Goal: Task Accomplishment & Management: Use online tool/utility

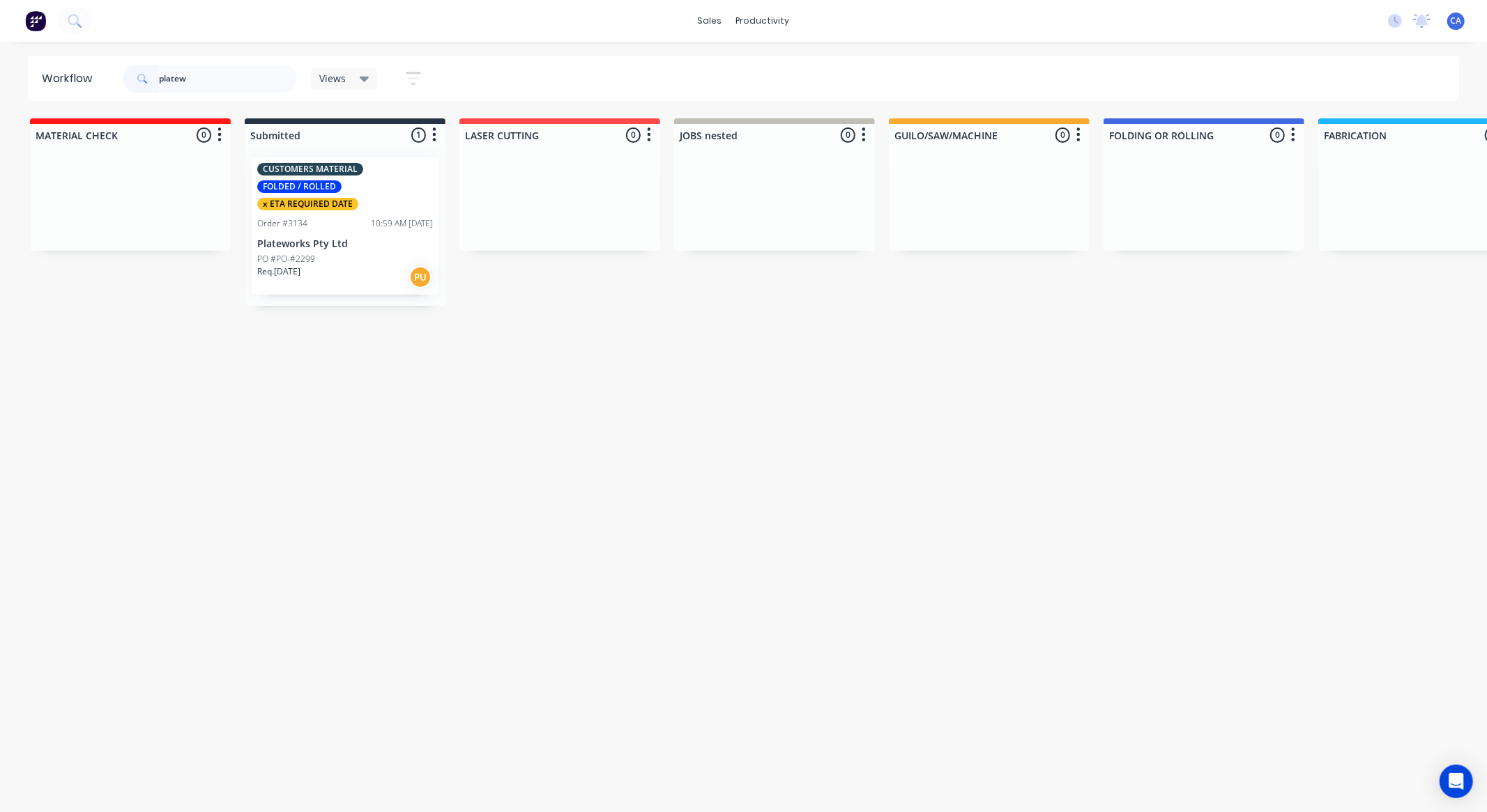
type input "platew"
click at [297, 222] on div "Order #3134" at bounding box center [282, 223] width 50 height 12
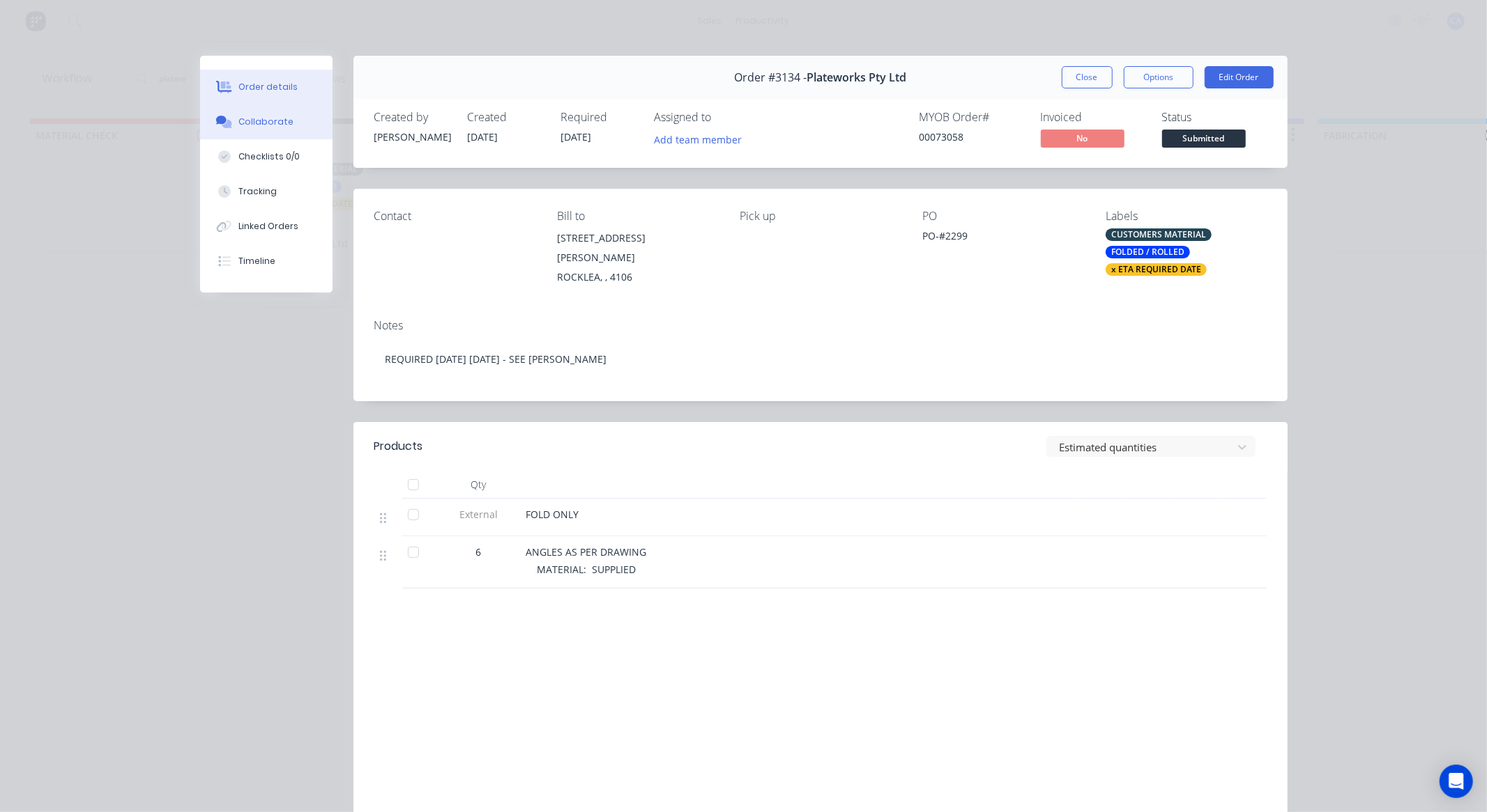
click at [279, 119] on div "Collaborate" at bounding box center [265, 122] width 55 height 12
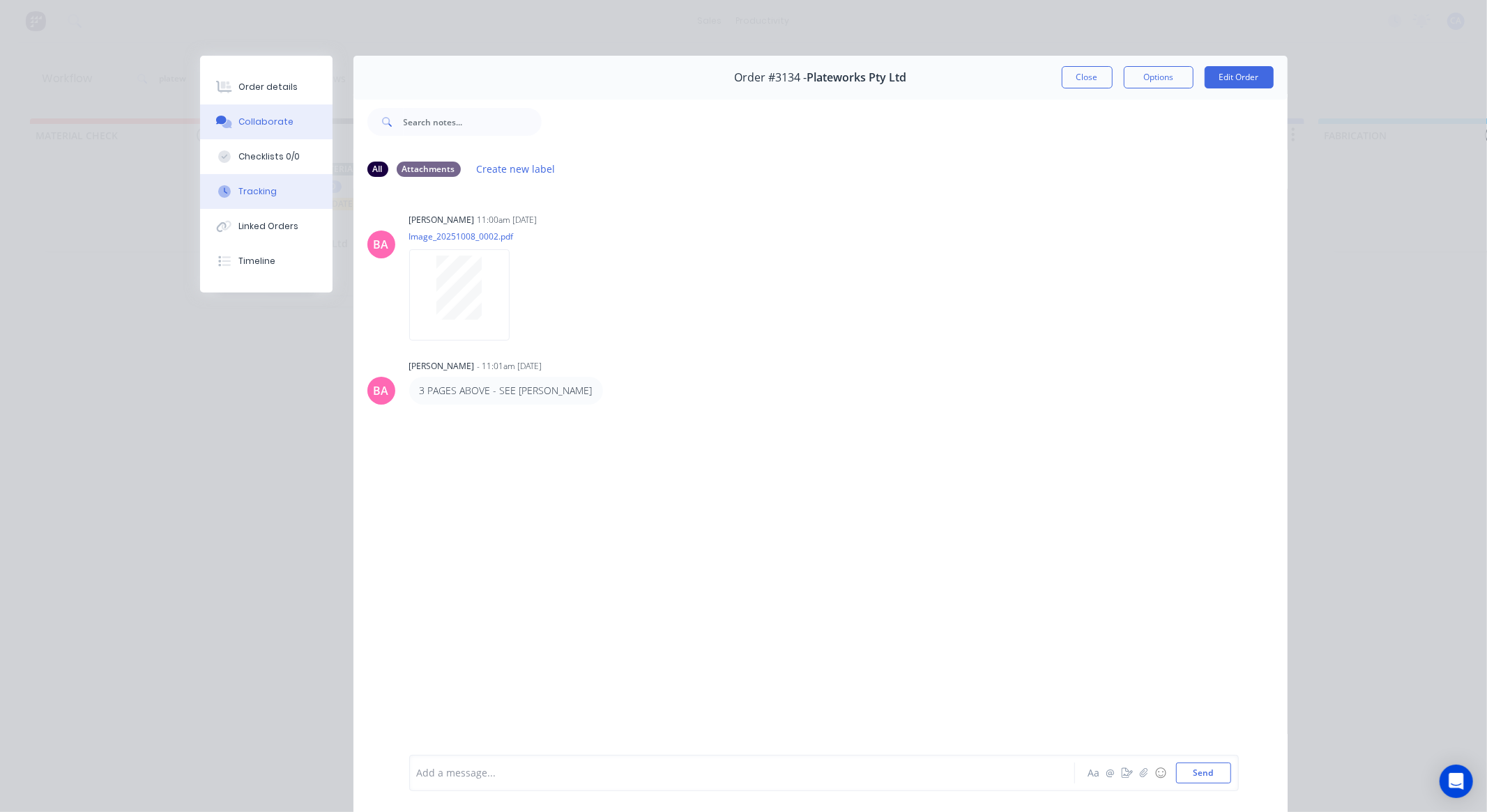
click at [253, 201] on button "Tracking" at bounding box center [266, 191] width 132 height 35
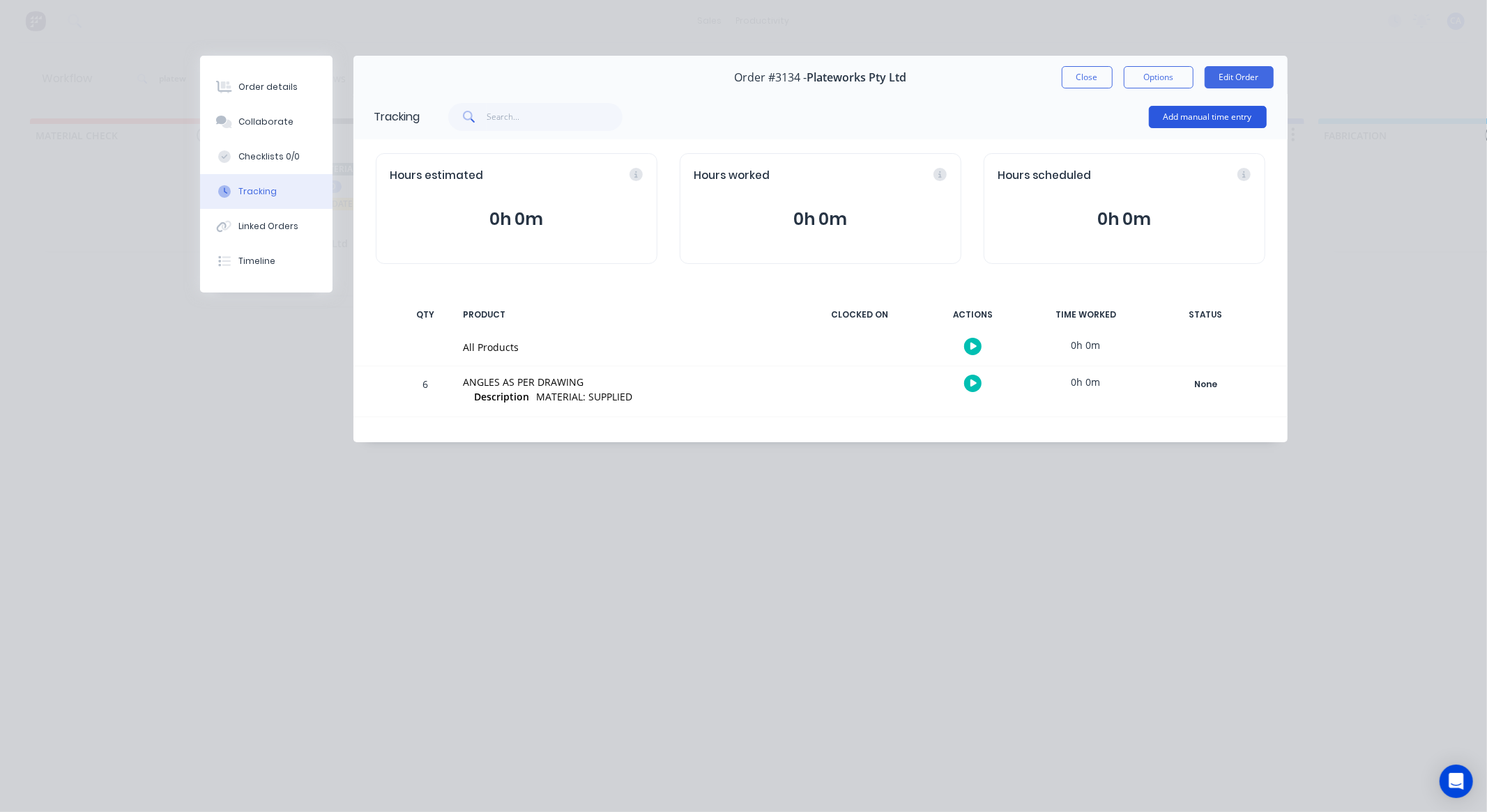
click at [1181, 109] on button "Add manual time entry" at bounding box center [1207, 117] width 117 height 23
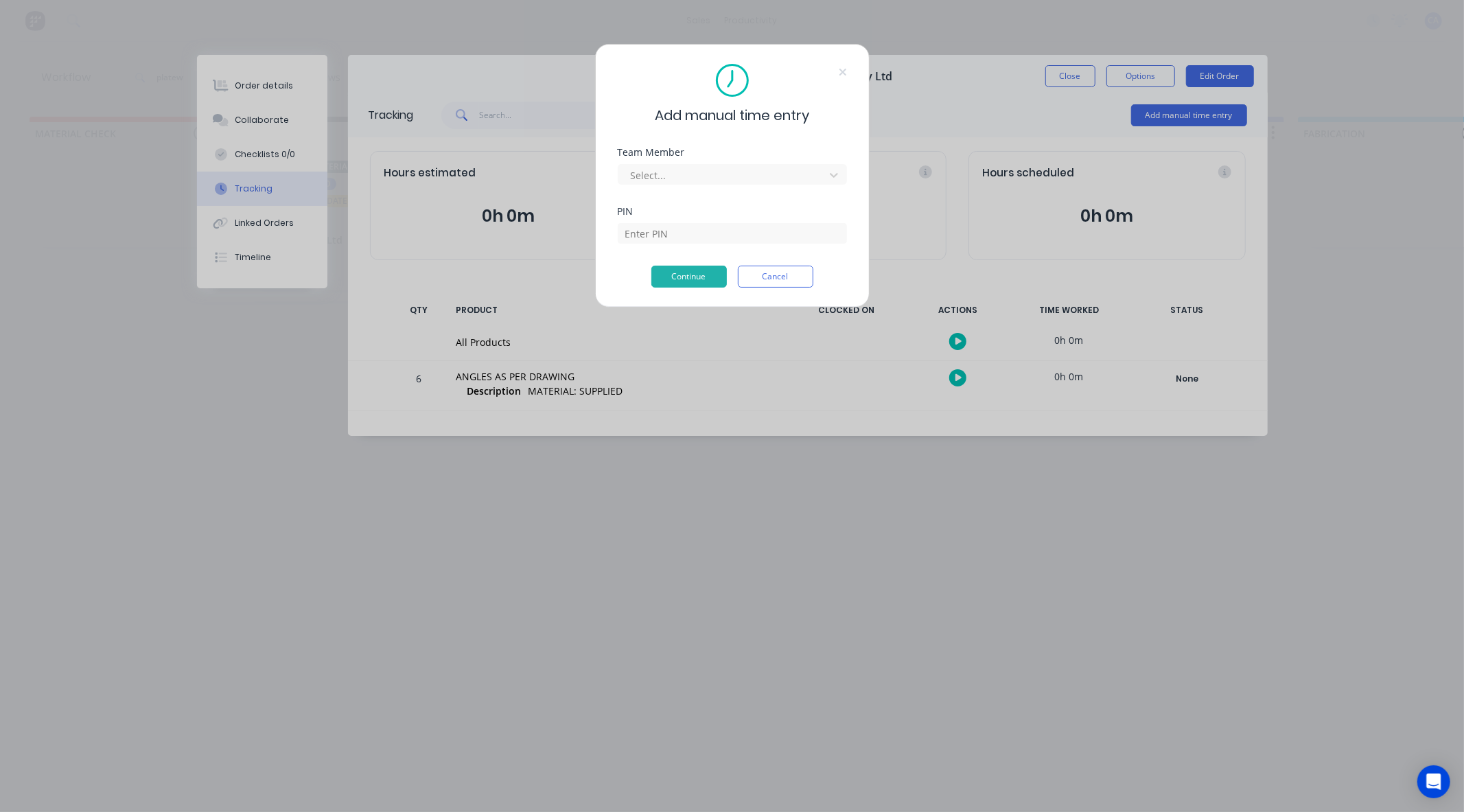
click at [686, 162] on div "Select..." at bounding box center [732, 172] width 229 height 24
click at [685, 182] on div at bounding box center [722, 175] width 188 height 17
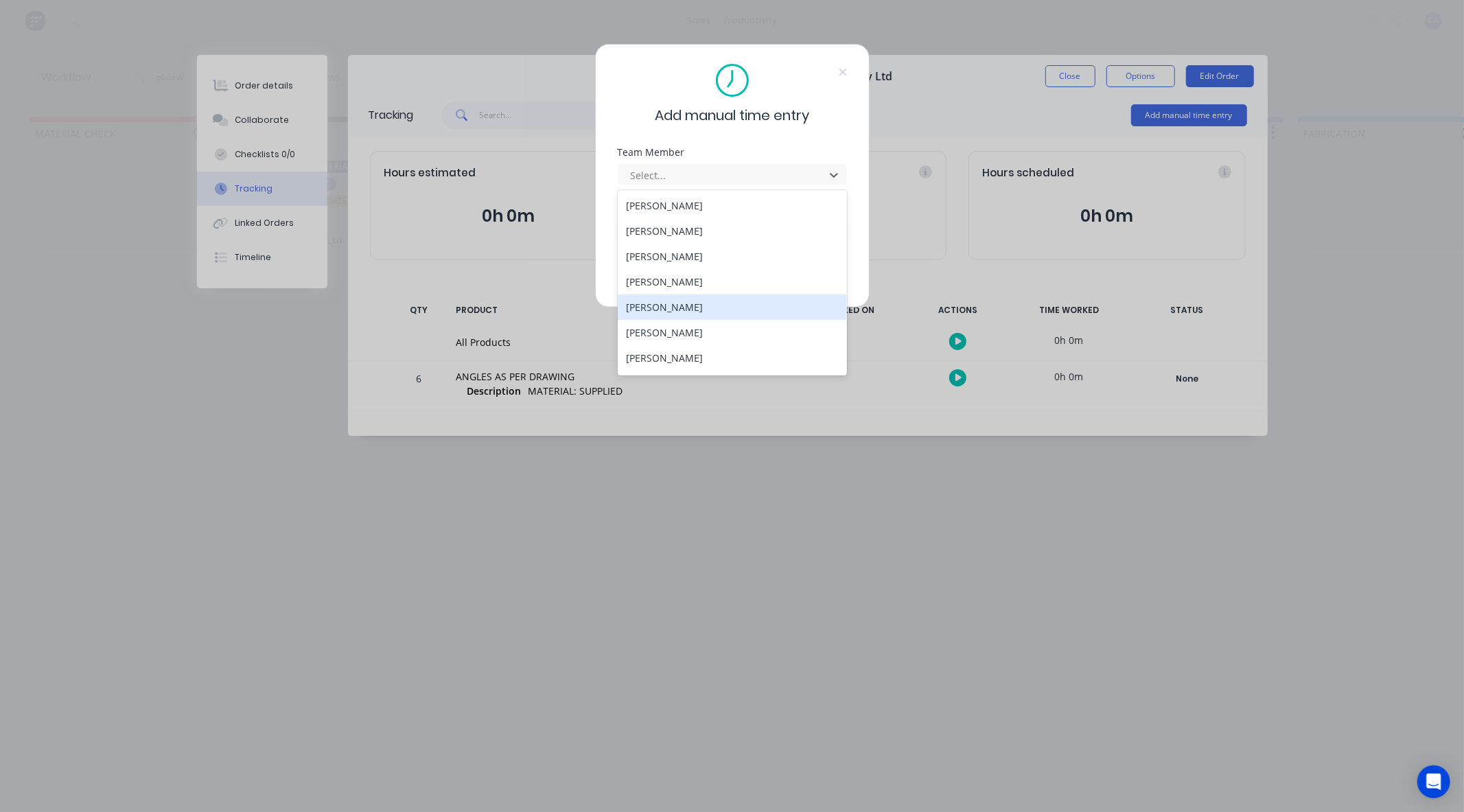
click at [650, 300] on div "[PERSON_NAME]" at bounding box center [732, 306] width 229 height 25
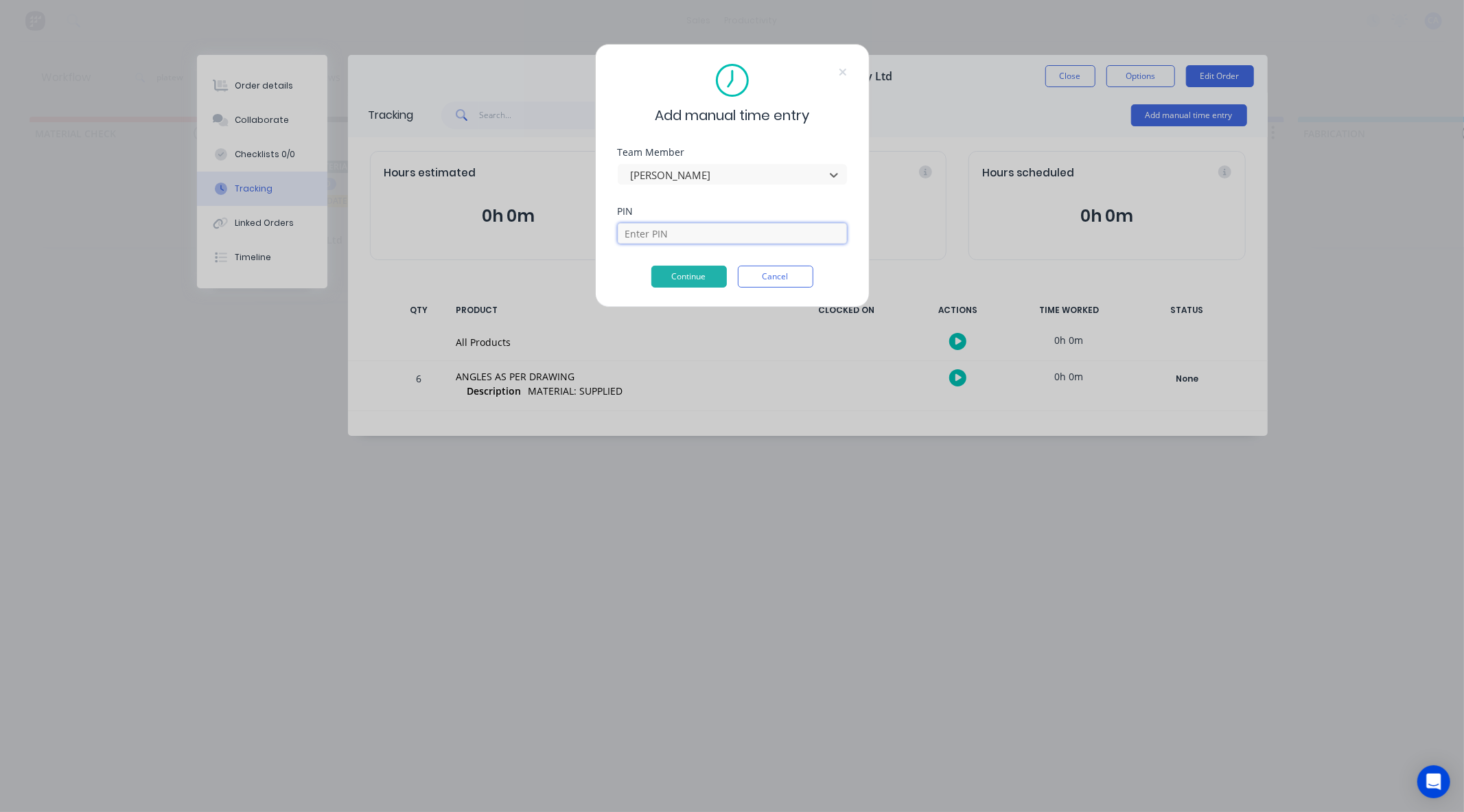
click at [680, 241] on input at bounding box center [732, 233] width 229 height 21
type input "3699"
click at [660, 274] on button "Continue" at bounding box center [689, 277] width 76 height 22
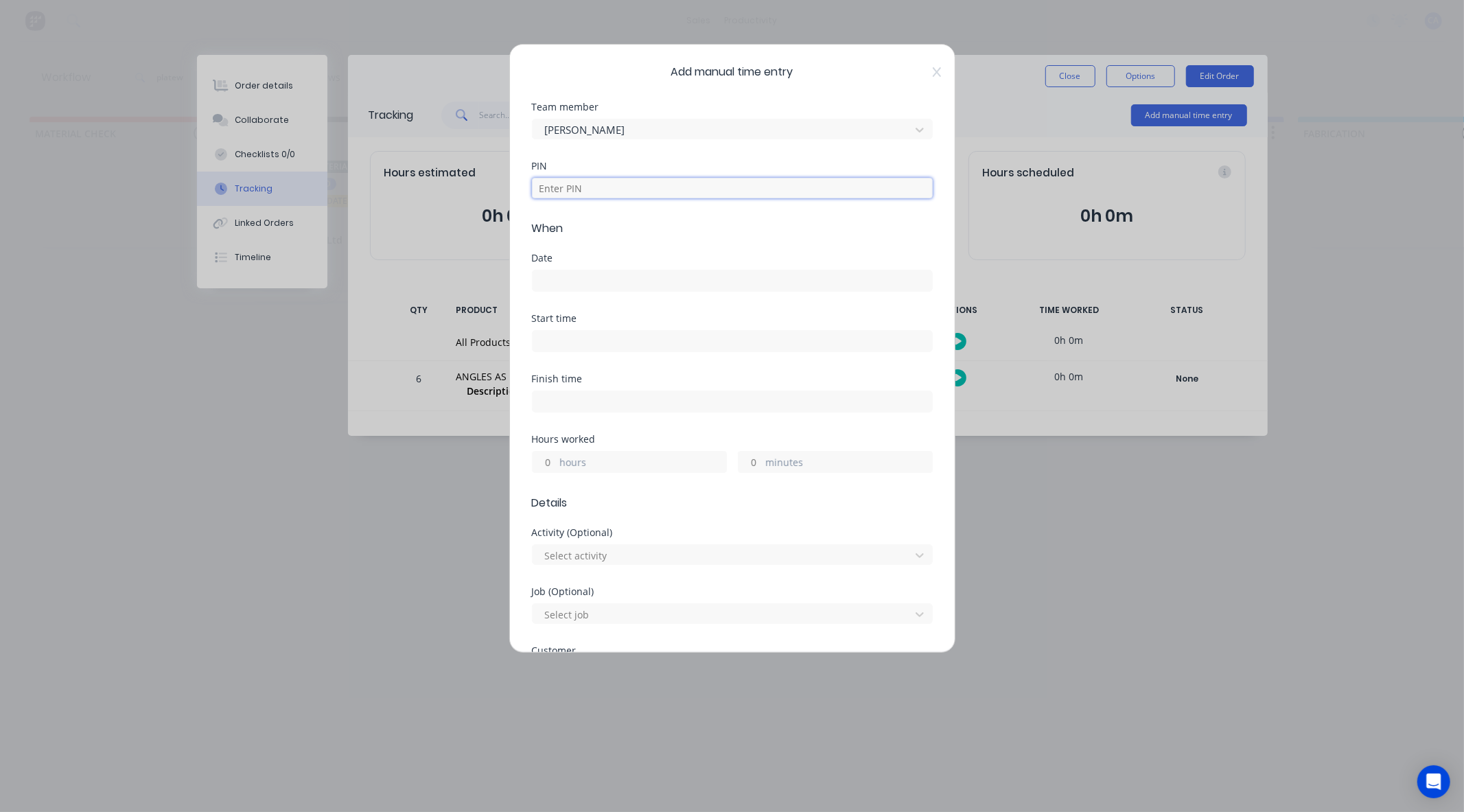
click at [570, 187] on input at bounding box center [732, 188] width 401 height 21
type input "3699"
click at [546, 275] on input at bounding box center [732, 280] width 399 height 21
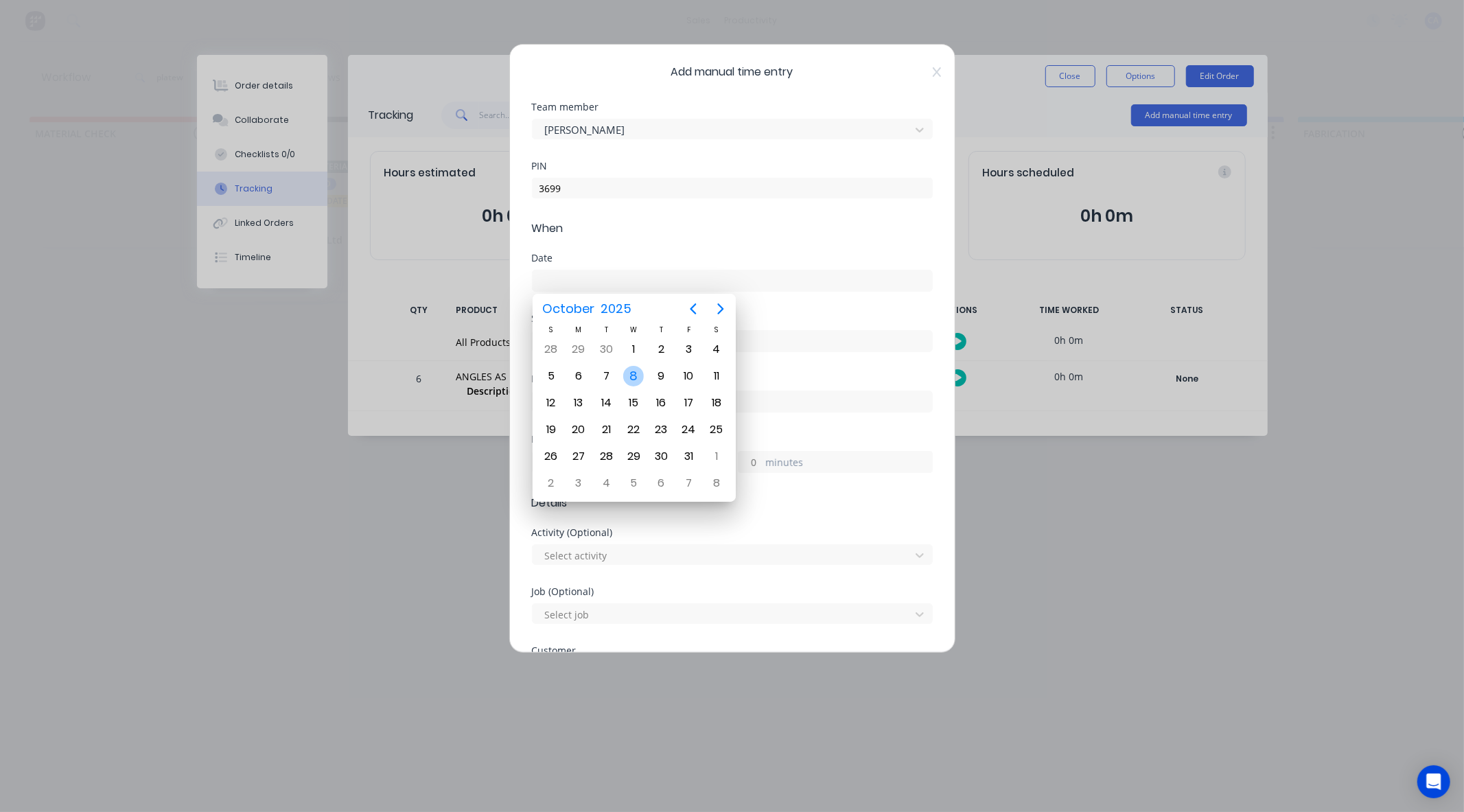
click at [635, 373] on div "8" at bounding box center [633, 375] width 21 height 21
type input "[DATE]"
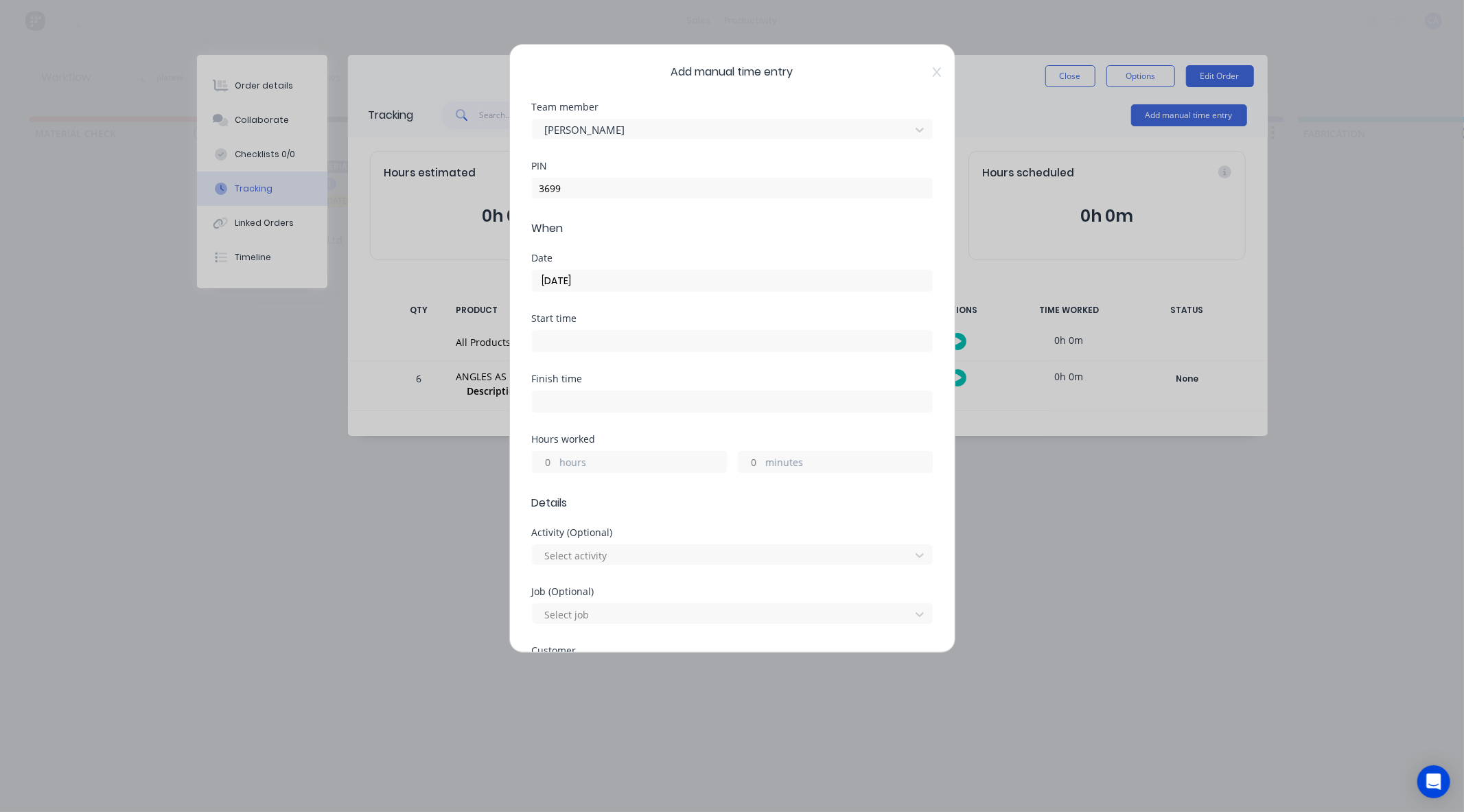
click at [747, 463] on input "minutes" at bounding box center [750, 461] width 24 height 21
type input "30"
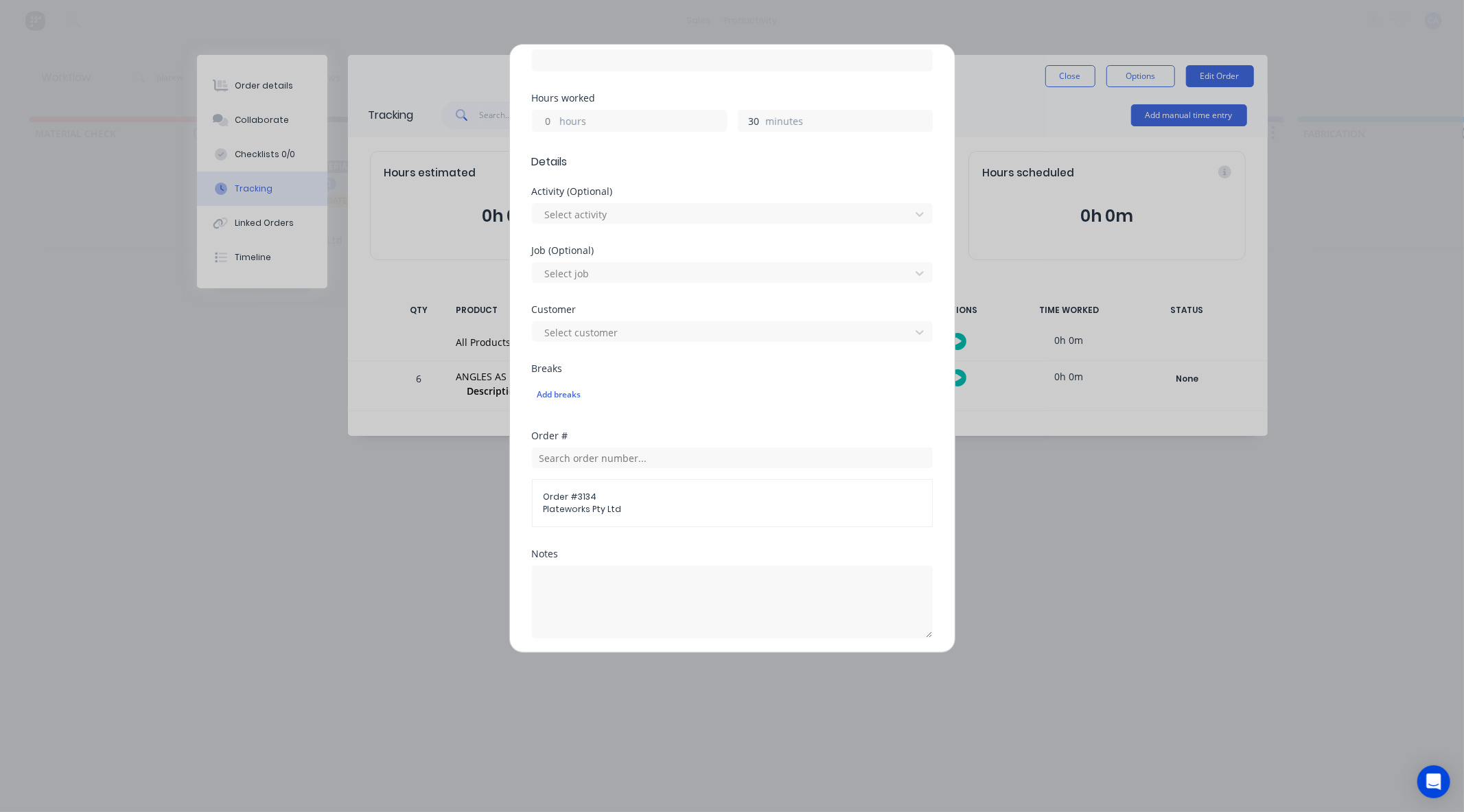
scroll to position [496, 0]
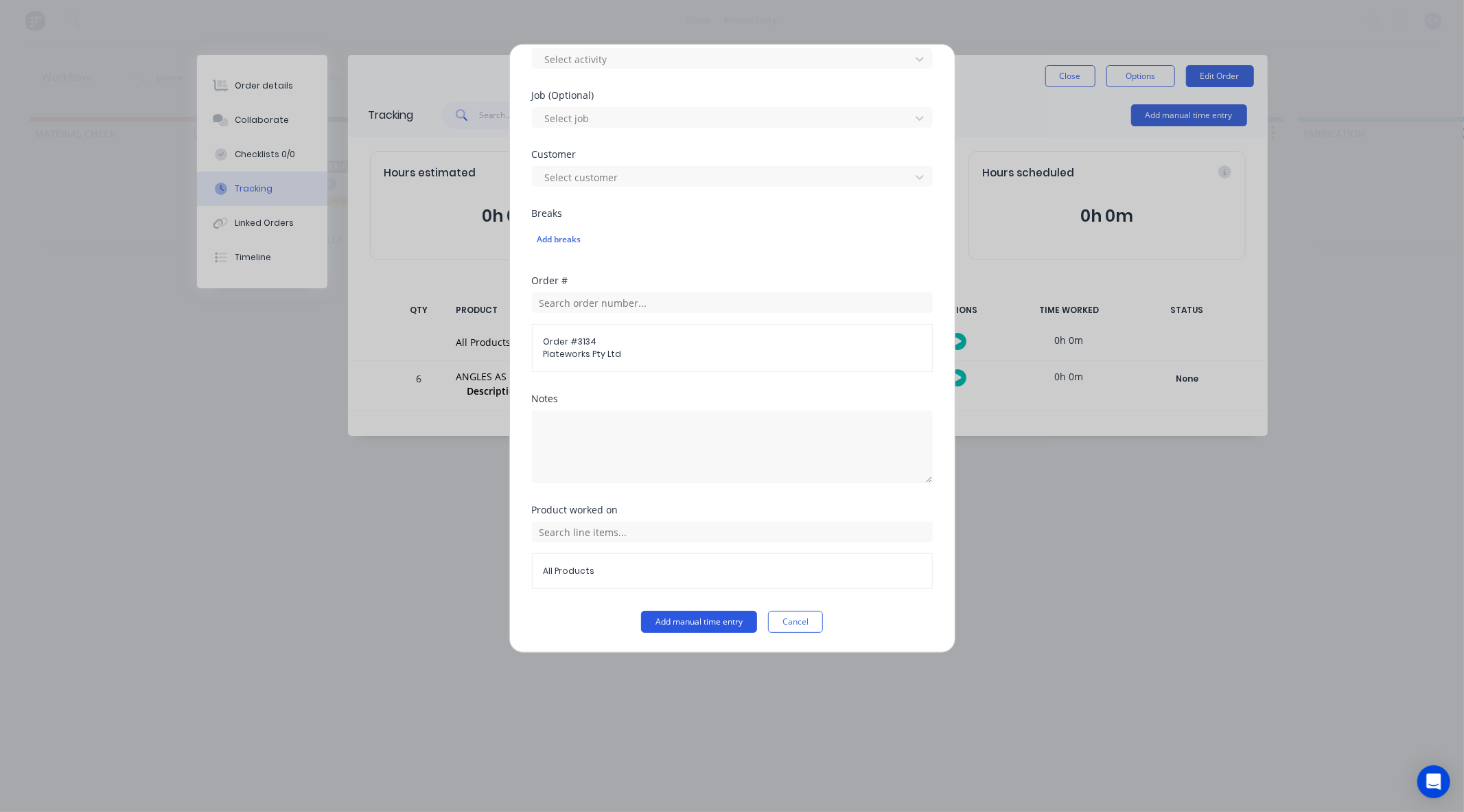
click at [703, 621] on button "Add manual time entry" at bounding box center [699, 621] width 116 height 22
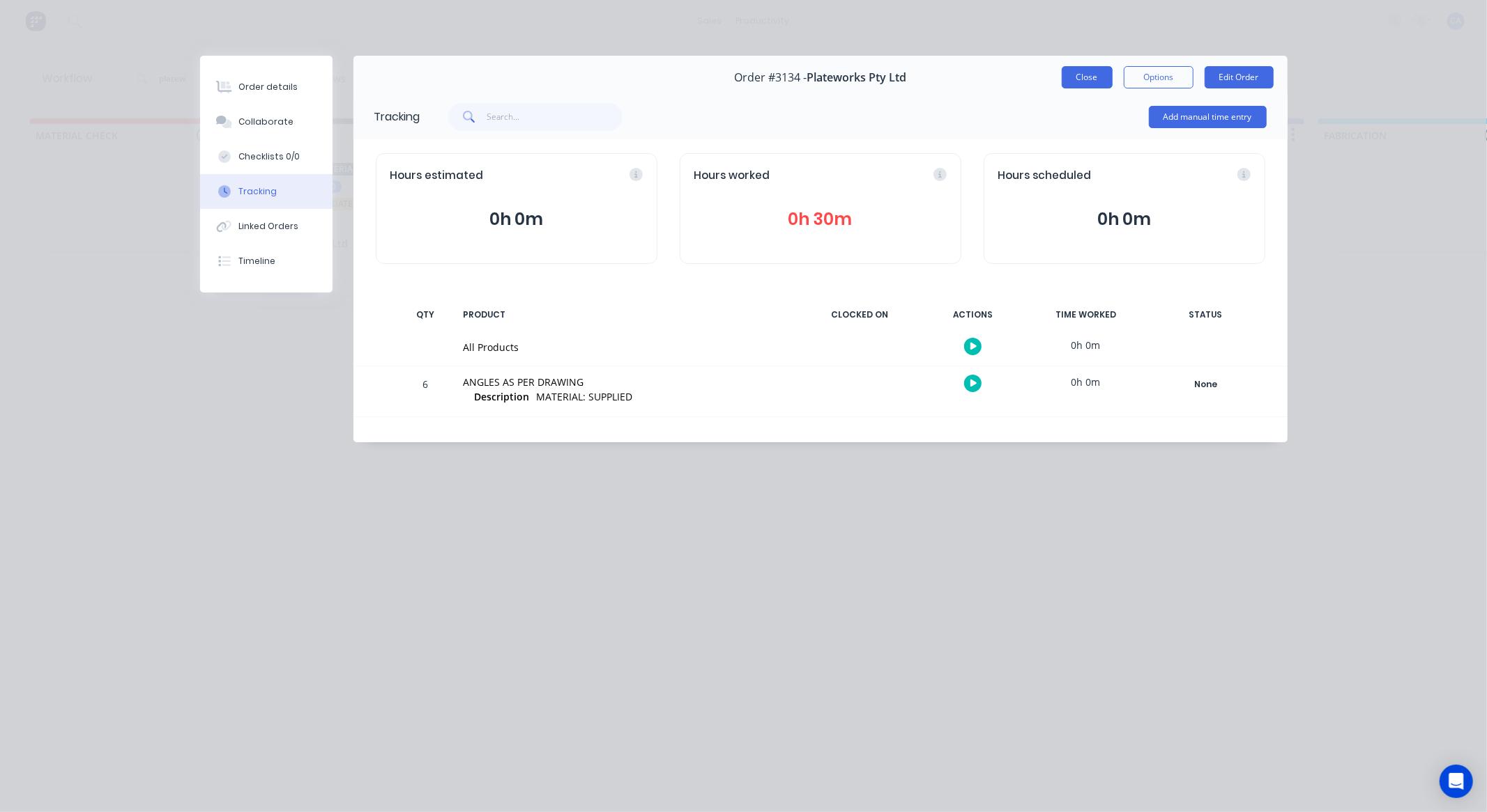
click at [1095, 82] on button "Close" at bounding box center [1086, 77] width 51 height 23
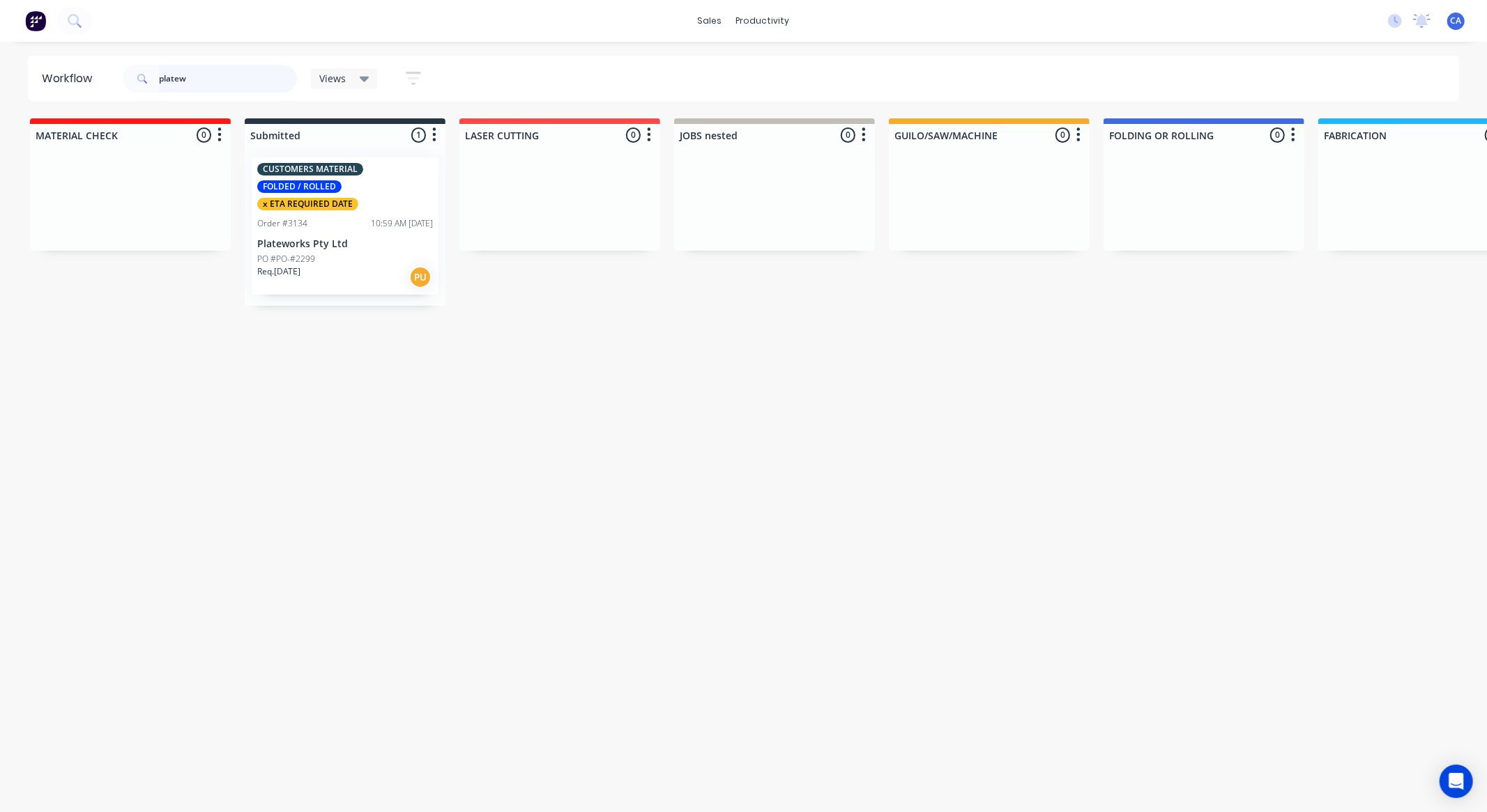
drag, startPoint x: 423, startPoint y: 177, endPoint x: 405, endPoint y: 187, distance: 20.6
click at [415, 181] on div "CUSTOMERS MATERIAL FOLDED / ROLLED x ETA REQUIRED DATE Order #3134 10:59 AM [DA…" at bounding box center [345, 226] width 201 height 159
click at [412, 193] on div "CUSTOMERS MATERIAL FOLDED / ROLLED x ETA REQUIRED DATE" at bounding box center [345, 187] width 176 height 47
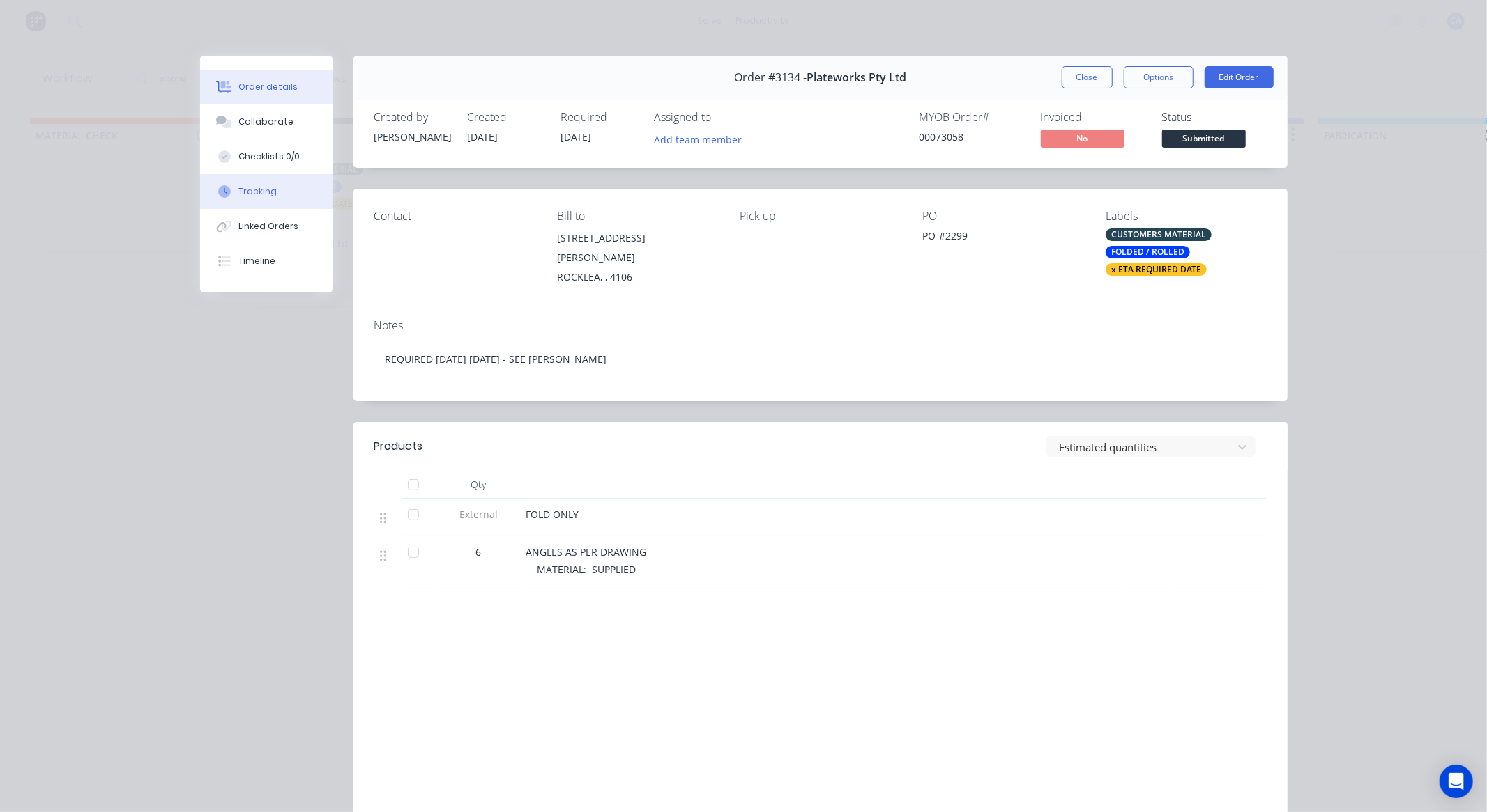
drag, startPoint x: 251, startPoint y: 182, endPoint x: 303, endPoint y: 180, distance: 52.0
click at [251, 182] on button "Tracking" at bounding box center [266, 191] width 132 height 35
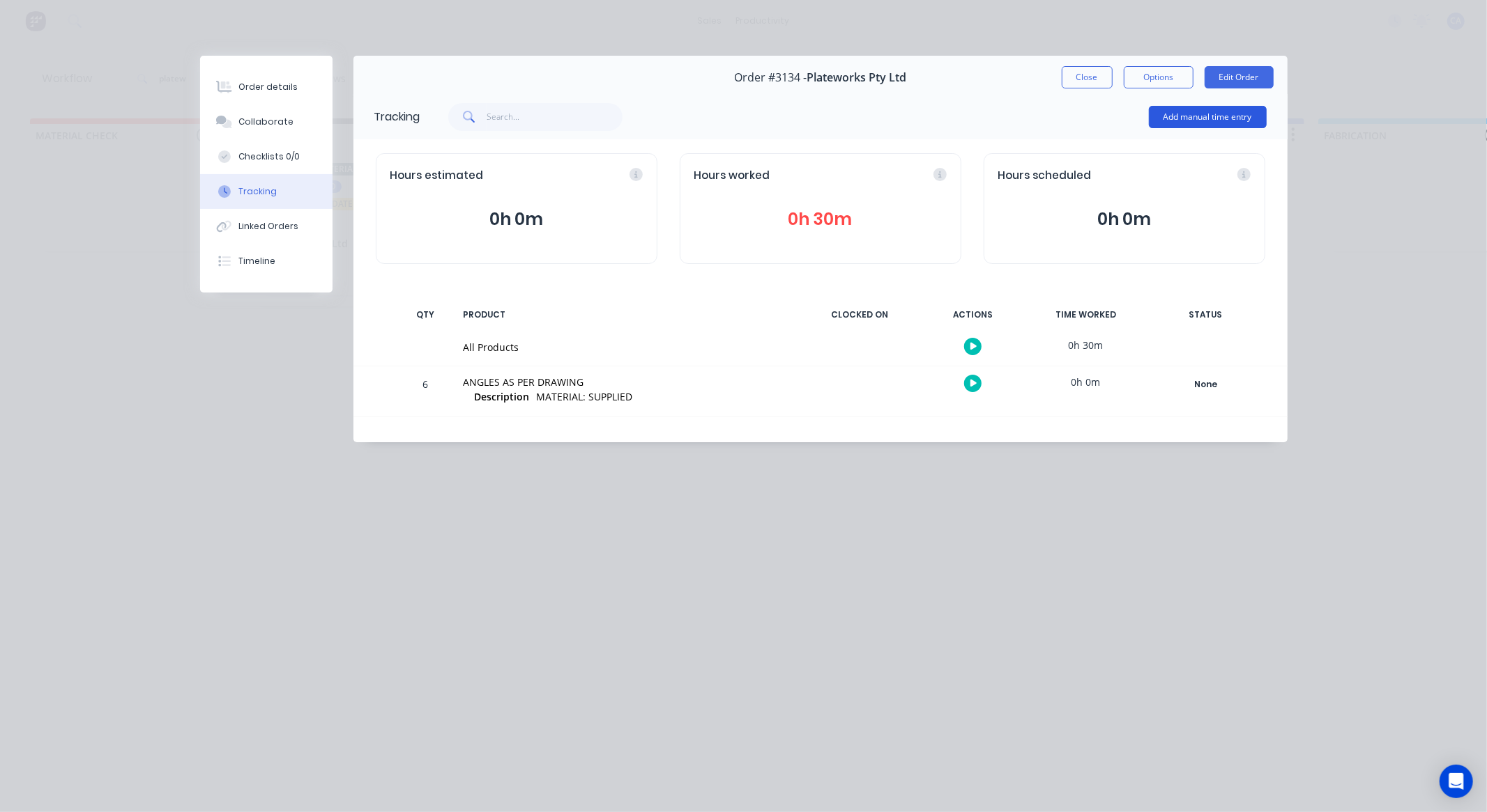
click at [1173, 120] on button "Add manual time entry" at bounding box center [1207, 117] width 117 height 23
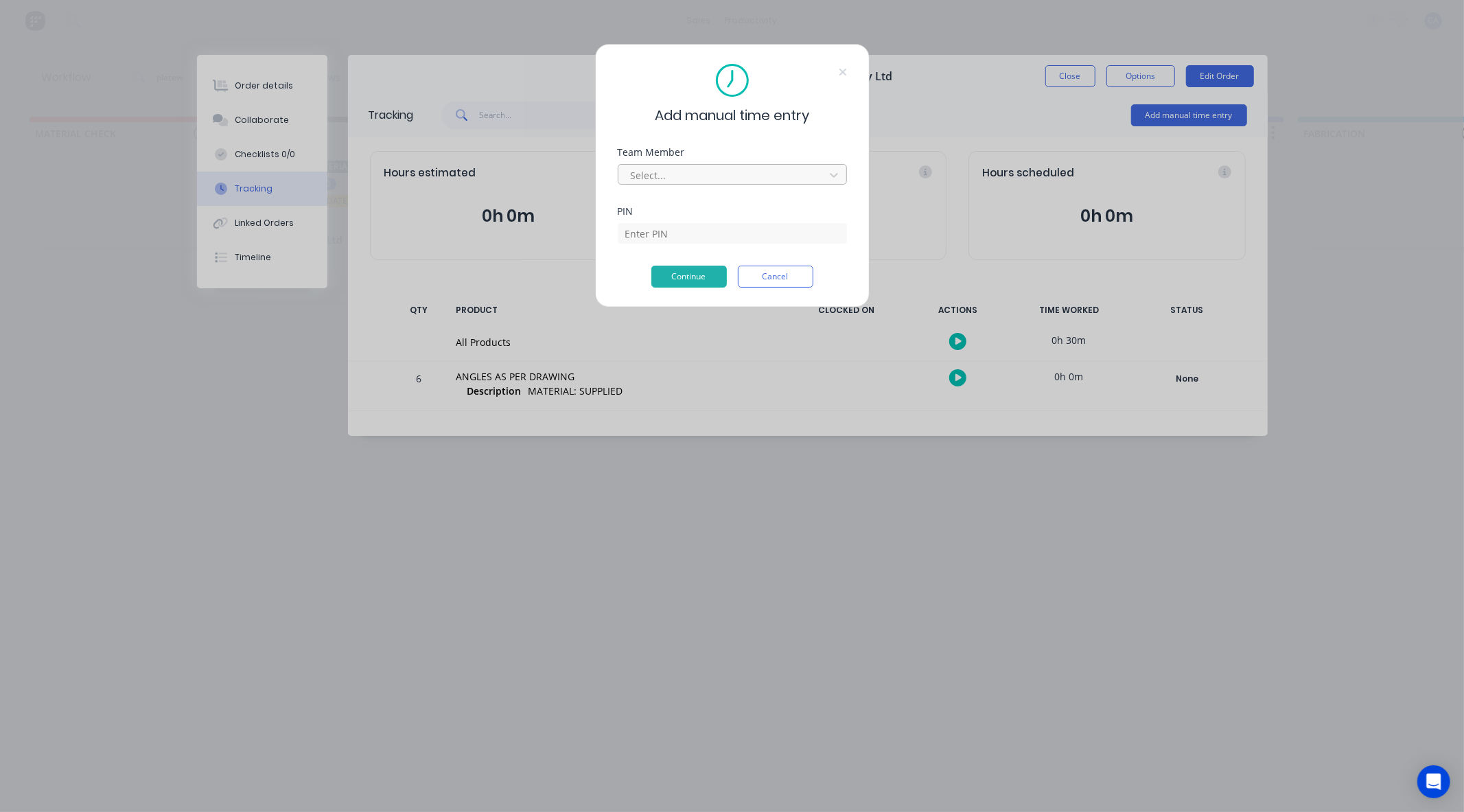
click at [687, 176] on div at bounding box center [722, 175] width 188 height 17
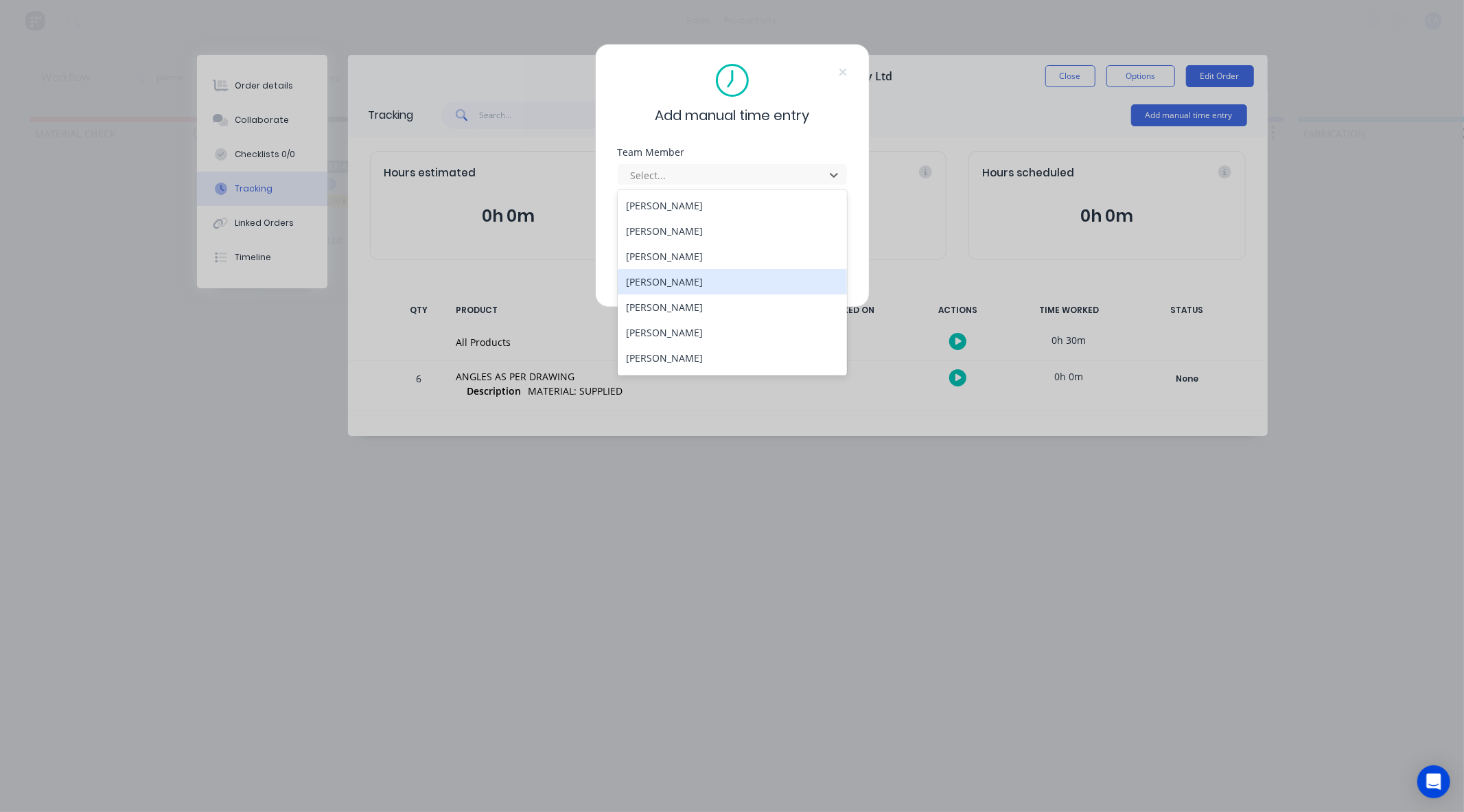
drag, startPoint x: 673, startPoint y: 283, endPoint x: 674, endPoint y: 264, distance: 19.0
click at [673, 282] on div "[PERSON_NAME]" at bounding box center [732, 281] width 229 height 25
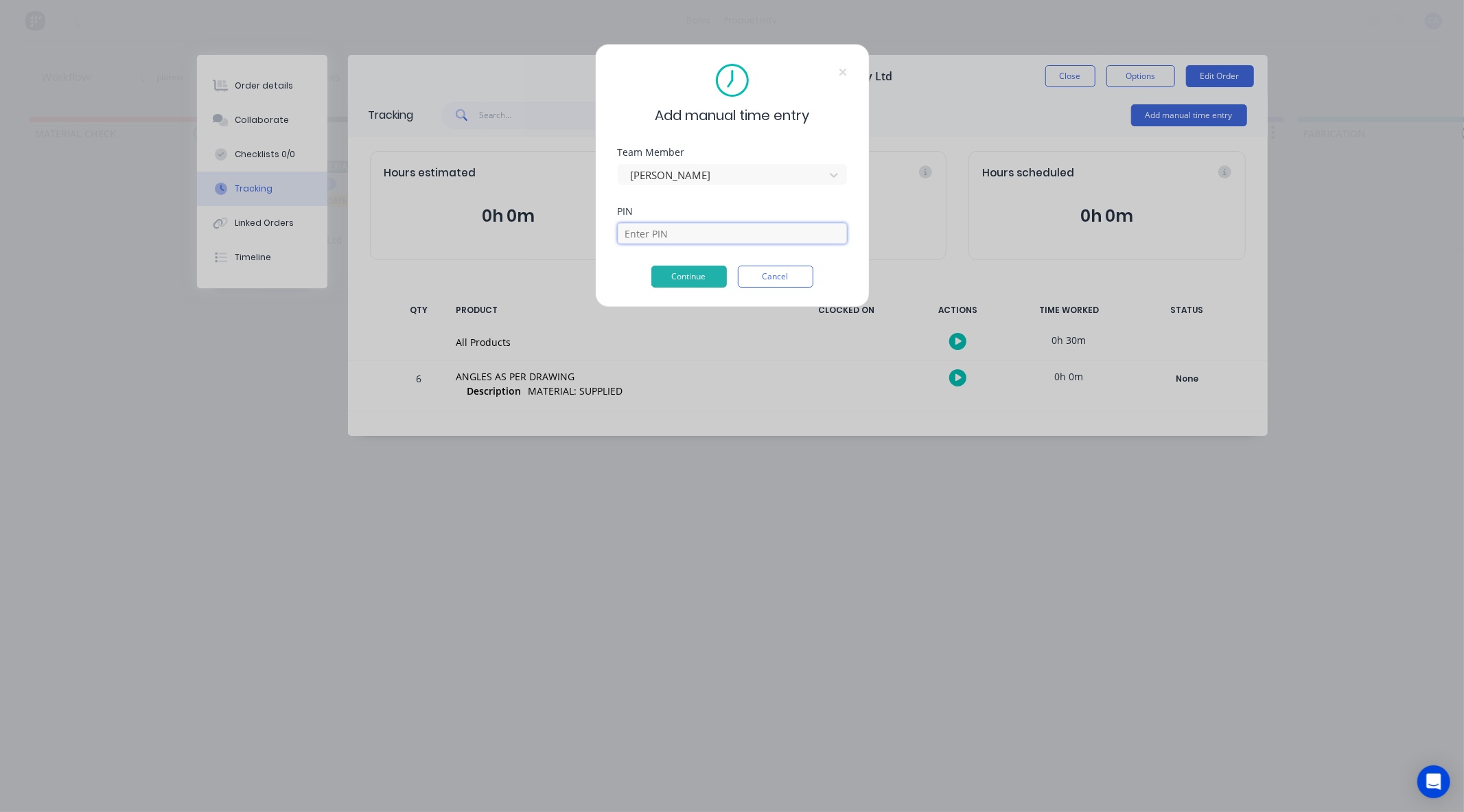
click at [660, 227] on input at bounding box center [732, 233] width 229 height 21
type input "0000"
click at [681, 280] on button "Continue" at bounding box center [689, 277] width 76 height 22
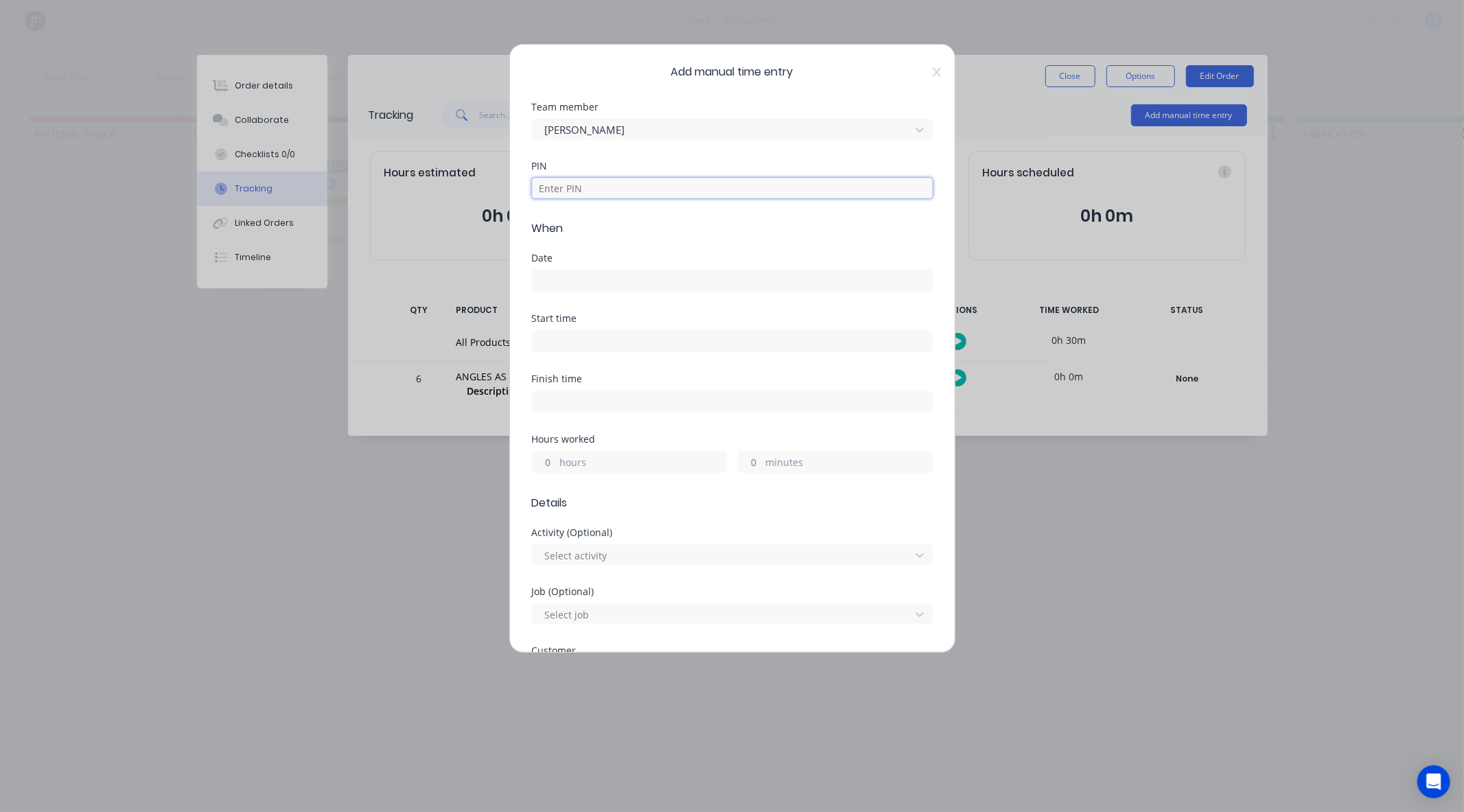
click at [580, 194] on input at bounding box center [732, 188] width 401 height 21
type input "0000"
click at [568, 303] on div "Date" at bounding box center [732, 283] width 401 height 61
click at [567, 292] on div "Date" at bounding box center [732, 283] width 401 height 61
click at [572, 283] on input at bounding box center [732, 280] width 399 height 21
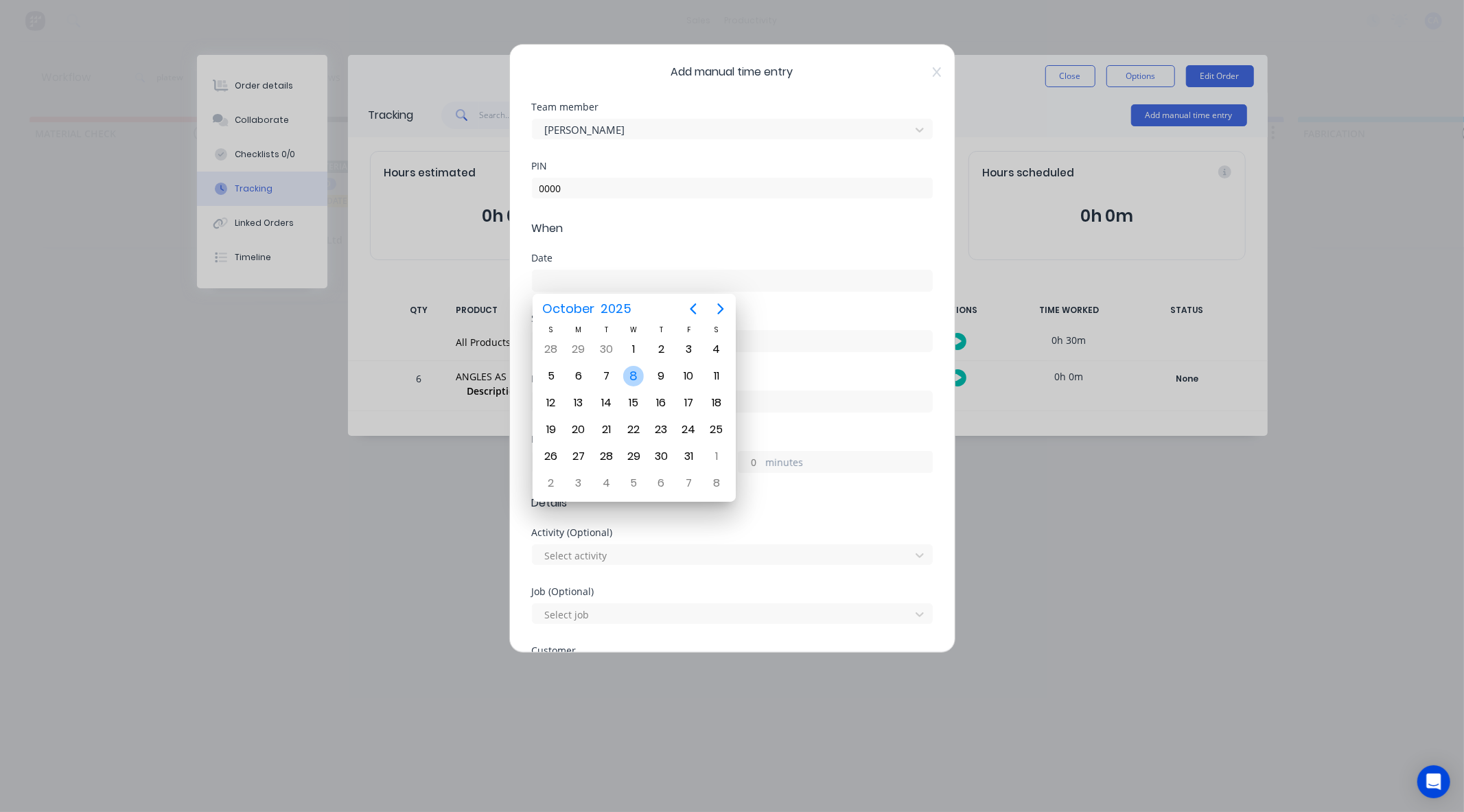
click at [634, 378] on div "8" at bounding box center [633, 375] width 21 height 21
type input "[DATE]"
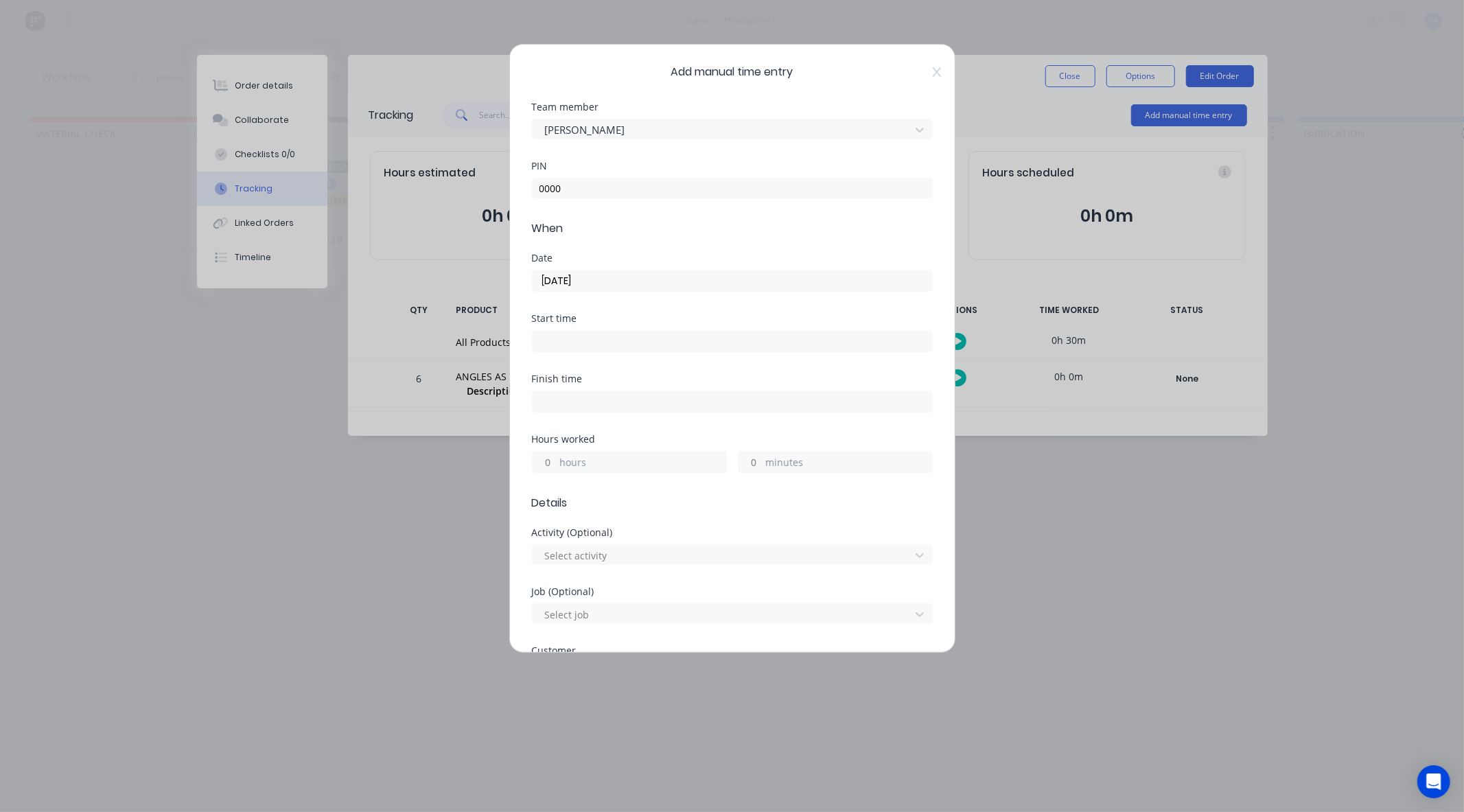
click at [749, 464] on input "minutes" at bounding box center [750, 461] width 24 height 21
type input "30"
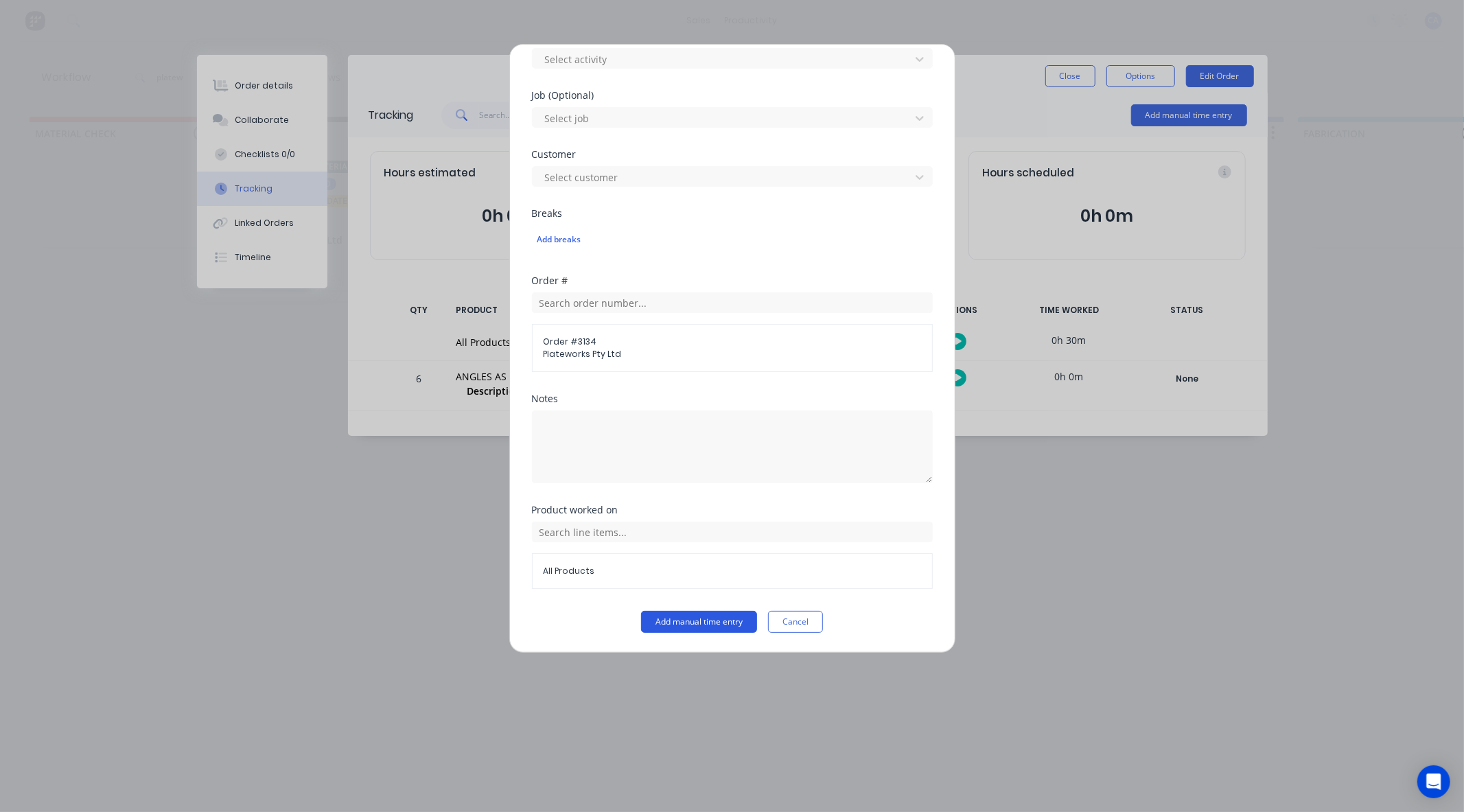
click at [707, 623] on button "Add manual time entry" at bounding box center [699, 621] width 116 height 22
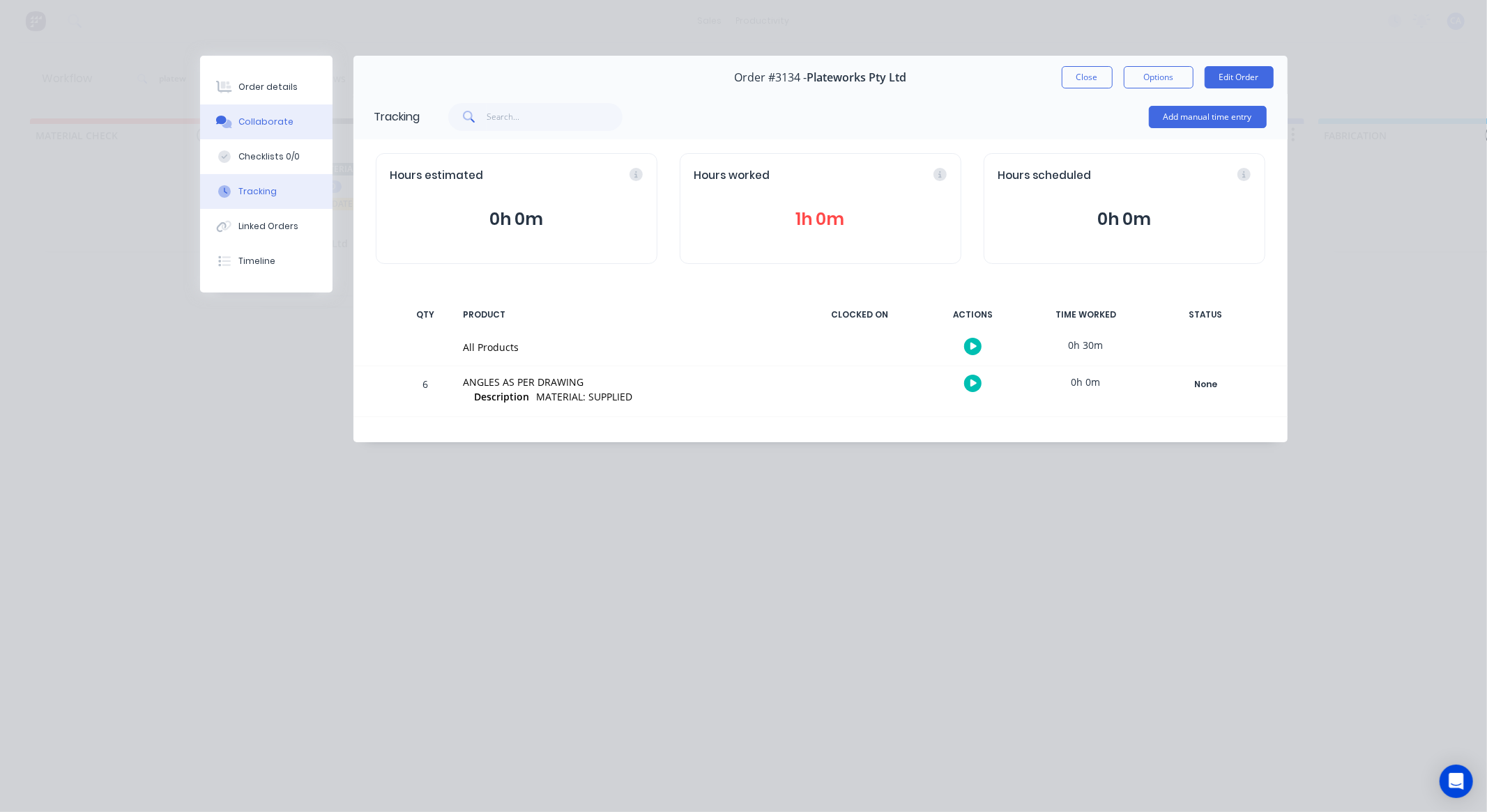
click at [294, 112] on button "Collaborate" at bounding box center [266, 121] width 132 height 35
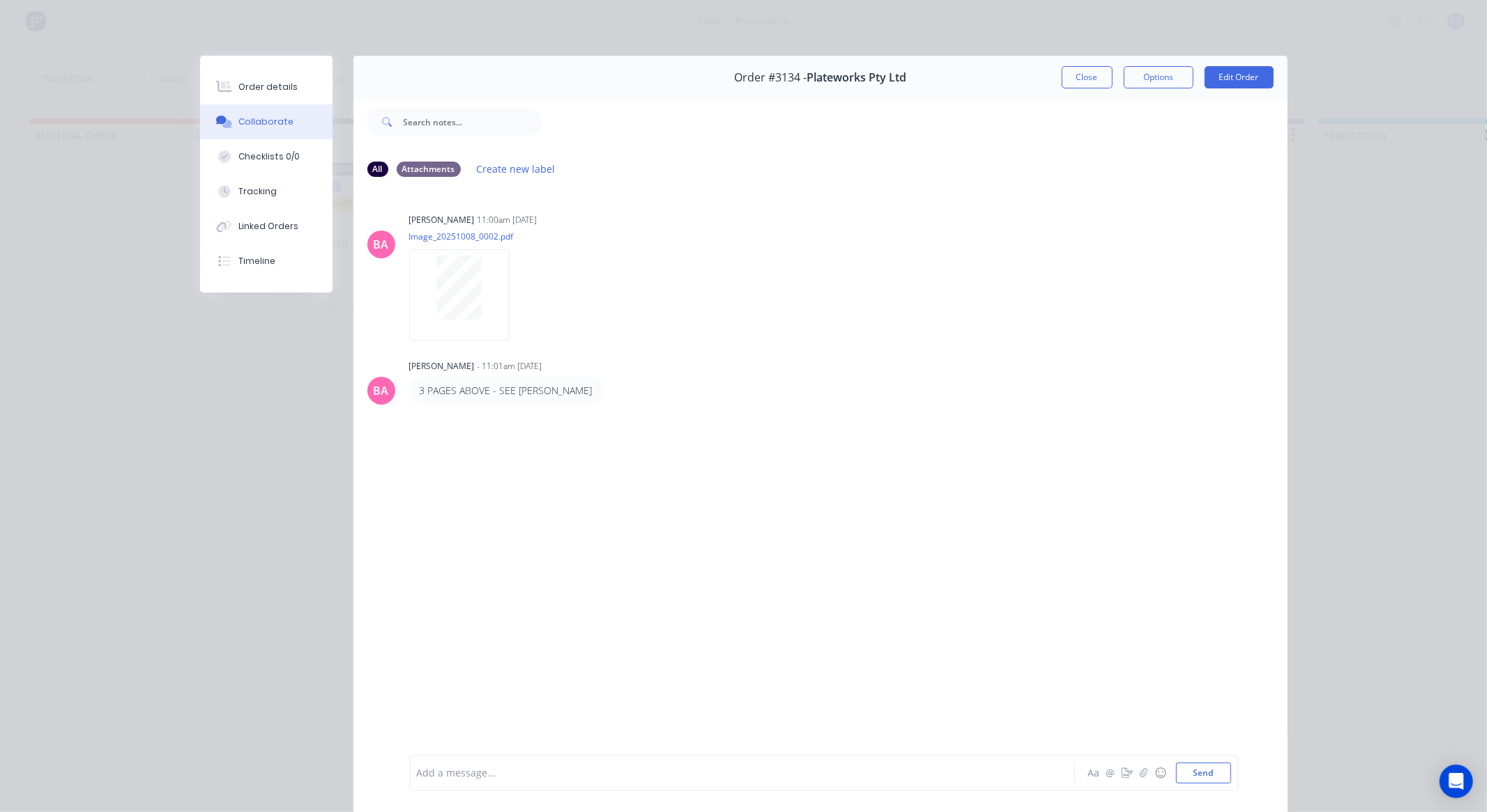
click at [562, 773] on div at bounding box center [723, 773] width 610 height 15
click at [240, 198] on button "Tracking" at bounding box center [266, 191] width 132 height 35
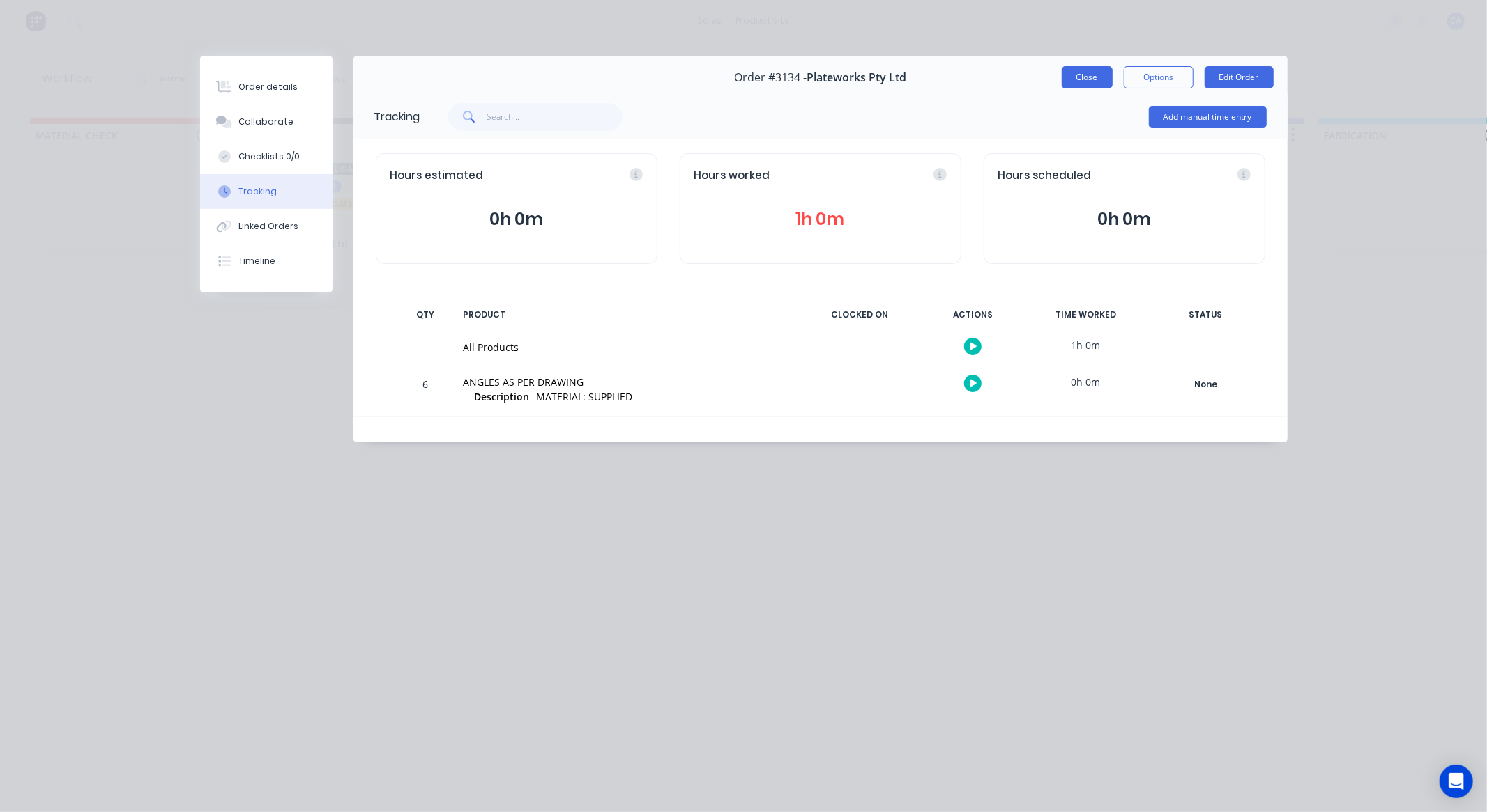
click at [1083, 79] on button "Close" at bounding box center [1086, 77] width 51 height 23
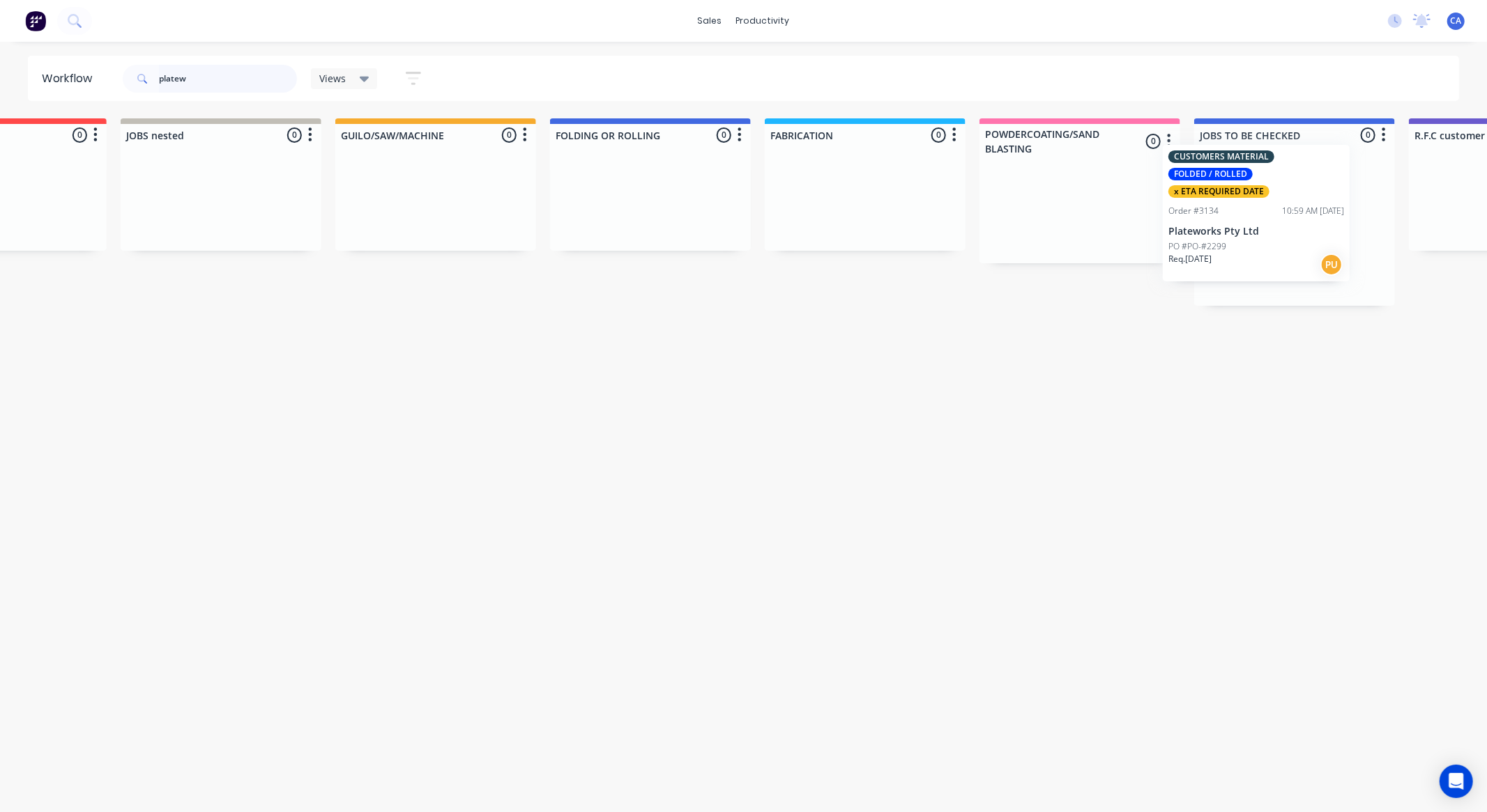
drag, startPoint x: 300, startPoint y: 206, endPoint x: 1223, endPoint y: 192, distance: 923.1
click at [1223, 192] on div "MATERIAL CHECK 0 Sort By Created date Required date Order number Customer name …" at bounding box center [1406, 212] width 3941 height 187
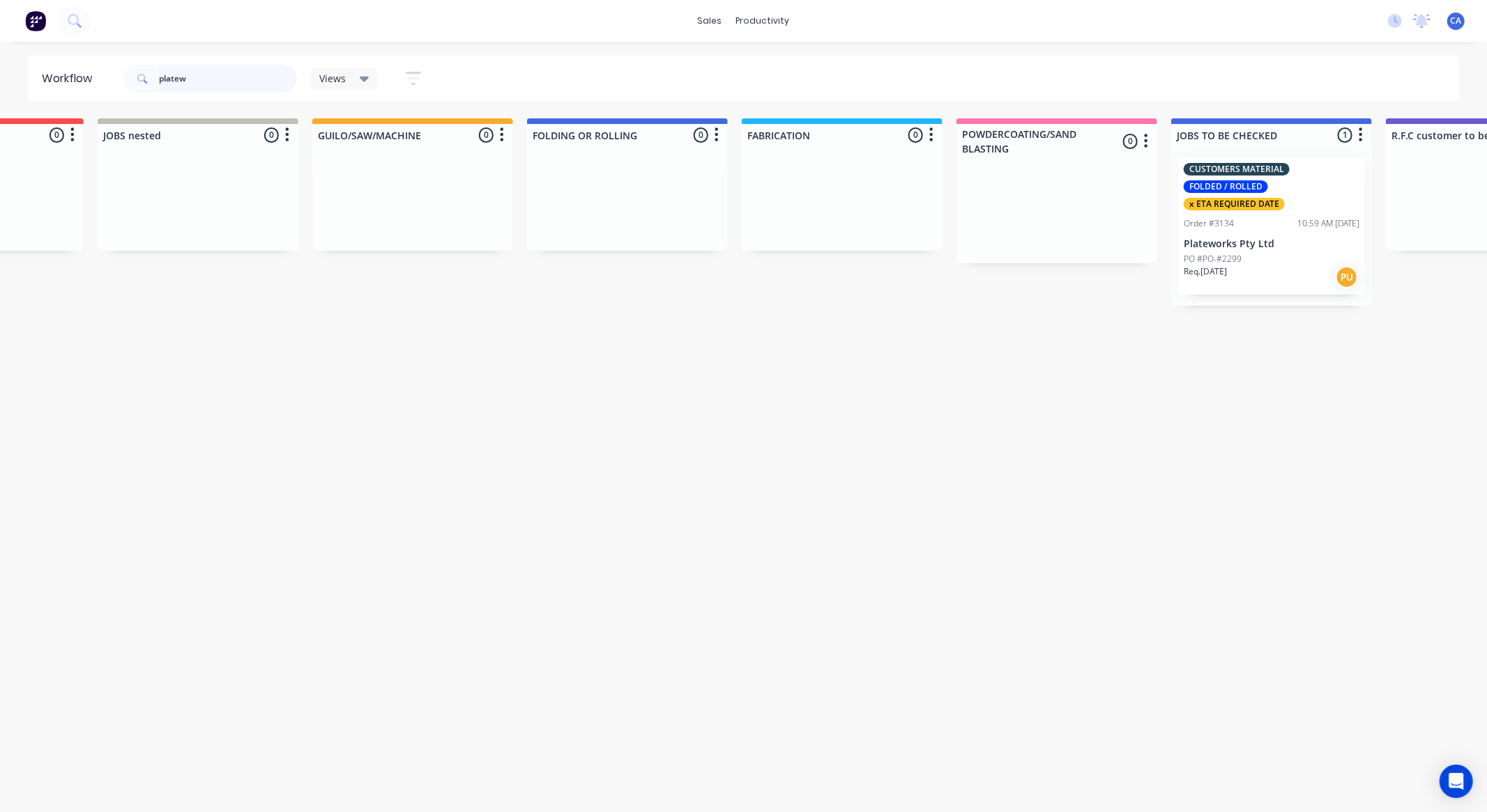
click at [0, 54] on div "sales productivity sales Sales Orders Customers Price Level Manager productivit…" at bounding box center [167, 364] width 1487 height 729
type input "\"
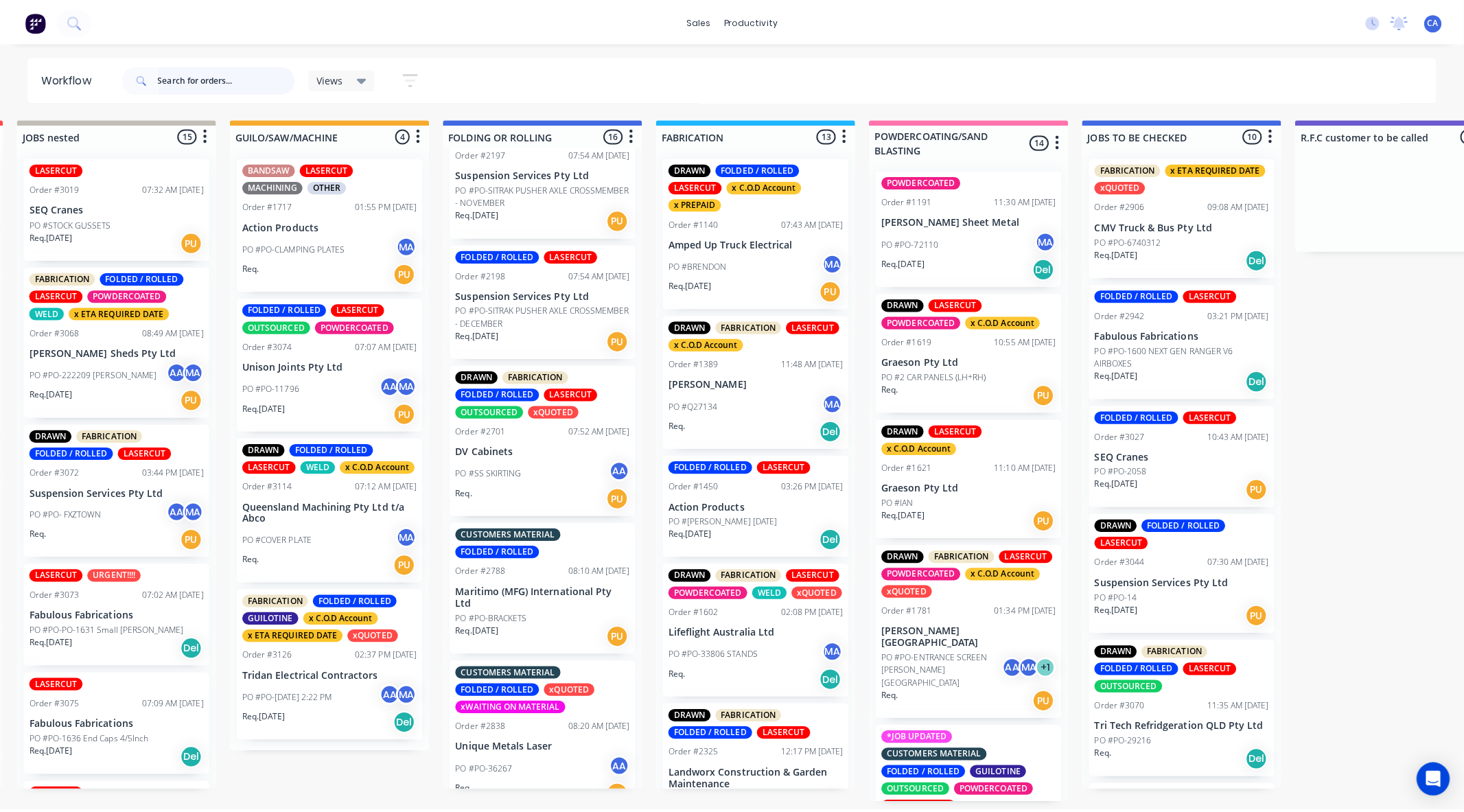
scroll to position [228, 0]
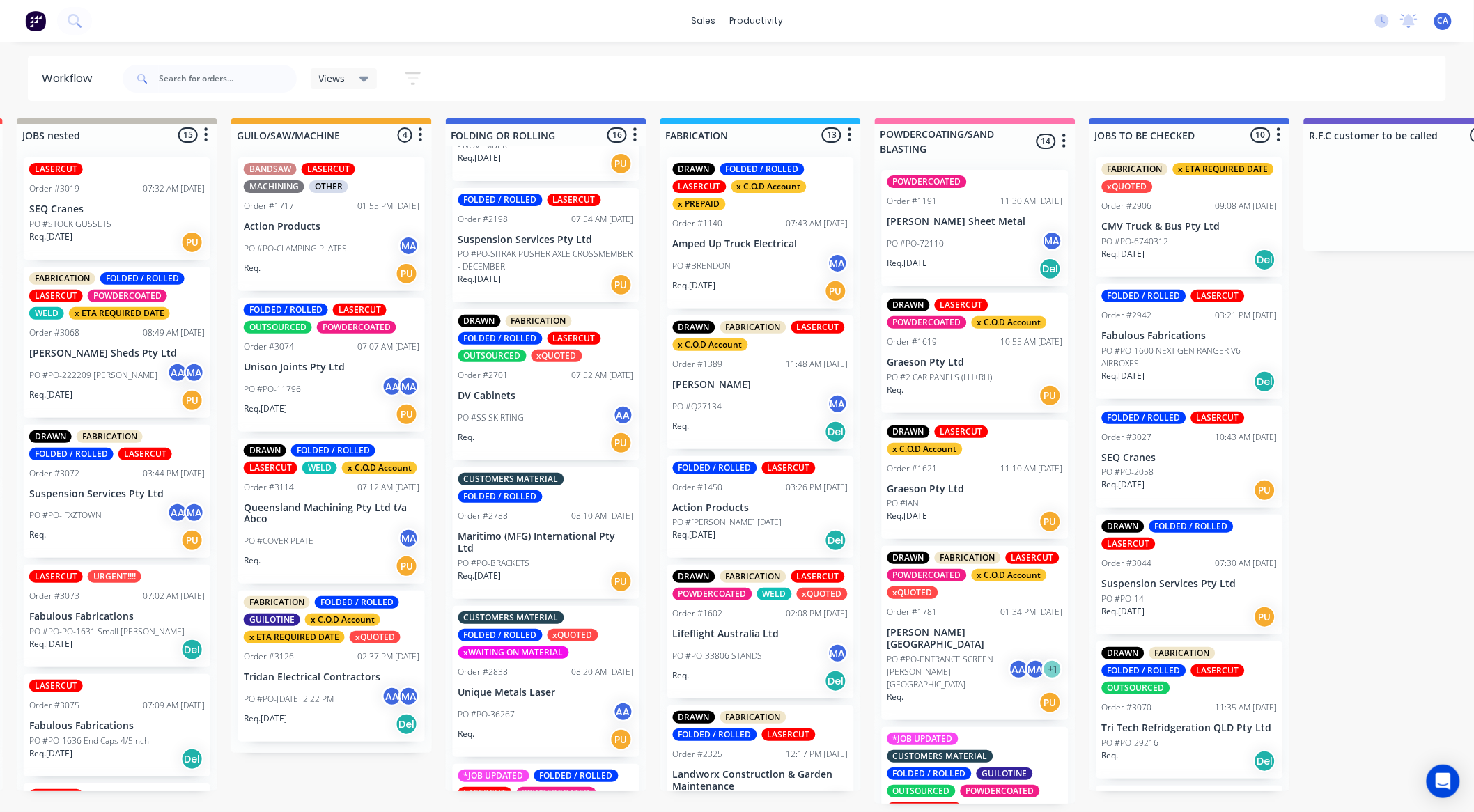
click at [331, 537] on div "PO #COVER PLATE MA" at bounding box center [331, 541] width 176 height 26
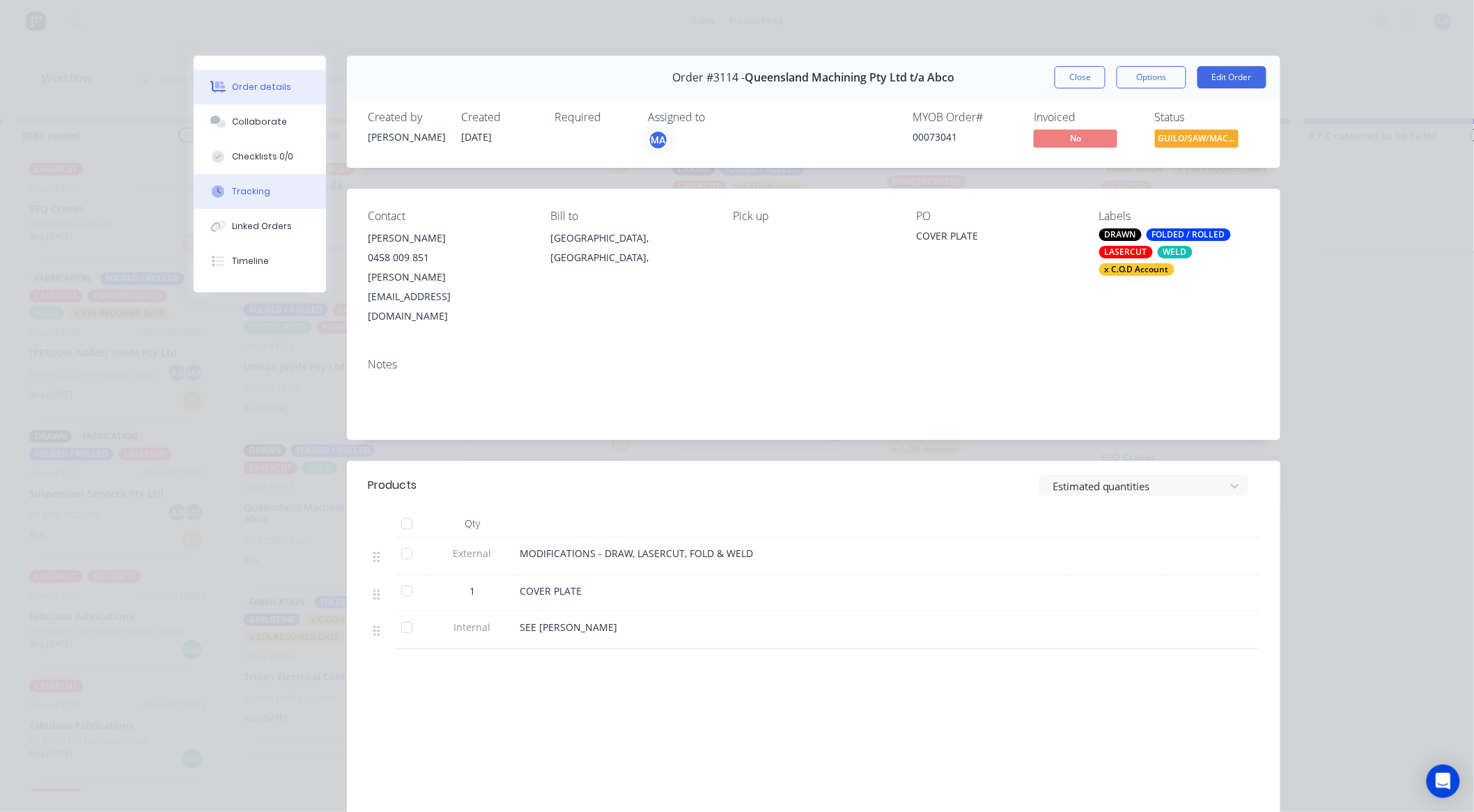
click at [201, 186] on button "Tracking" at bounding box center [260, 191] width 132 height 35
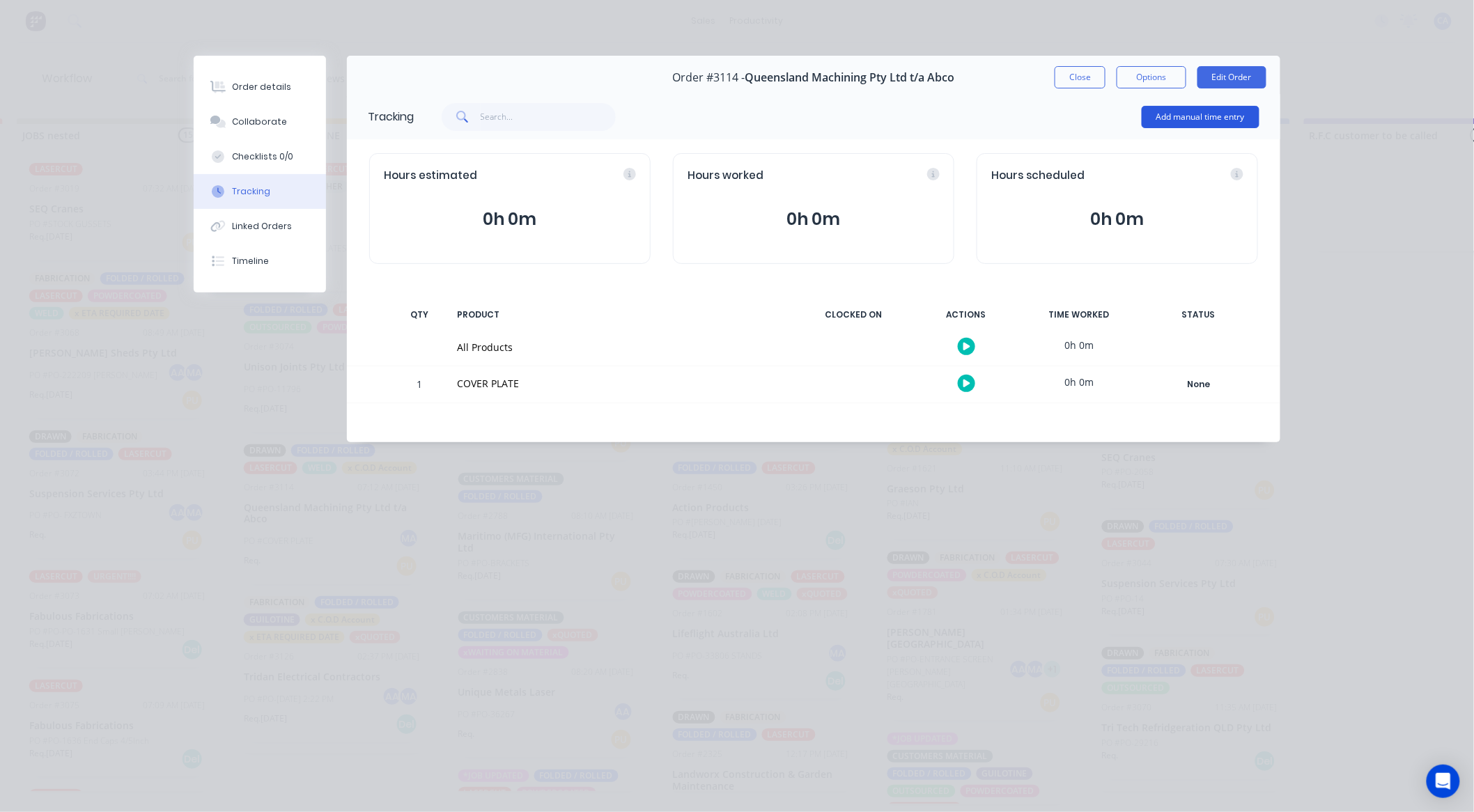
click at [1178, 107] on button "Add manual time entry" at bounding box center [1200, 117] width 117 height 23
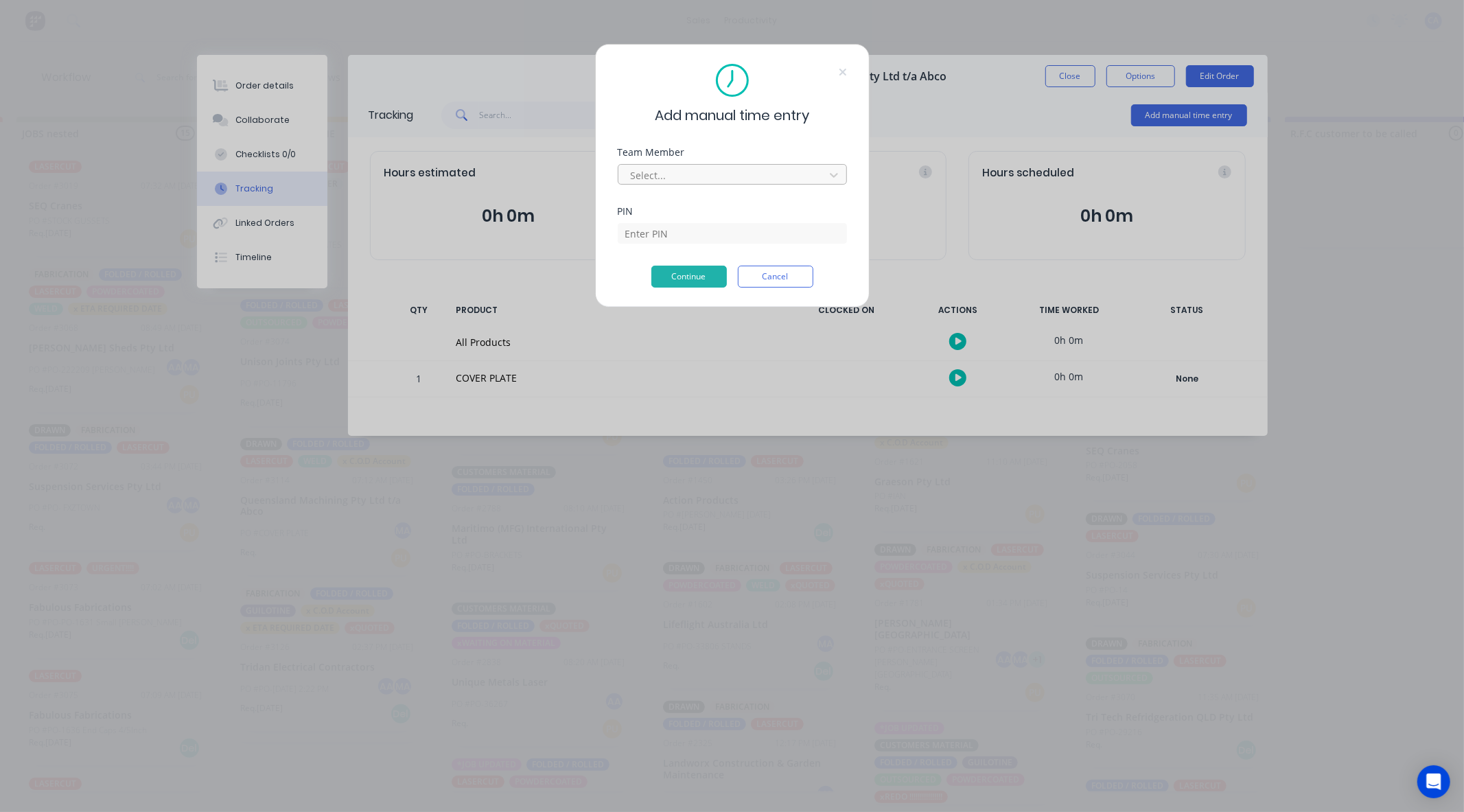
click at [765, 175] on div at bounding box center [722, 175] width 188 height 17
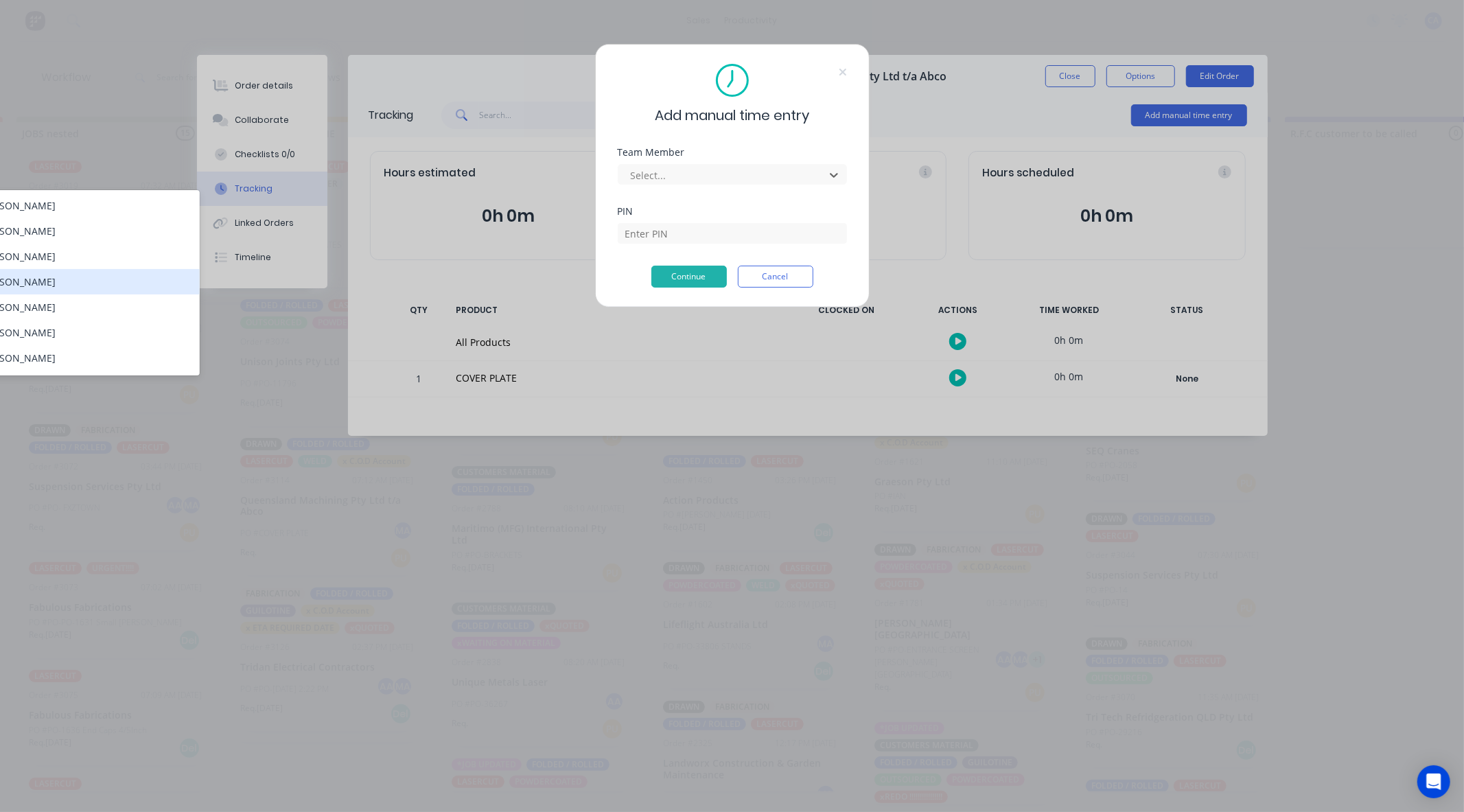
click at [112, 283] on div "[PERSON_NAME]" at bounding box center [84, 281] width 229 height 25
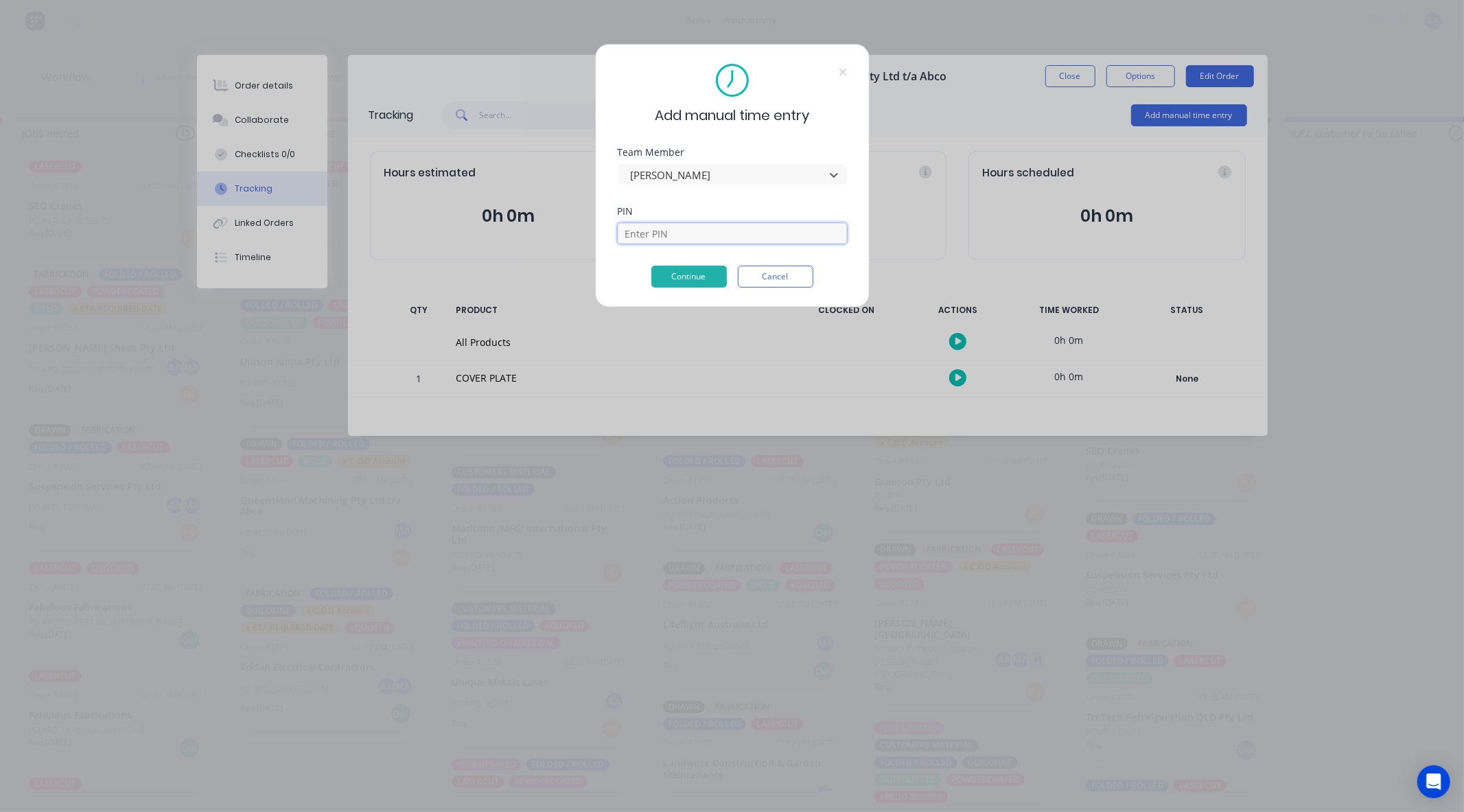
click at [737, 231] on input at bounding box center [732, 233] width 229 height 21
type input "0000"
click at [694, 266] on button "Continue" at bounding box center [689, 277] width 76 height 22
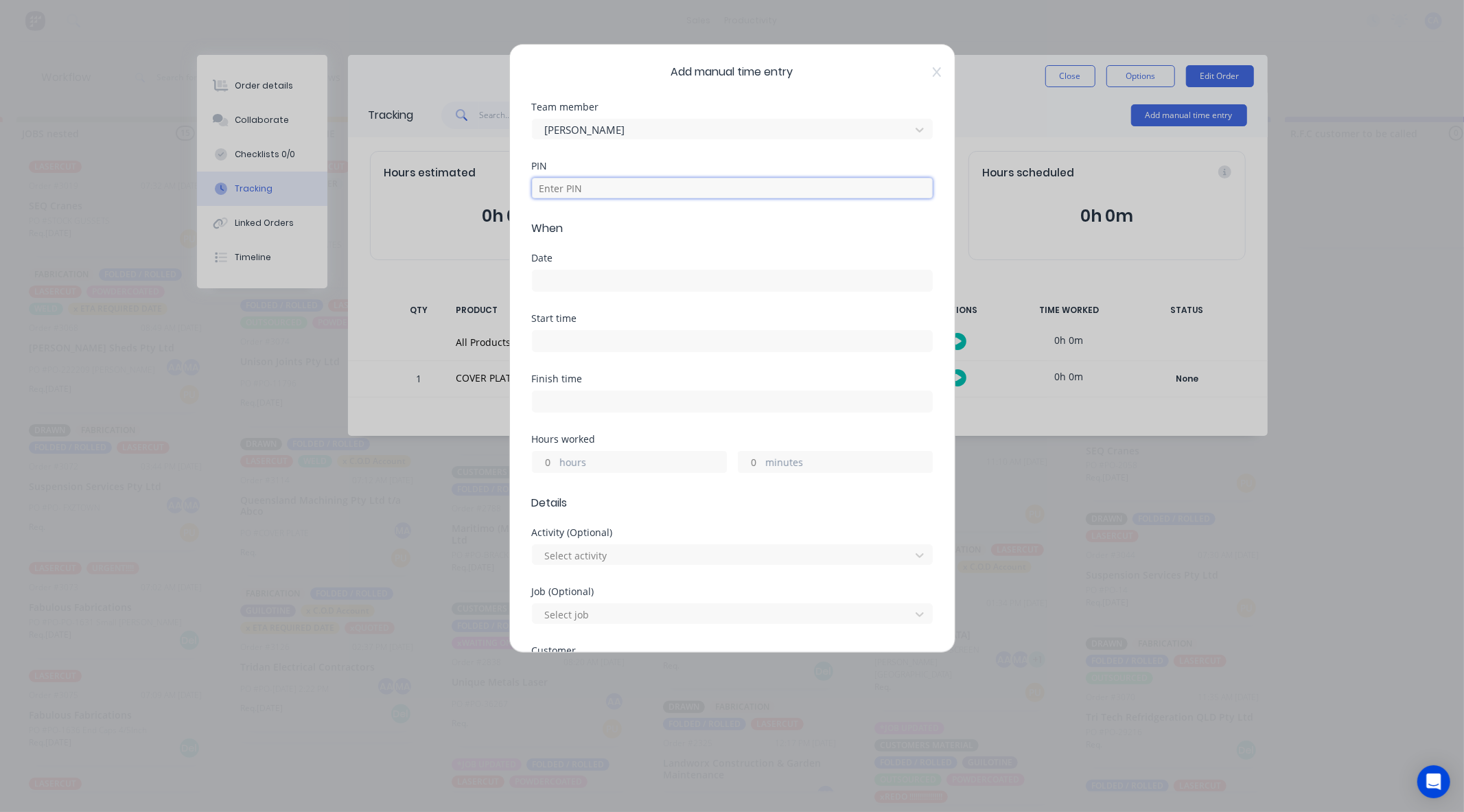
drag, startPoint x: 654, startPoint y: 189, endPoint x: 655, endPoint y: 197, distance: 8.1
click at [654, 189] on input at bounding box center [732, 188] width 401 height 21
type input "0000"
click at [630, 280] on input at bounding box center [732, 280] width 399 height 21
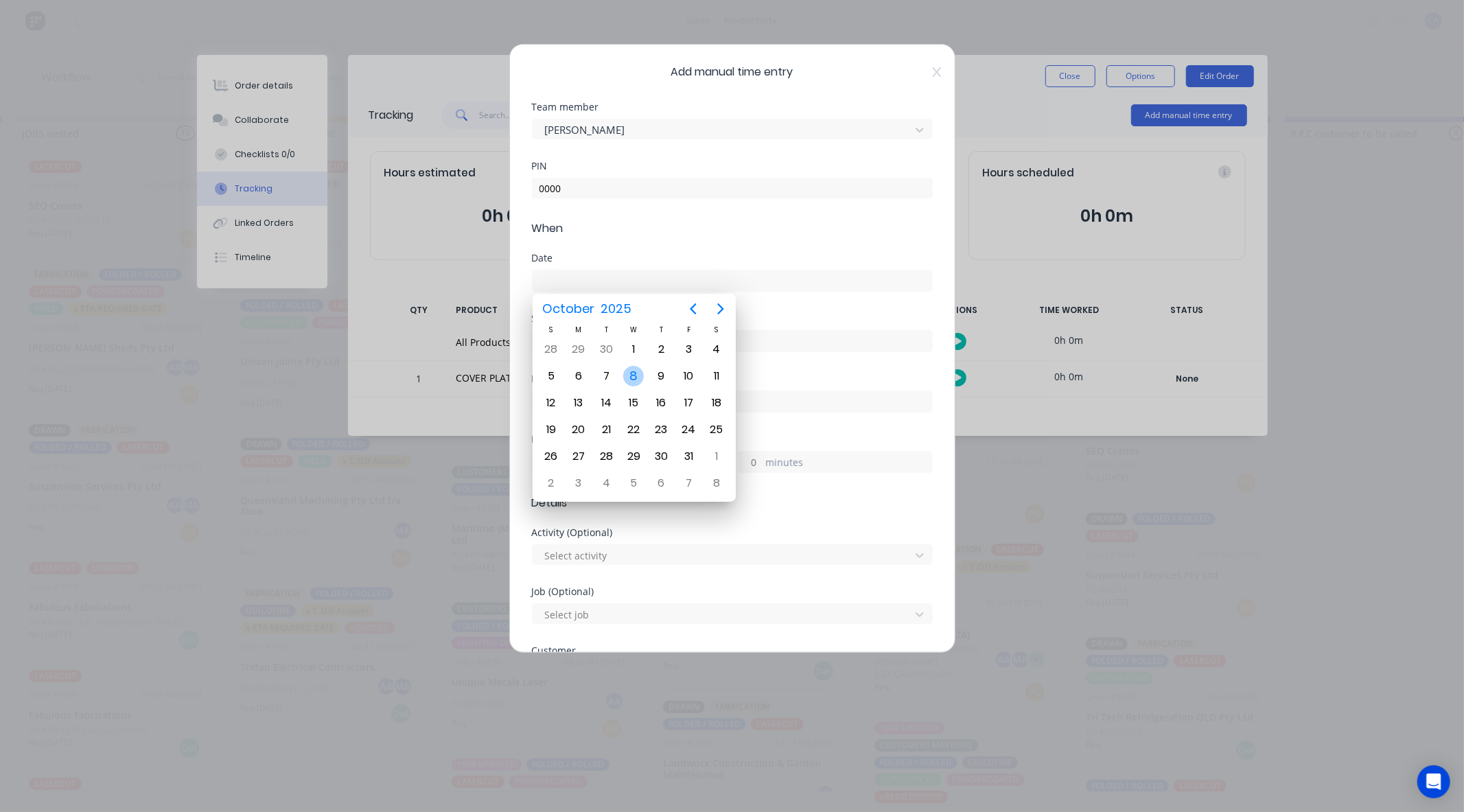
click at [641, 383] on div "8" at bounding box center [634, 376] width 28 height 26
type input "[DATE]"
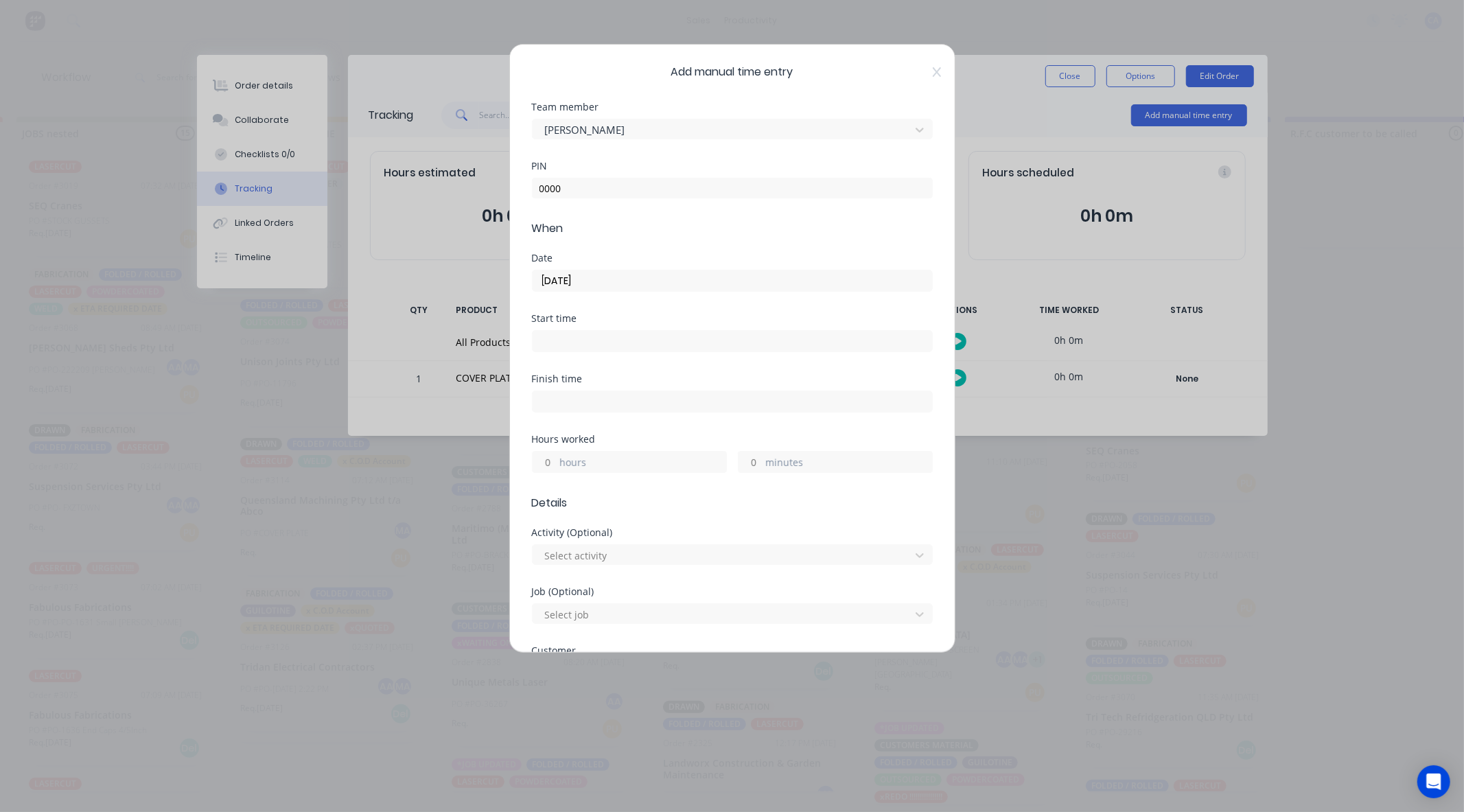
drag, startPoint x: 740, startPoint y: 457, endPoint x: 737, endPoint y: 472, distance: 15.3
click at [740, 457] on input "minutes" at bounding box center [750, 461] width 24 height 21
type input "30"
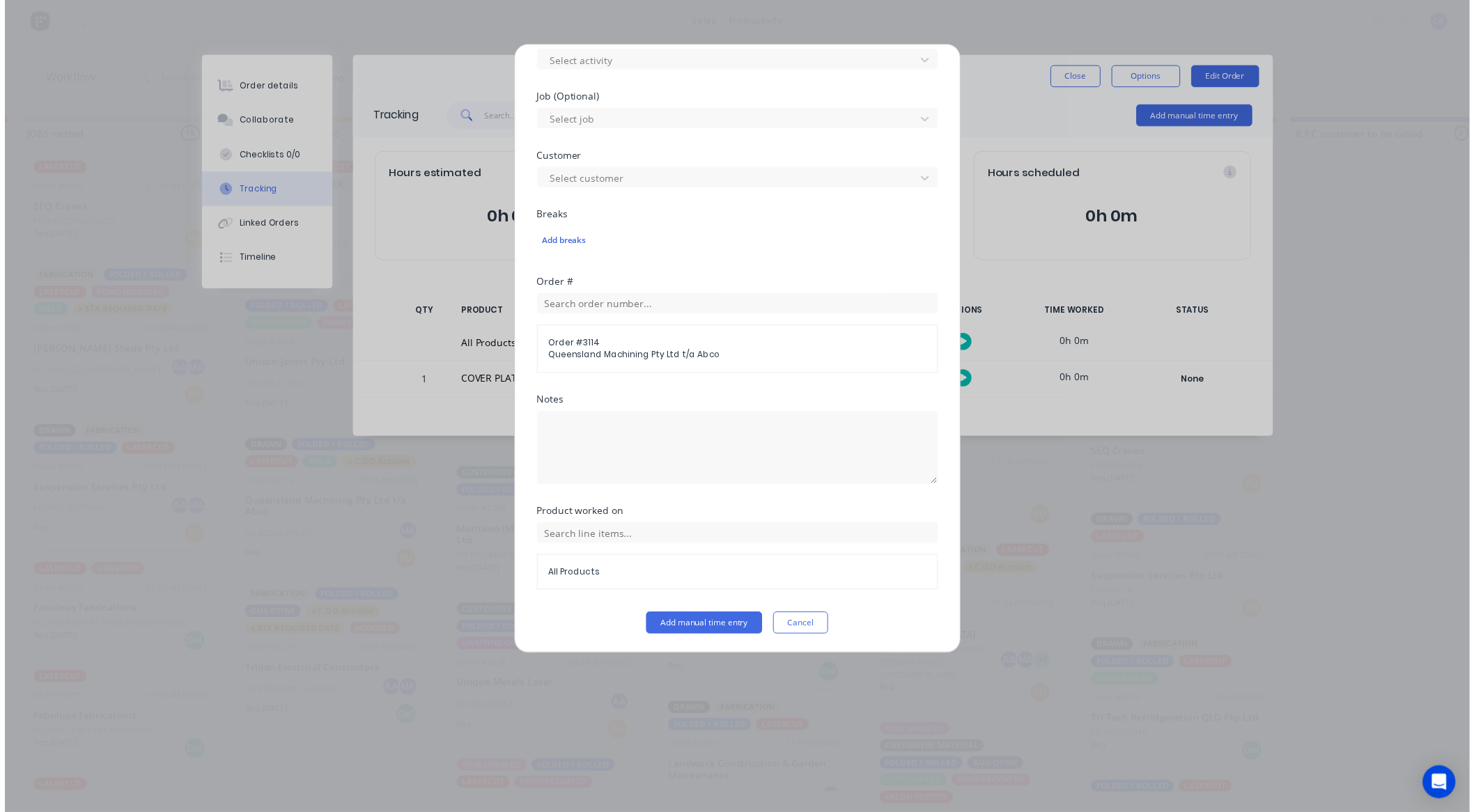
scroll to position [504, 0]
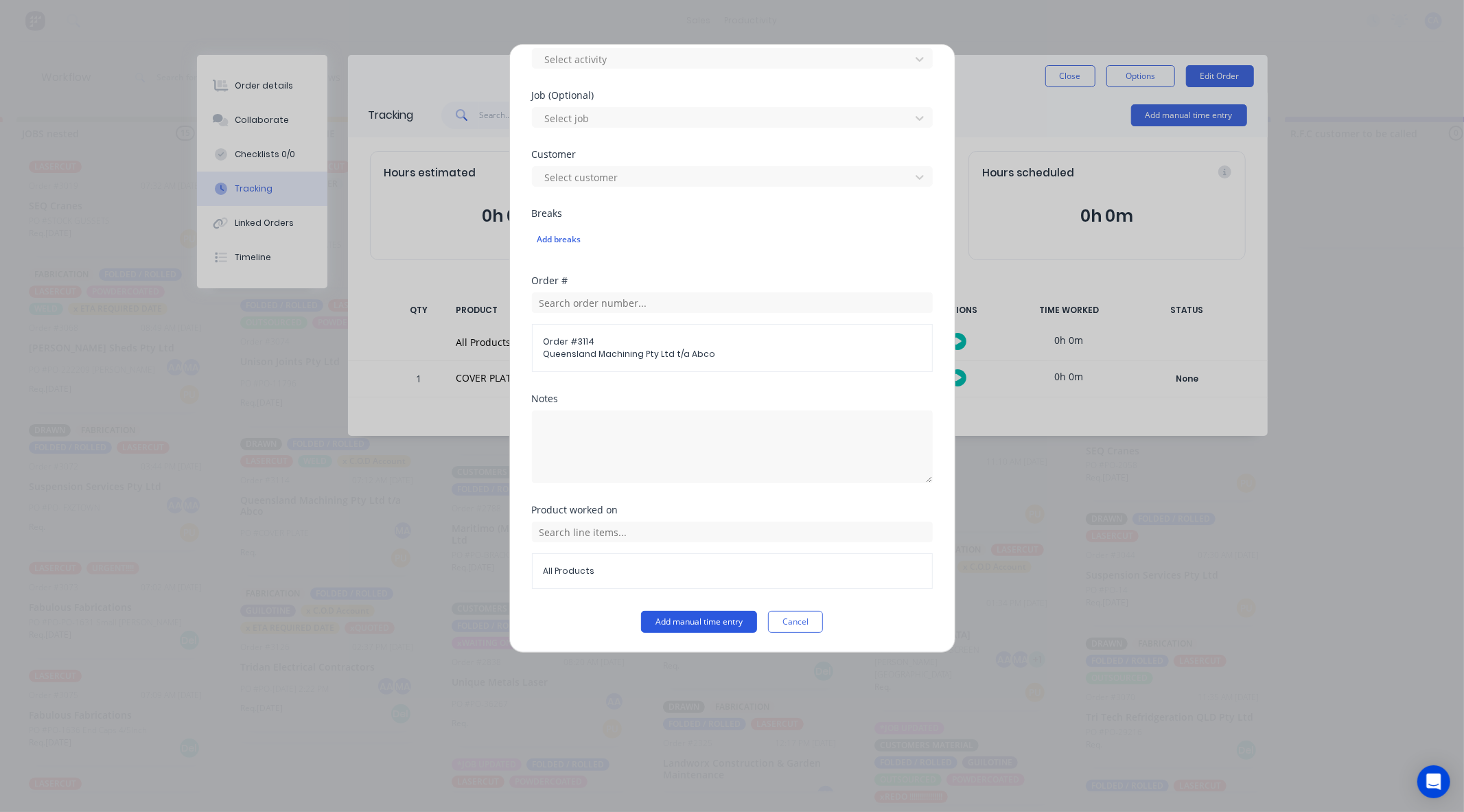
click at [720, 618] on button "Add manual time entry" at bounding box center [699, 621] width 116 height 22
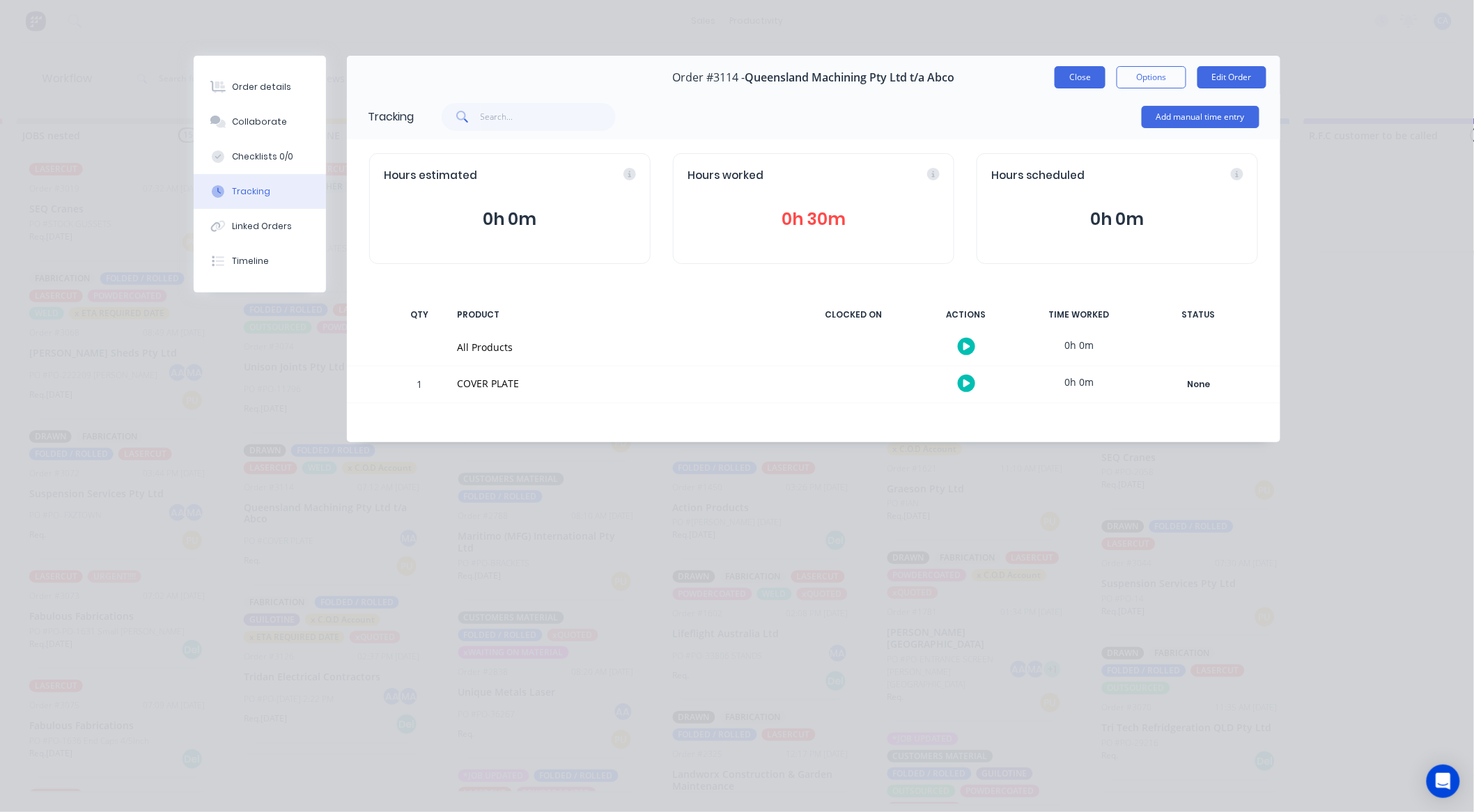
click at [1076, 85] on button "Close" at bounding box center [1080, 77] width 51 height 23
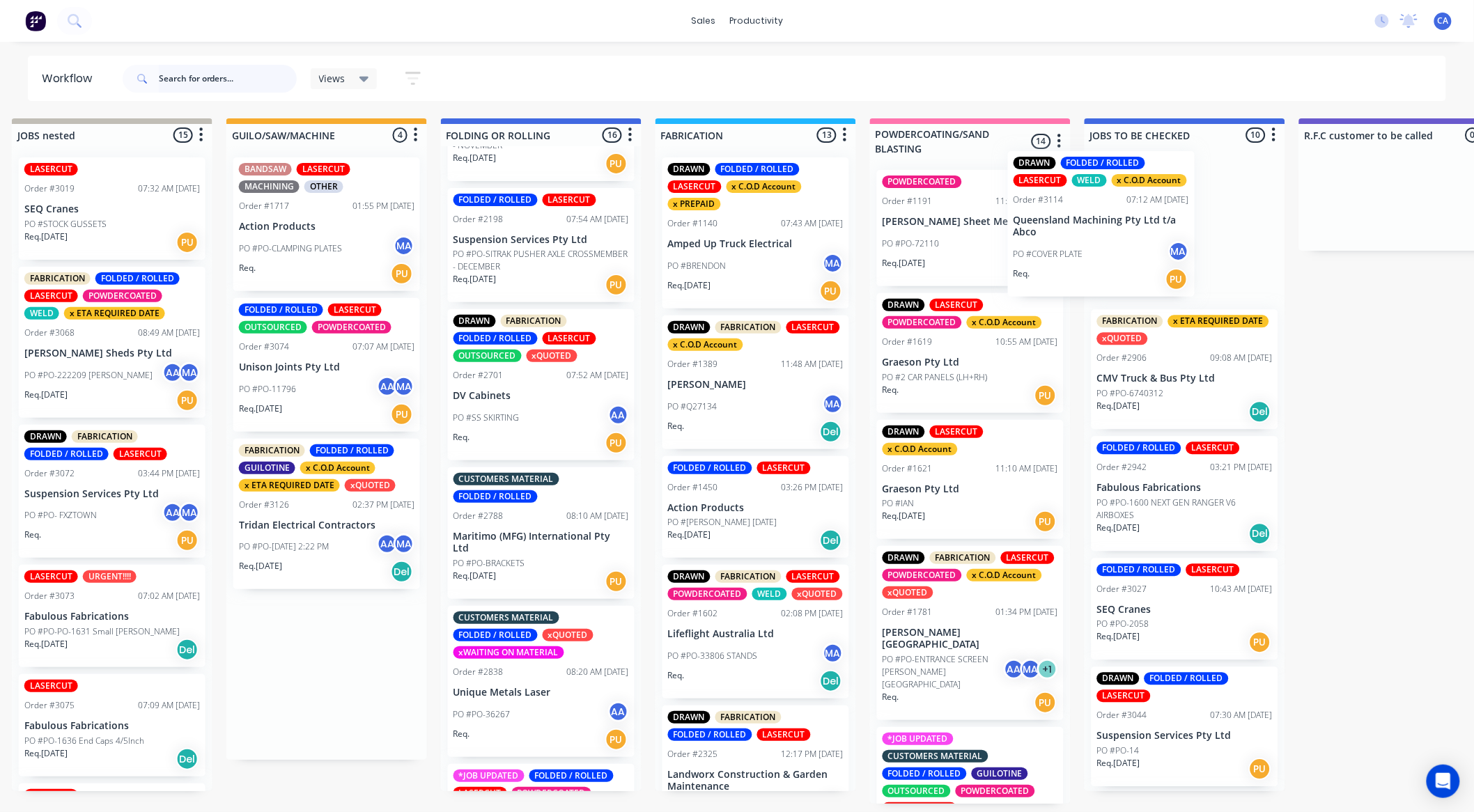
drag, startPoint x: 333, startPoint y: 511, endPoint x: 1138, endPoint y: 211, distance: 859.1
click at [1138, 211] on div "MATERIAL CHECK 0 Sort By Created date Required date Order number Customer name …" at bounding box center [1297, 460] width 3940 height 685
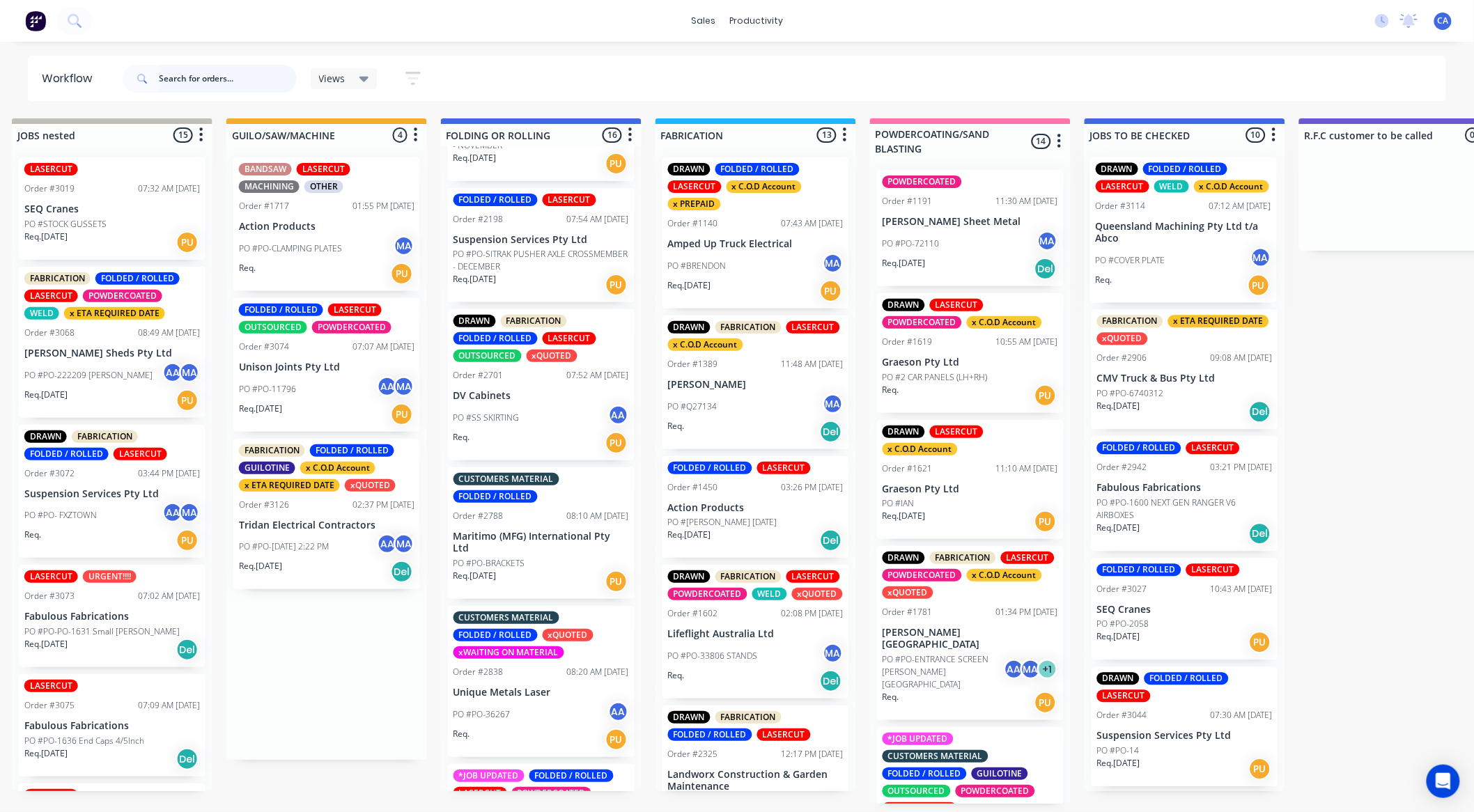
scroll to position [0, 663]
click at [321, 546] on p "PO #PO-[DATE] 2:22 PM" at bounding box center [282, 547] width 90 height 12
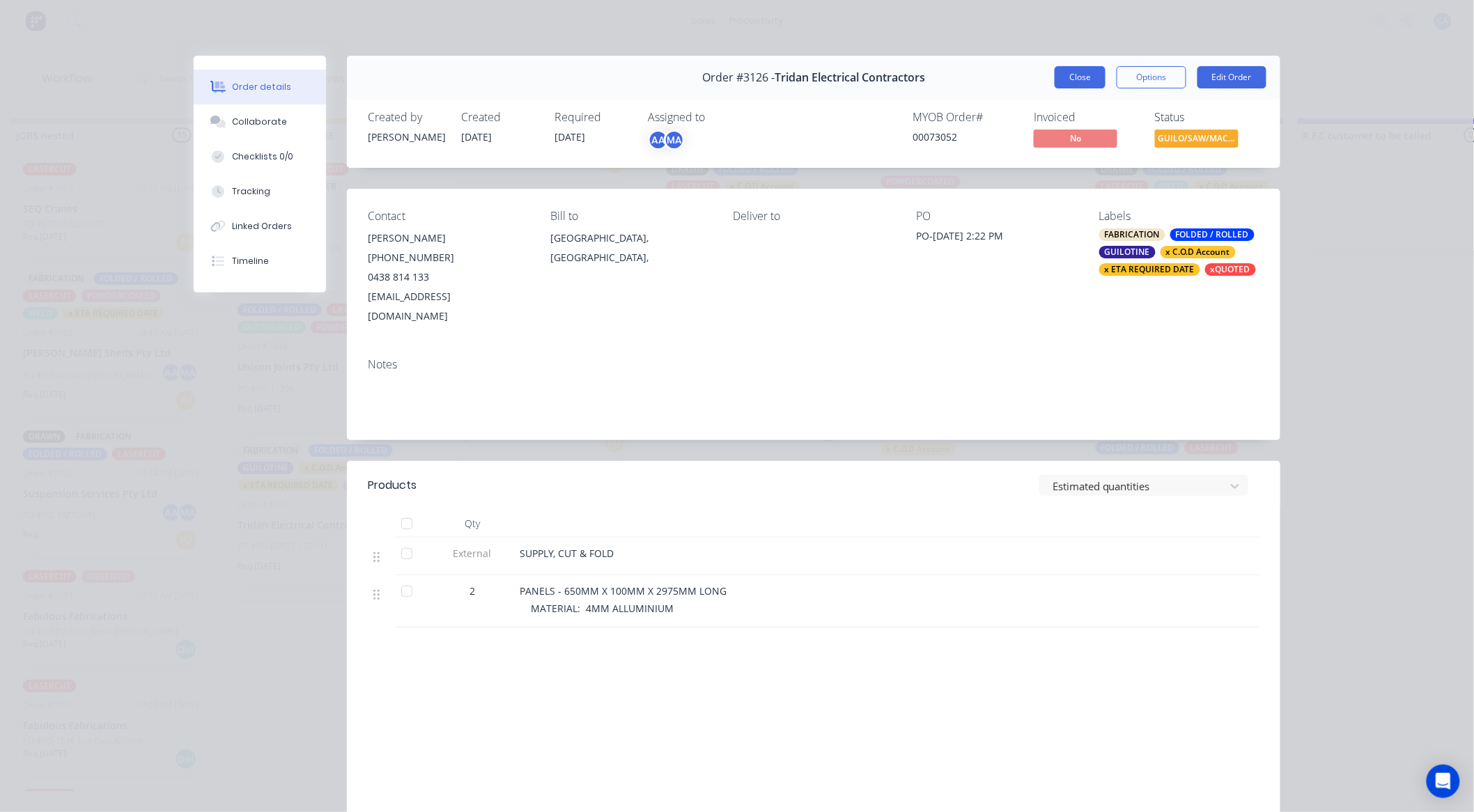
click at [1088, 79] on button "Close" at bounding box center [1080, 77] width 51 height 23
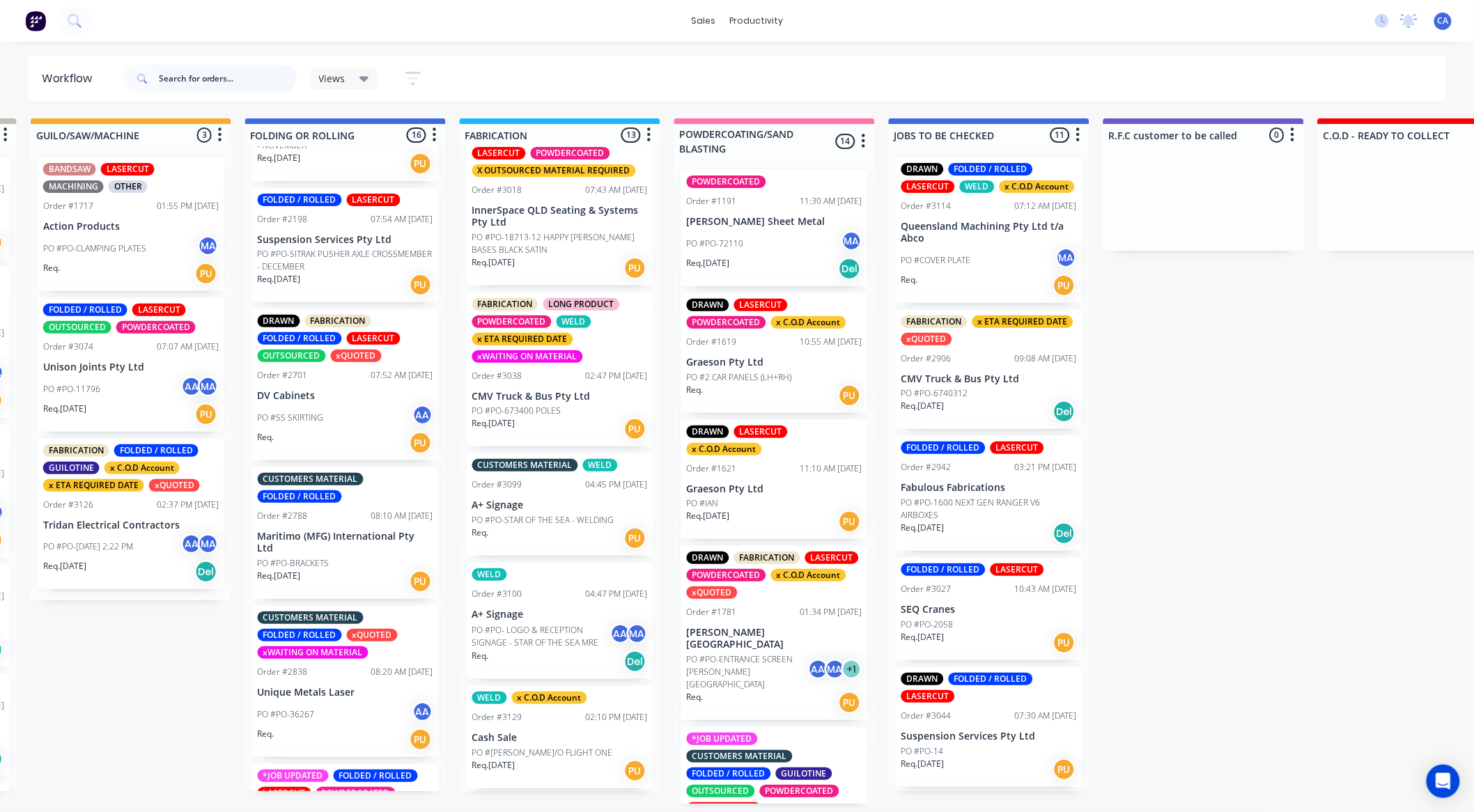
scroll to position [3, 858]
click at [539, 753] on p "PO #[PERSON_NAME]/O FLIGHT ONE" at bounding box center [542, 753] width 141 height 12
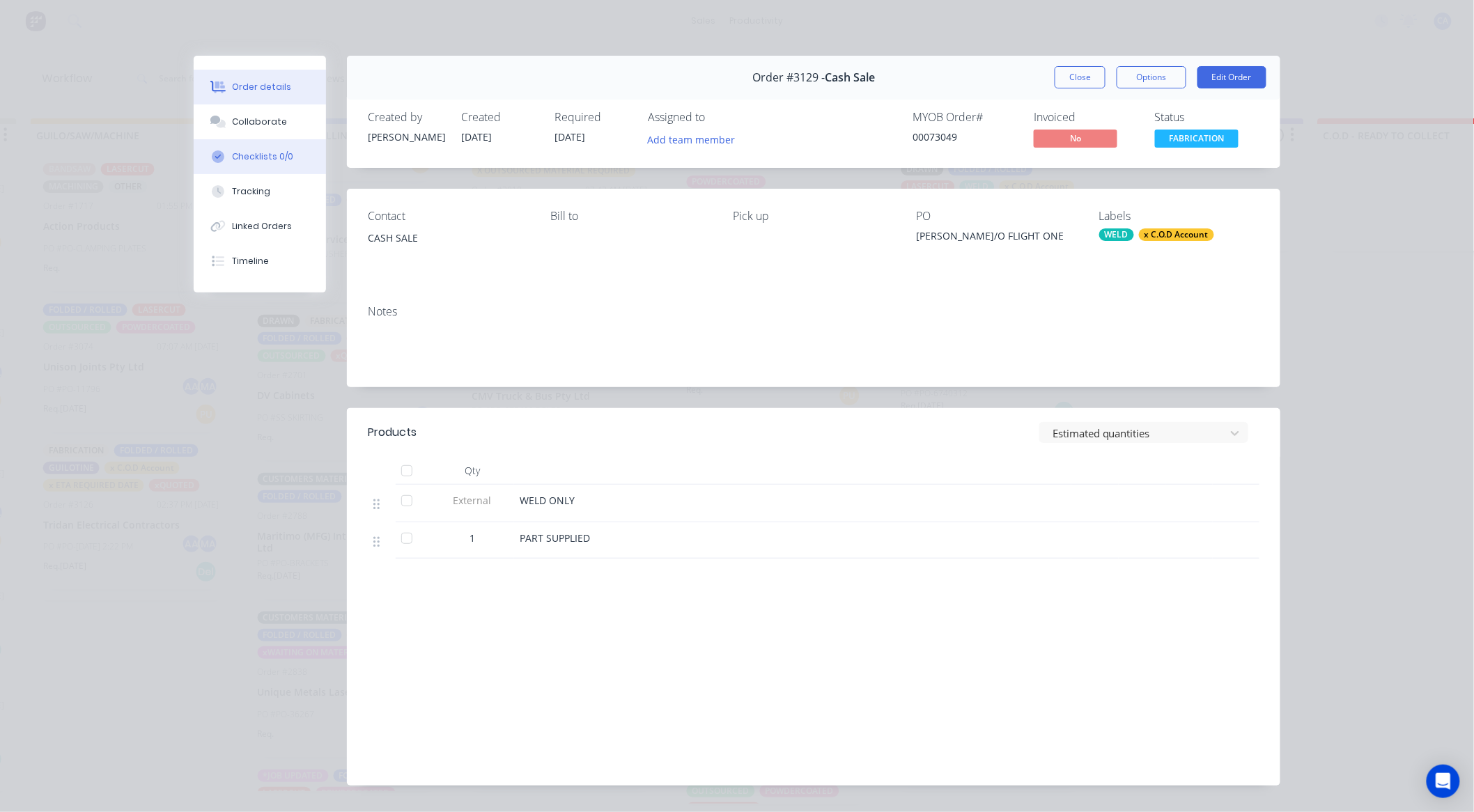
click at [261, 142] on button "Checklists 0/0" at bounding box center [260, 156] width 132 height 35
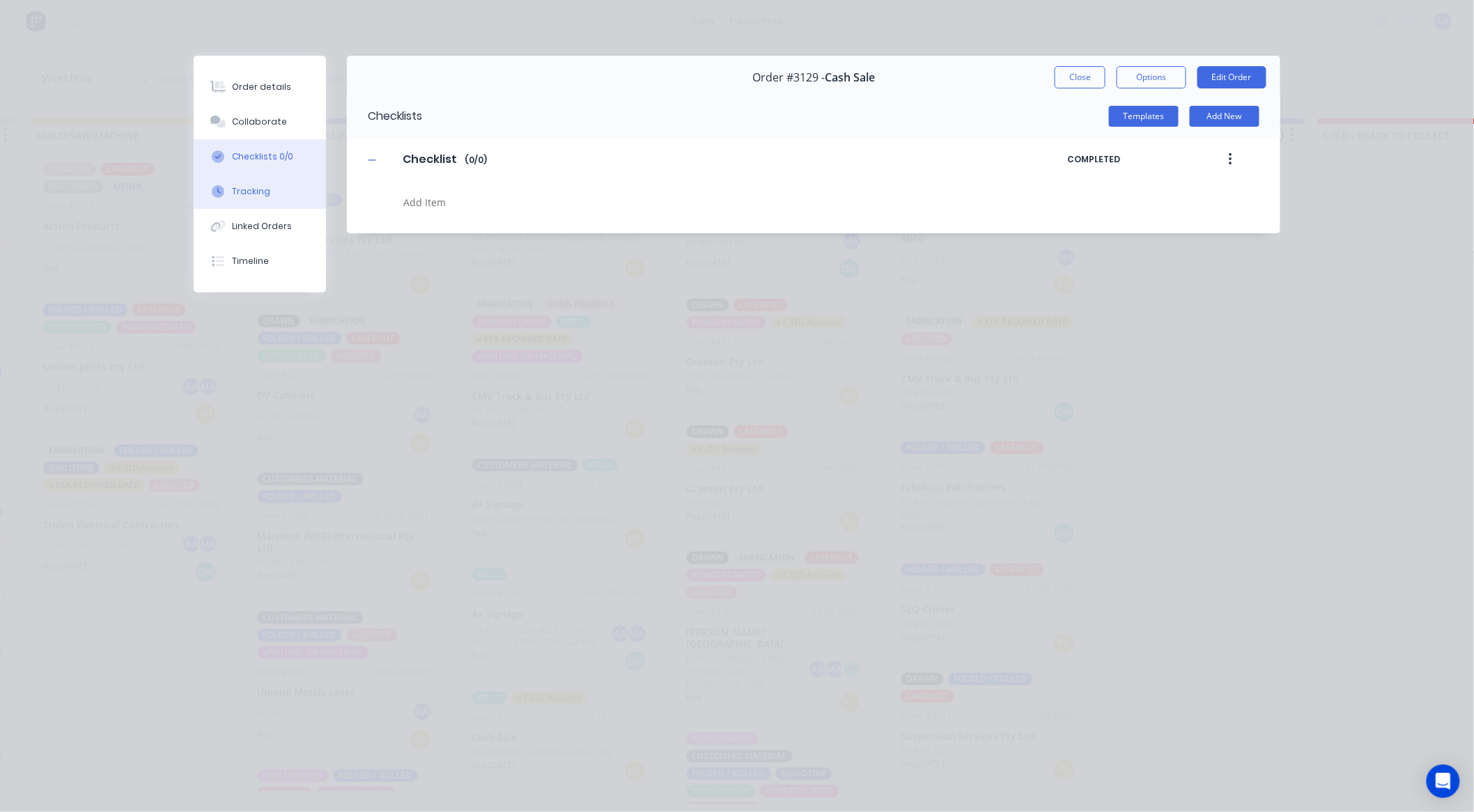
click at [272, 182] on button "Tracking" at bounding box center [260, 191] width 132 height 35
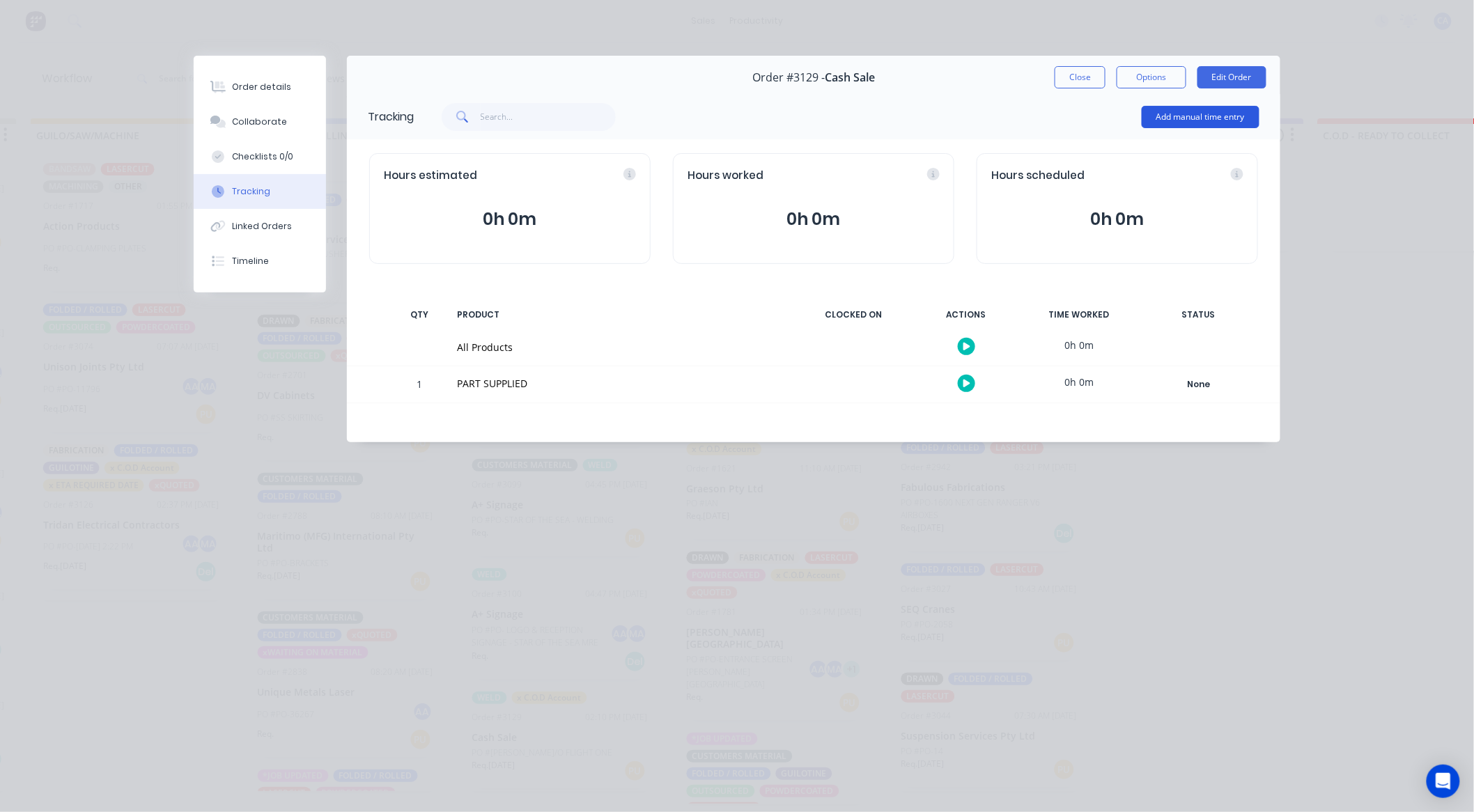
click at [1181, 118] on button "Add manual time entry" at bounding box center [1200, 117] width 117 height 23
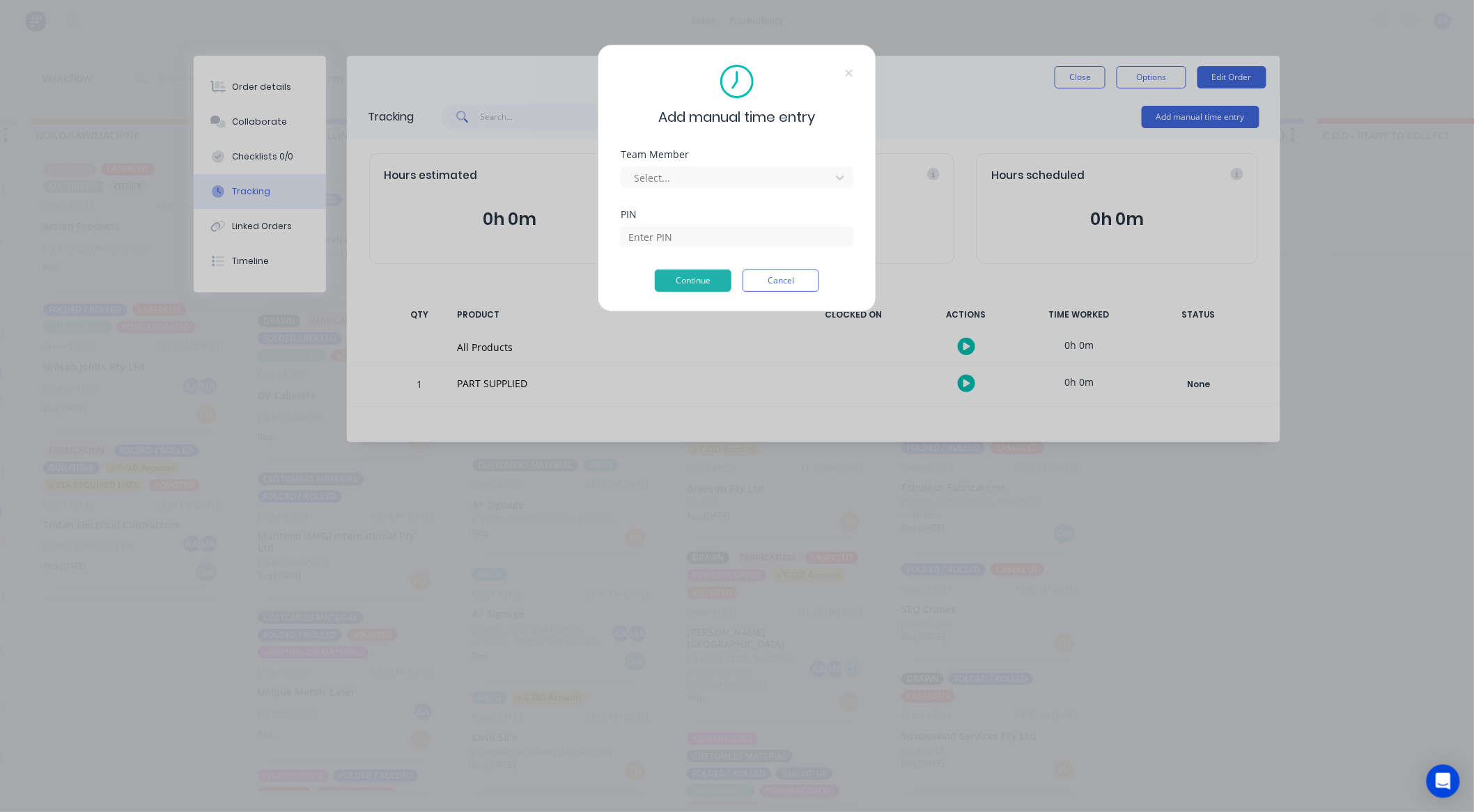
scroll to position [0, 858]
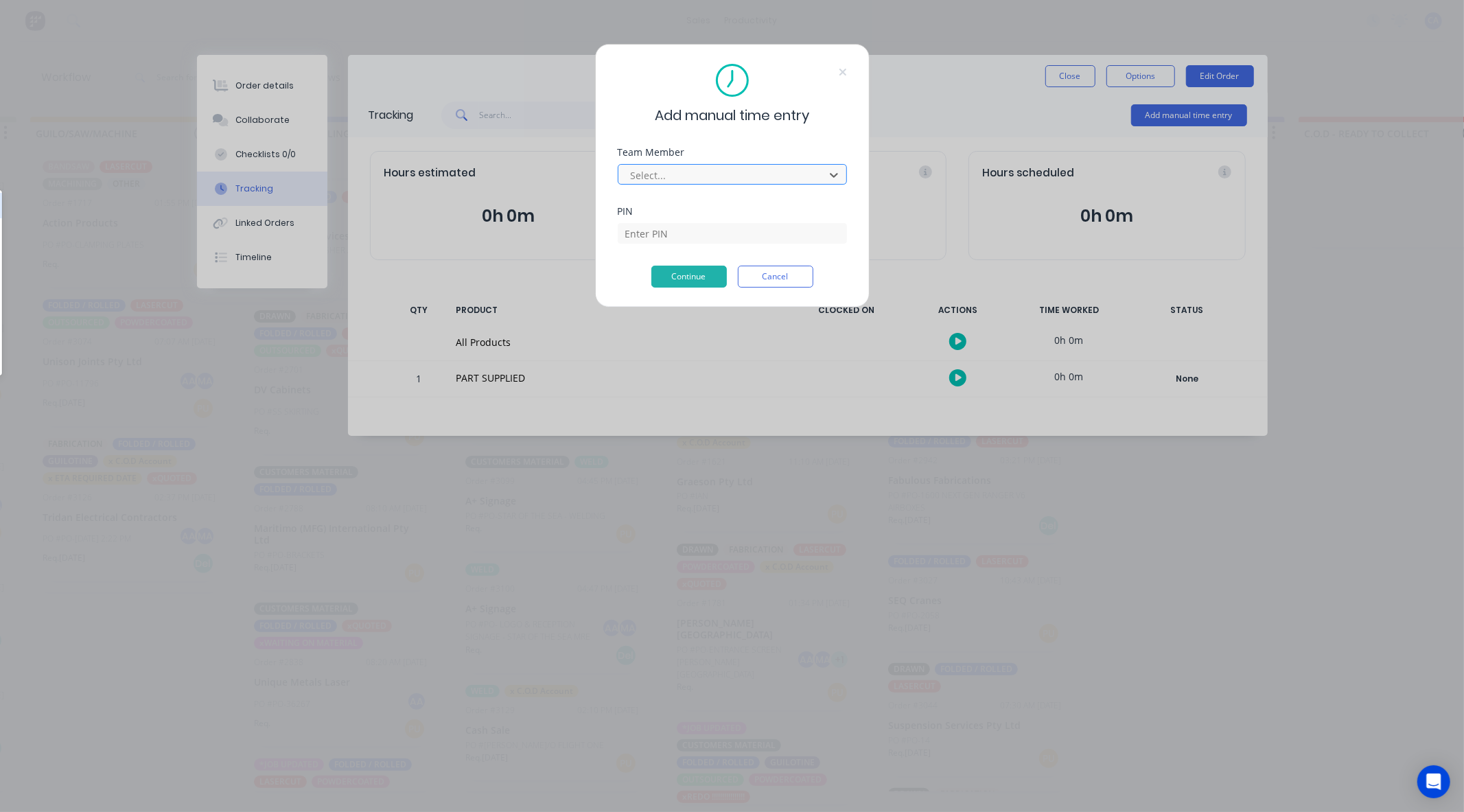
click at [743, 172] on div at bounding box center [722, 175] width 188 height 17
click at [738, 169] on div at bounding box center [722, 175] width 188 height 17
click at [829, 177] on icon at bounding box center [834, 175] width 14 height 14
click at [824, 177] on div at bounding box center [834, 175] width 25 height 22
click at [844, 72] on icon at bounding box center [843, 72] width 8 height 11
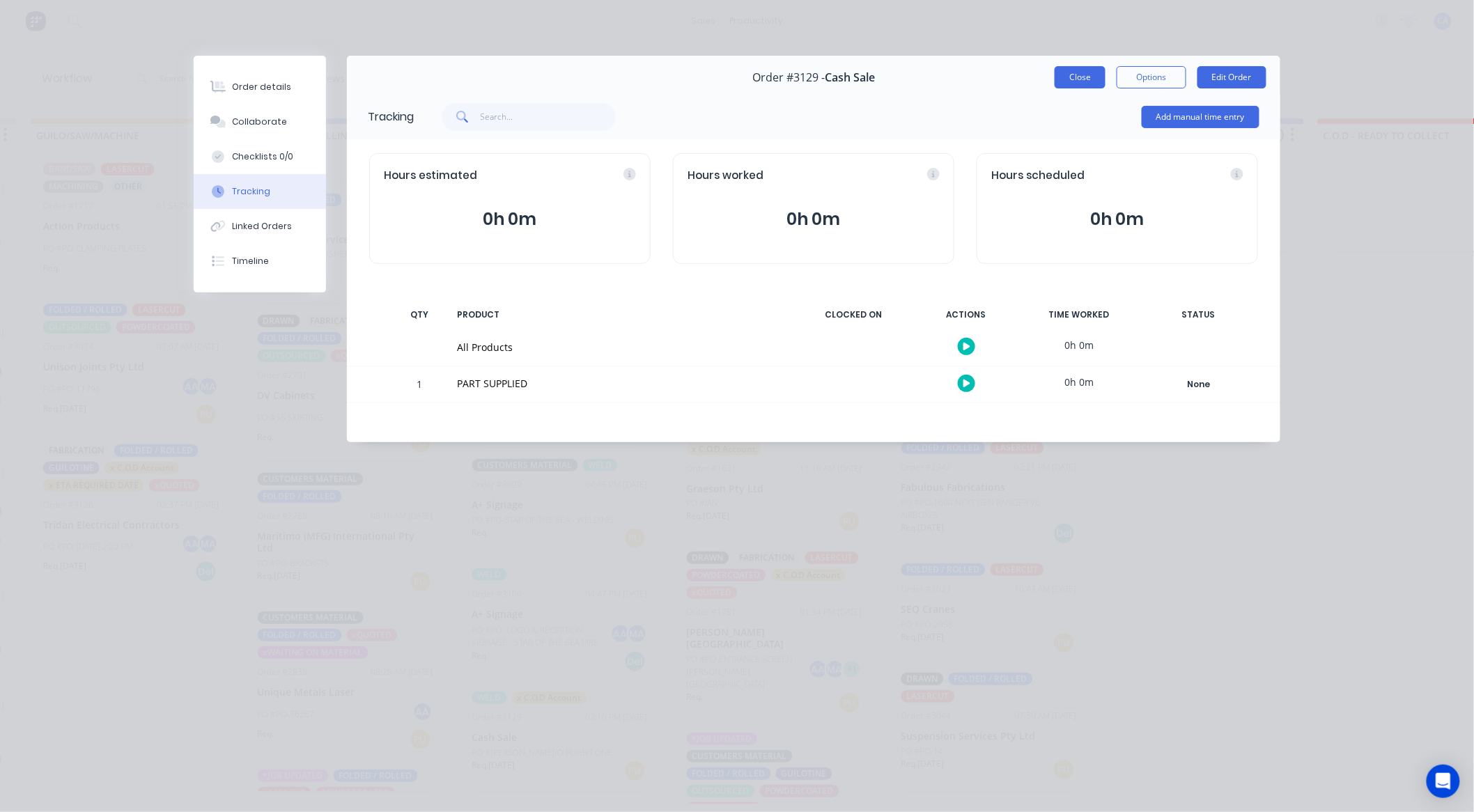
click at [1077, 77] on button "Close" at bounding box center [1080, 77] width 51 height 23
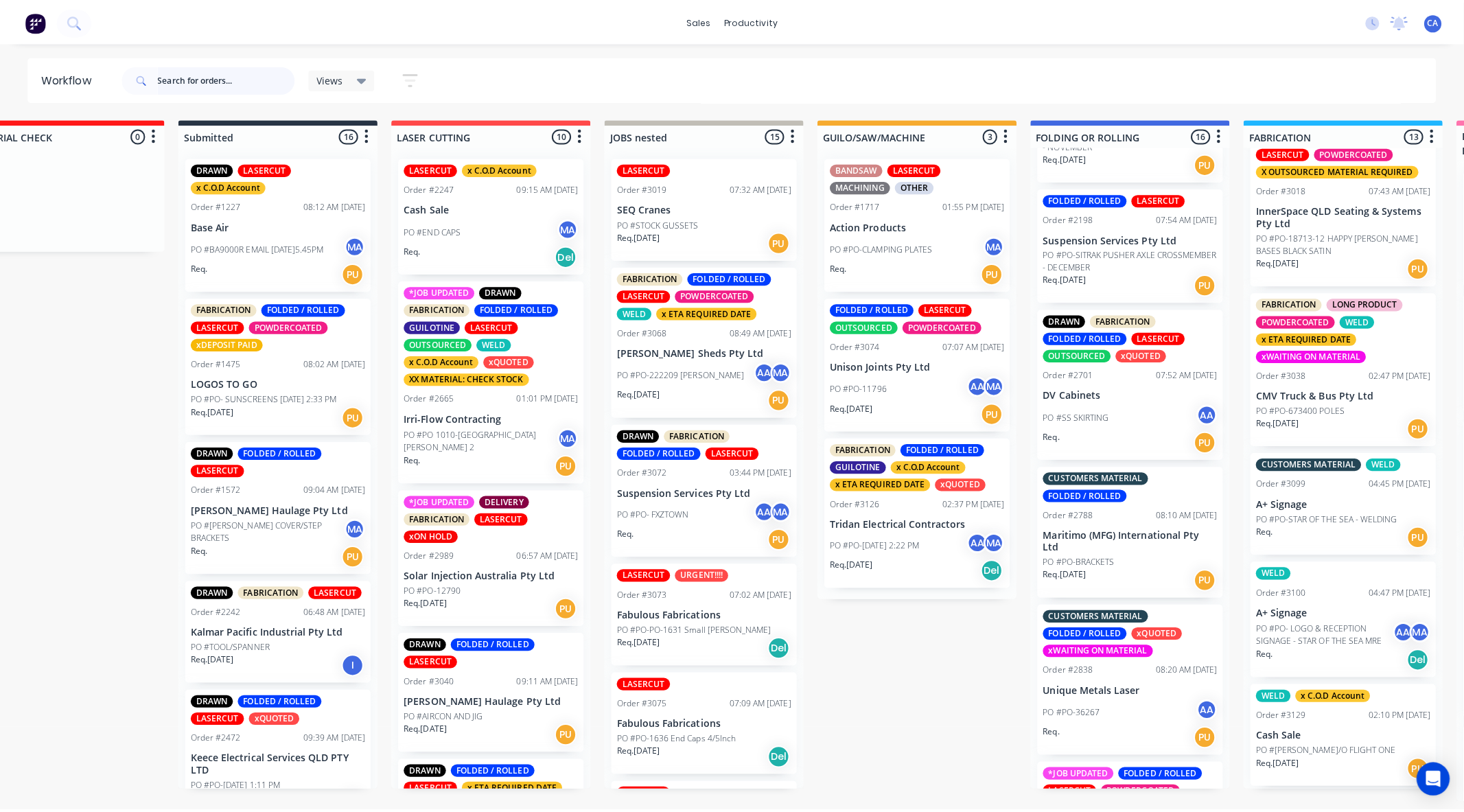
scroll to position [0, 122]
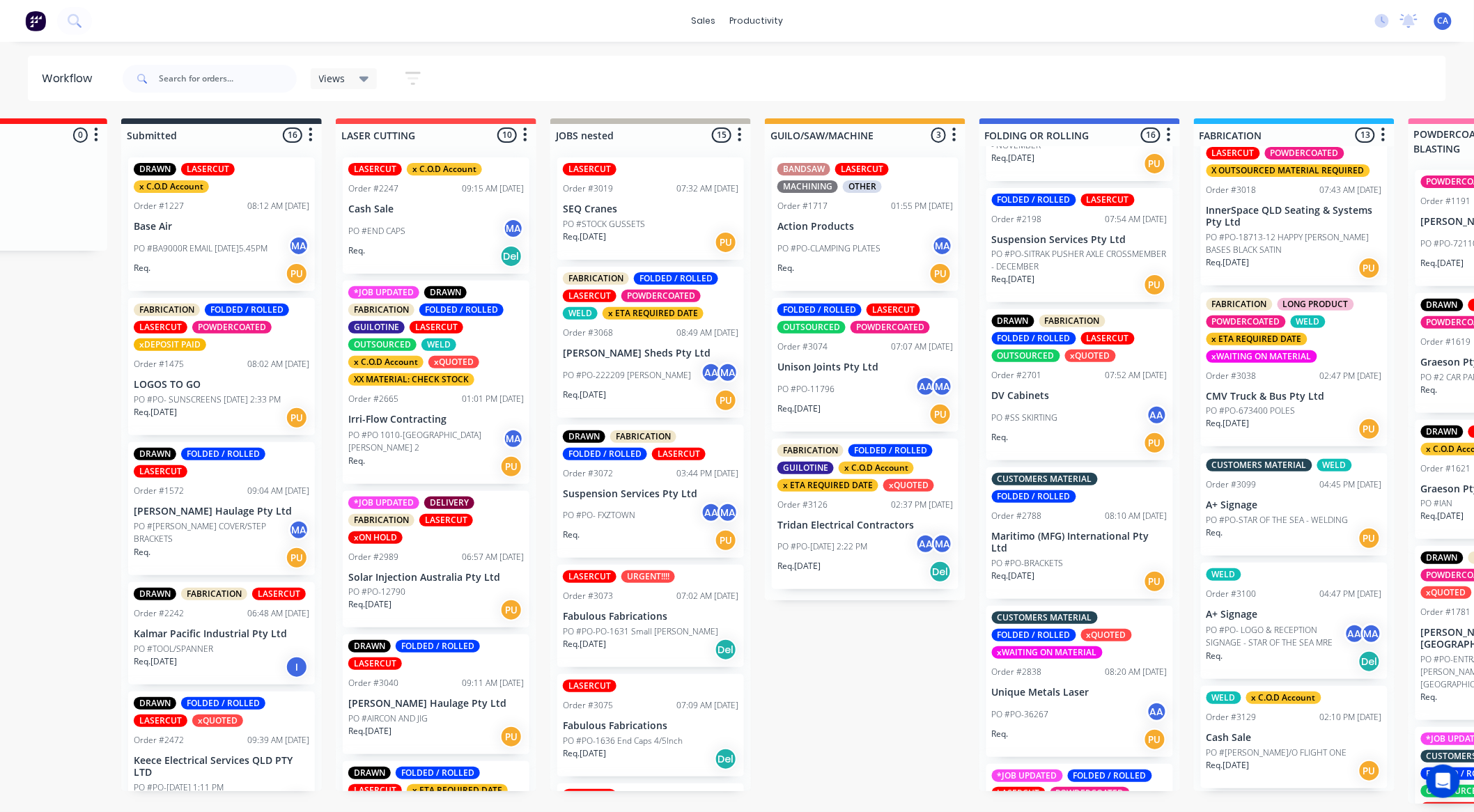
click at [1293, 744] on p "Cash Sale" at bounding box center [1294, 737] width 176 height 12
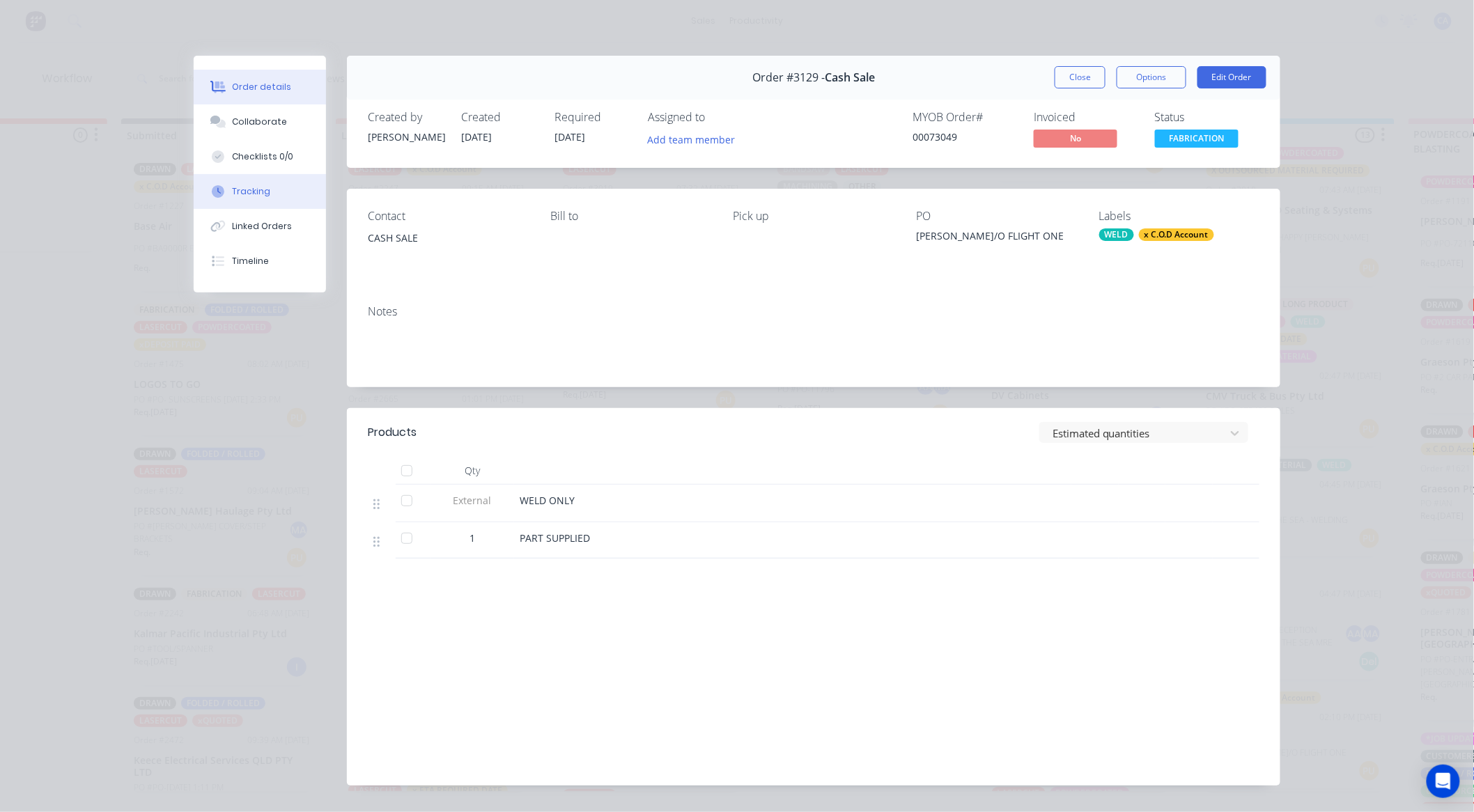
click at [261, 174] on button "Tracking" at bounding box center [260, 191] width 132 height 35
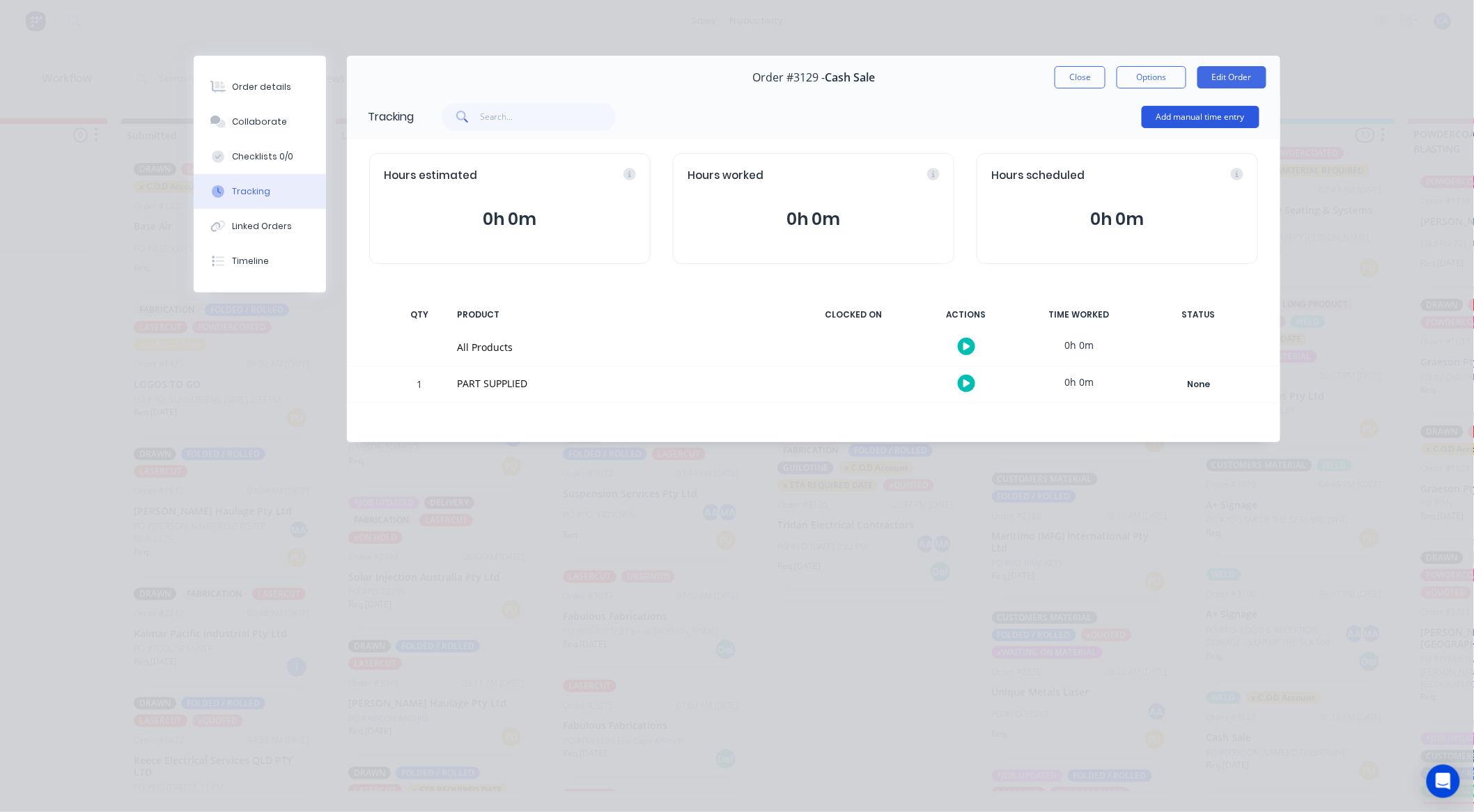
click at [1207, 119] on button "Add manual time entry" at bounding box center [1200, 117] width 117 height 23
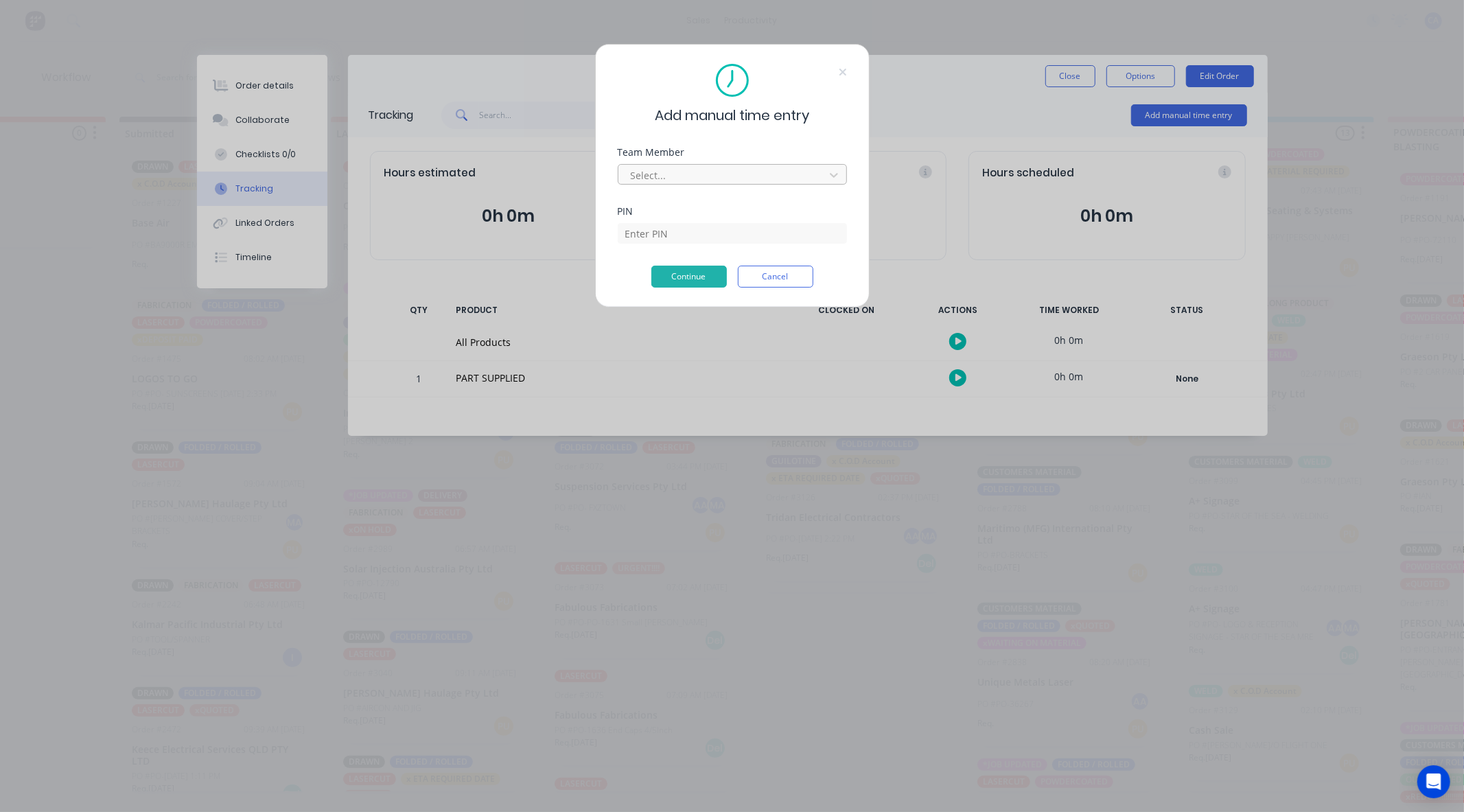
click at [657, 185] on div "Select..." at bounding box center [723, 175] width 196 height 21
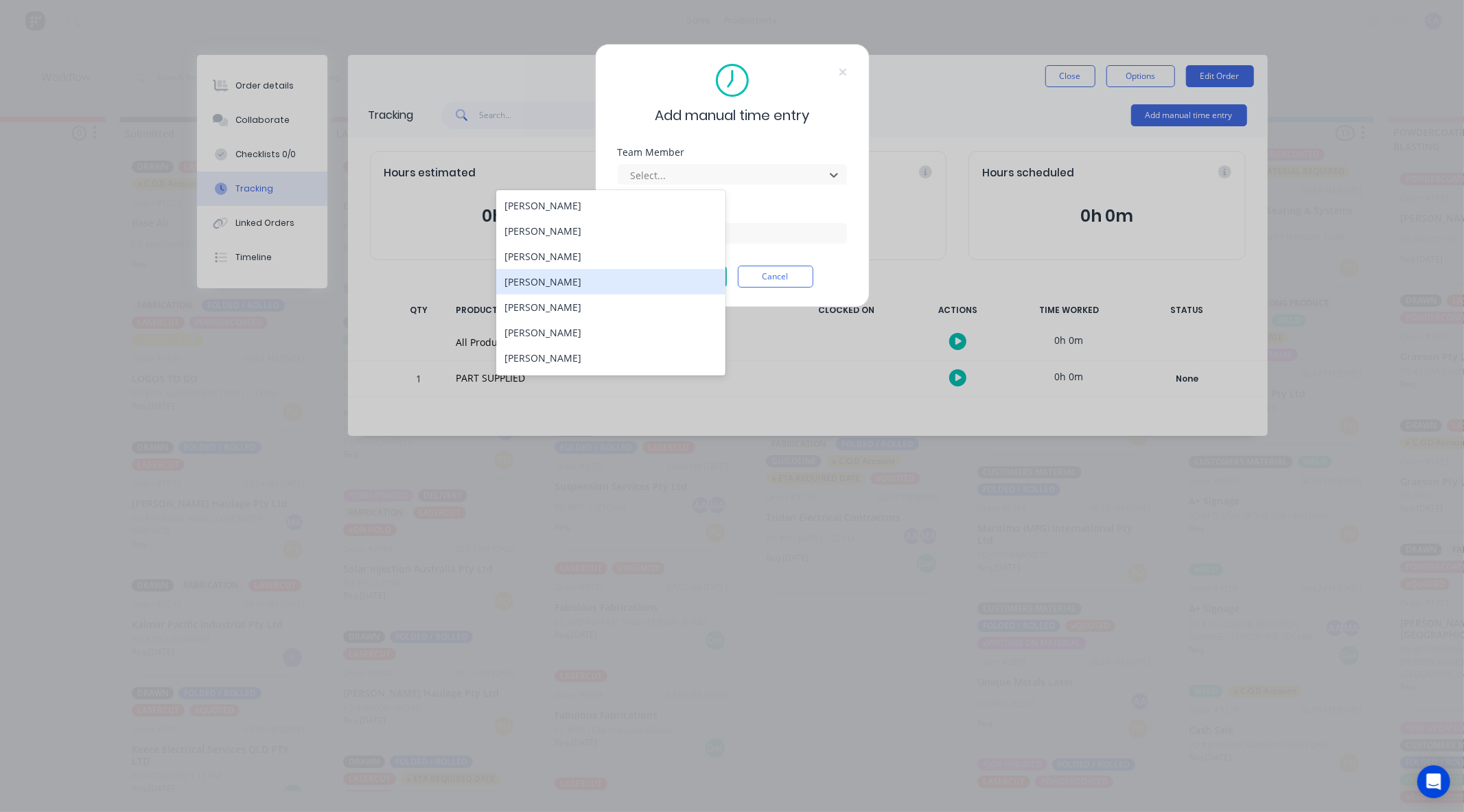
click at [574, 279] on div "[PERSON_NAME]" at bounding box center [611, 281] width 229 height 25
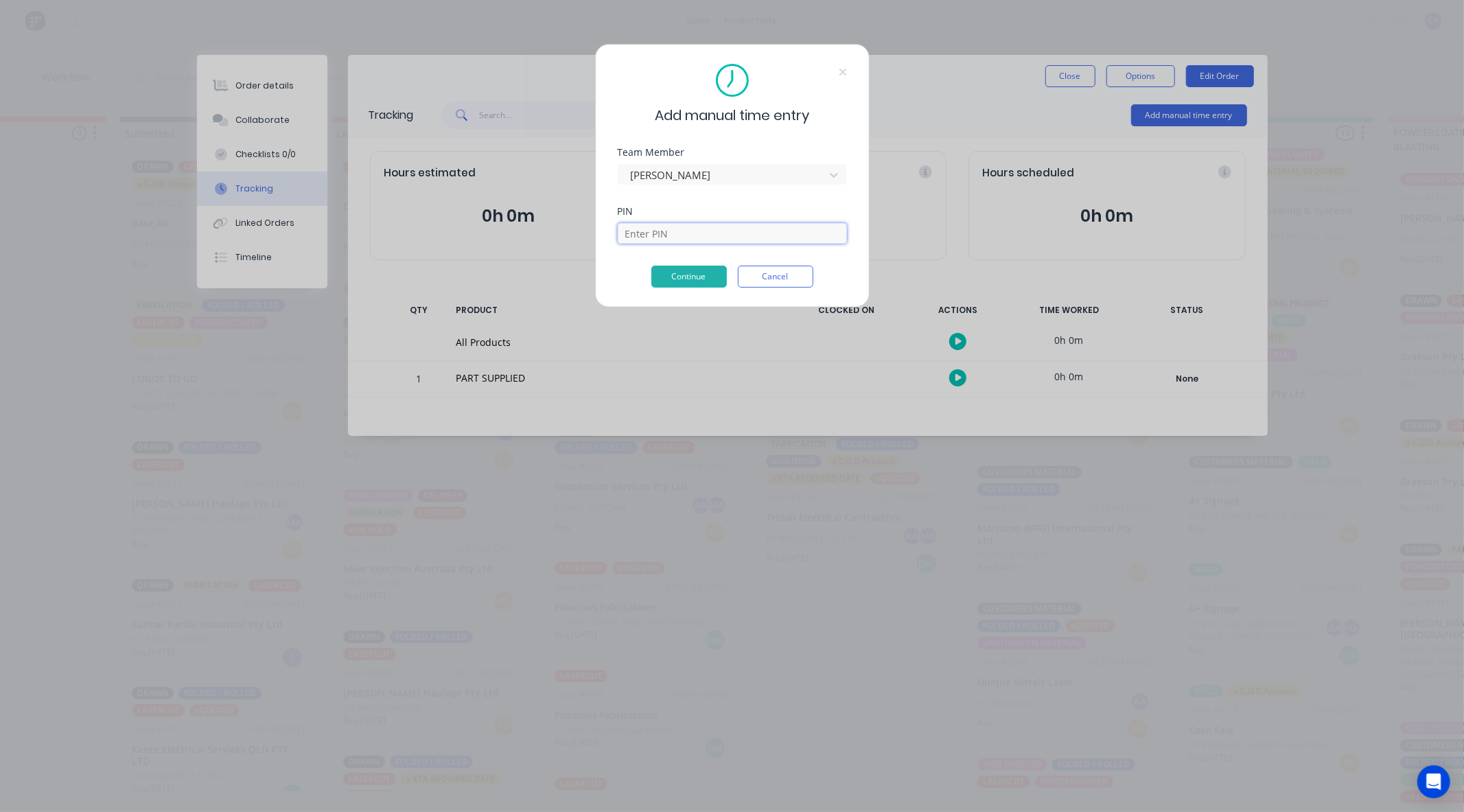
click at [654, 236] on input at bounding box center [732, 233] width 229 height 21
type input "0000"
click at [684, 267] on button "Continue" at bounding box center [689, 277] width 76 height 22
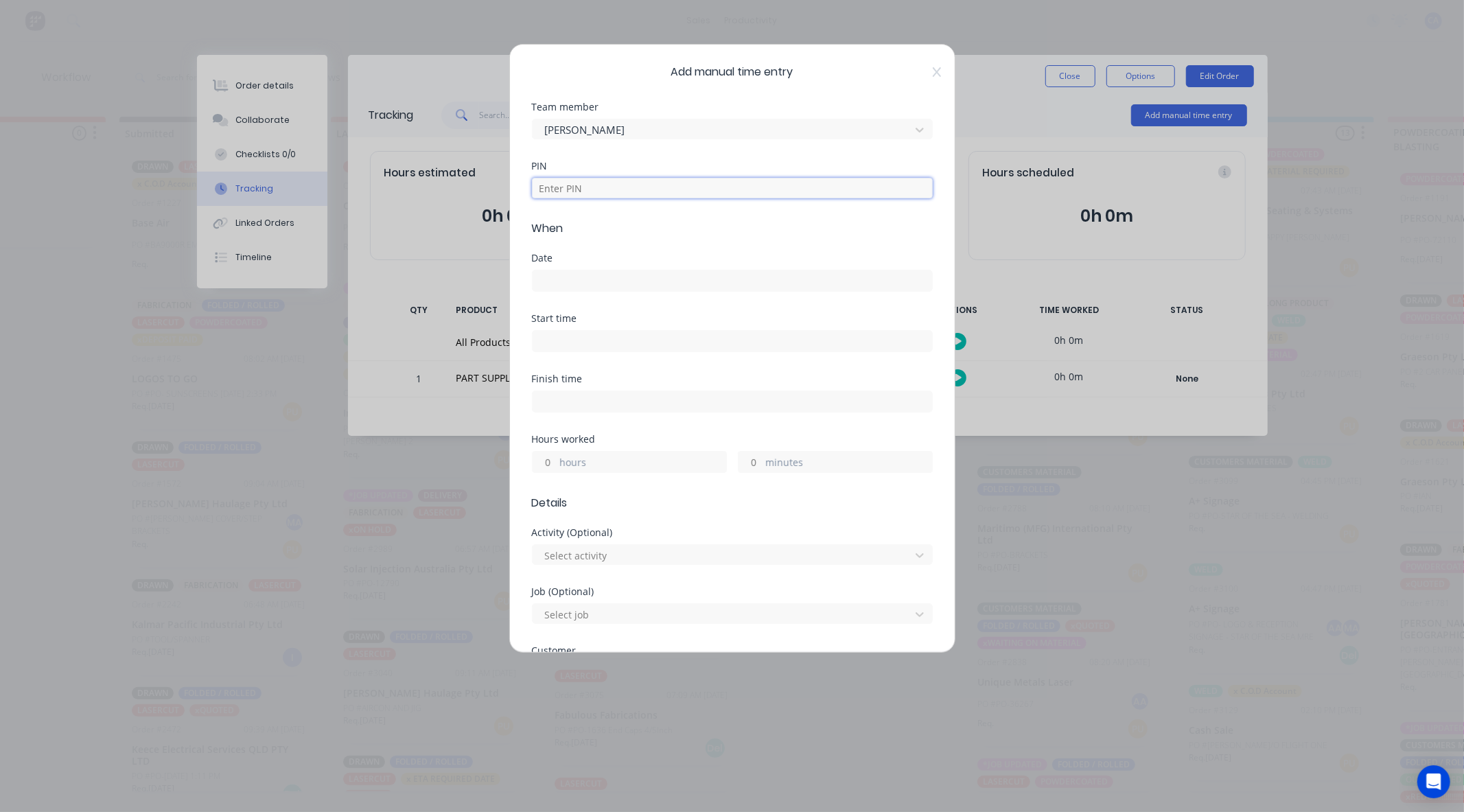
drag, startPoint x: 626, startPoint y: 188, endPoint x: 634, endPoint y: 199, distance: 13.6
click at [626, 190] on input at bounding box center [732, 188] width 401 height 21
type input "0000"
click at [621, 276] on input at bounding box center [732, 280] width 399 height 21
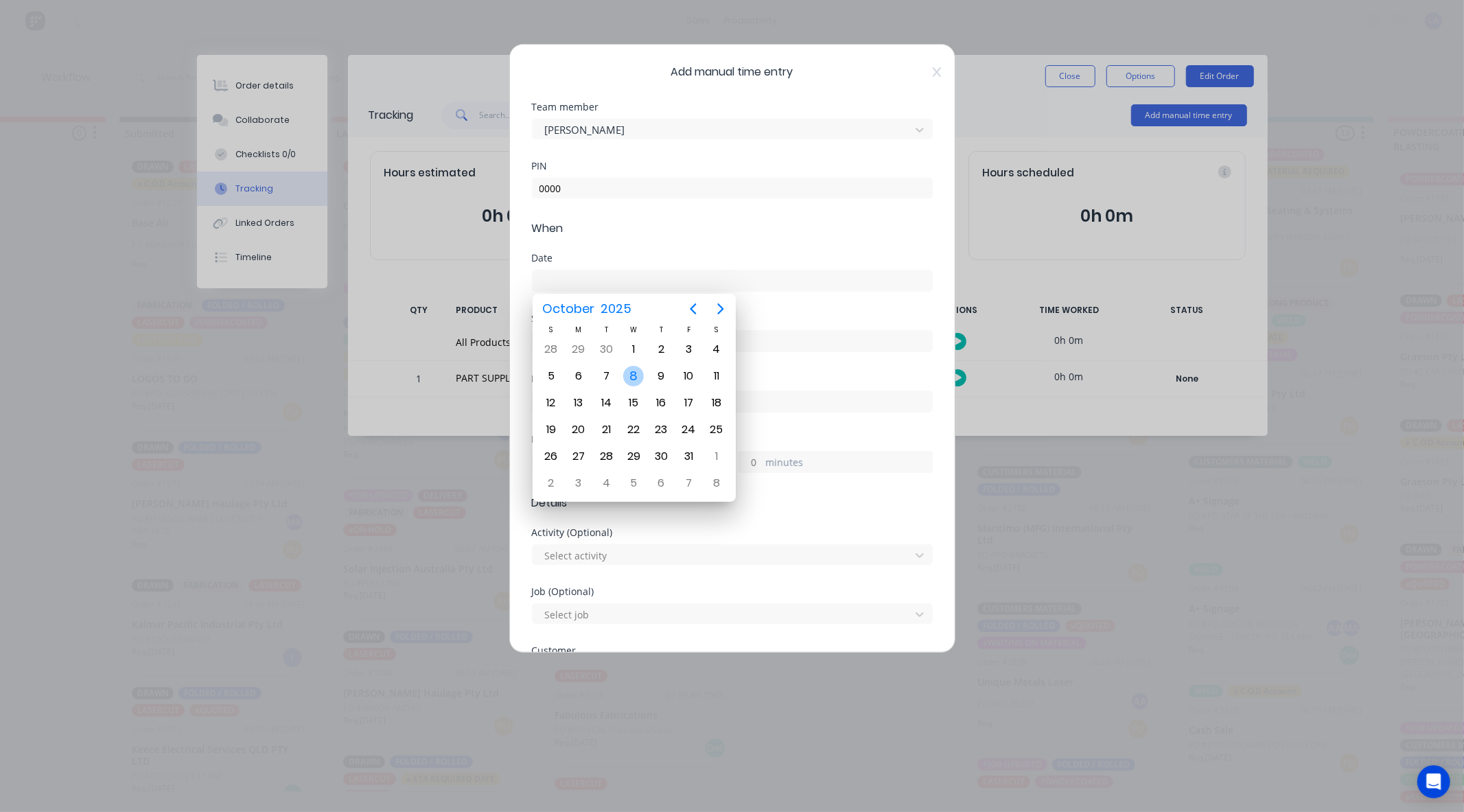
drag, startPoint x: 631, startPoint y: 378, endPoint x: 641, endPoint y: 386, distance: 12.8
click at [632, 378] on div "8" at bounding box center [633, 375] width 21 height 21
type input "[DATE]"
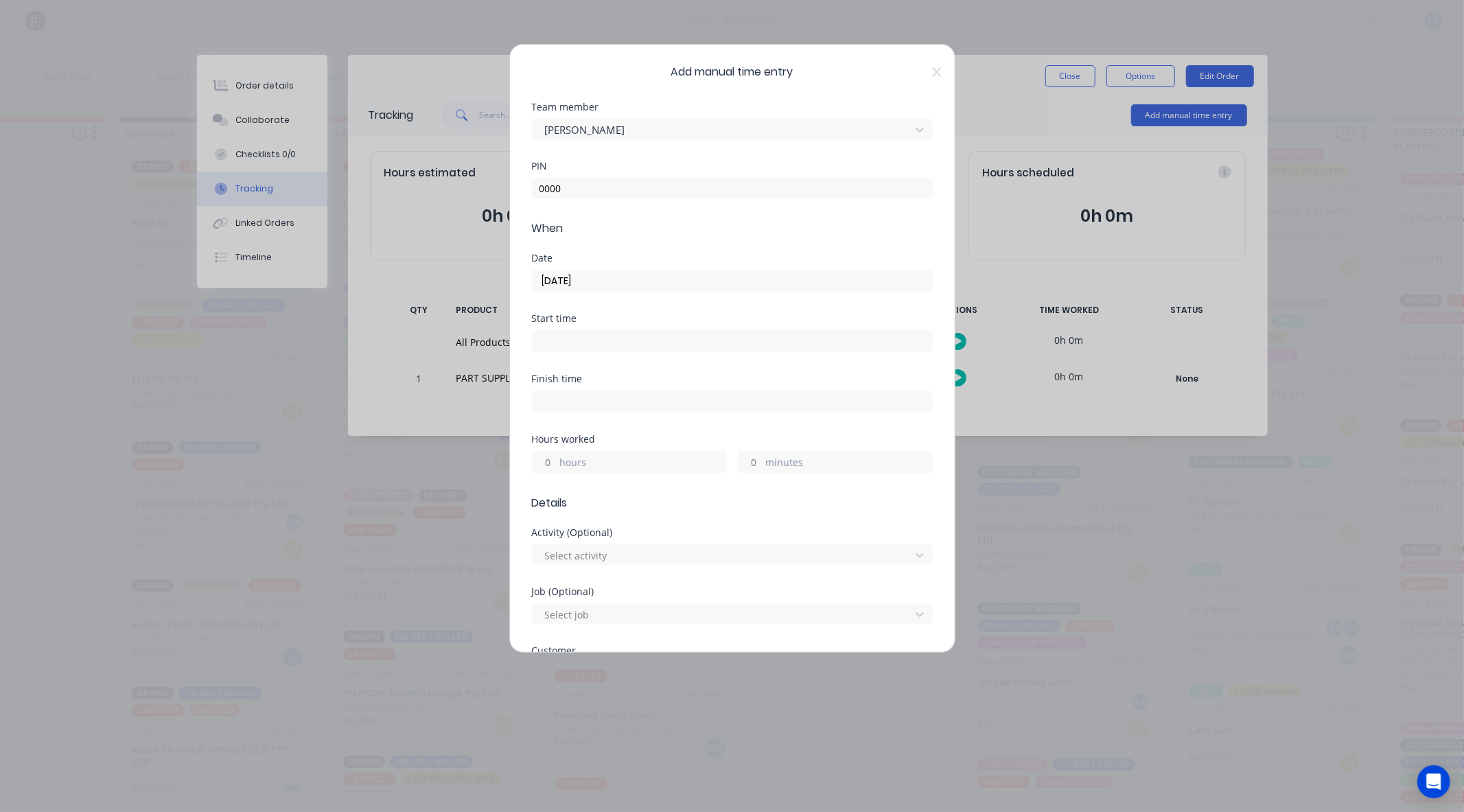
click at [745, 463] on input "minutes" at bounding box center [750, 461] width 24 height 21
type input "15"
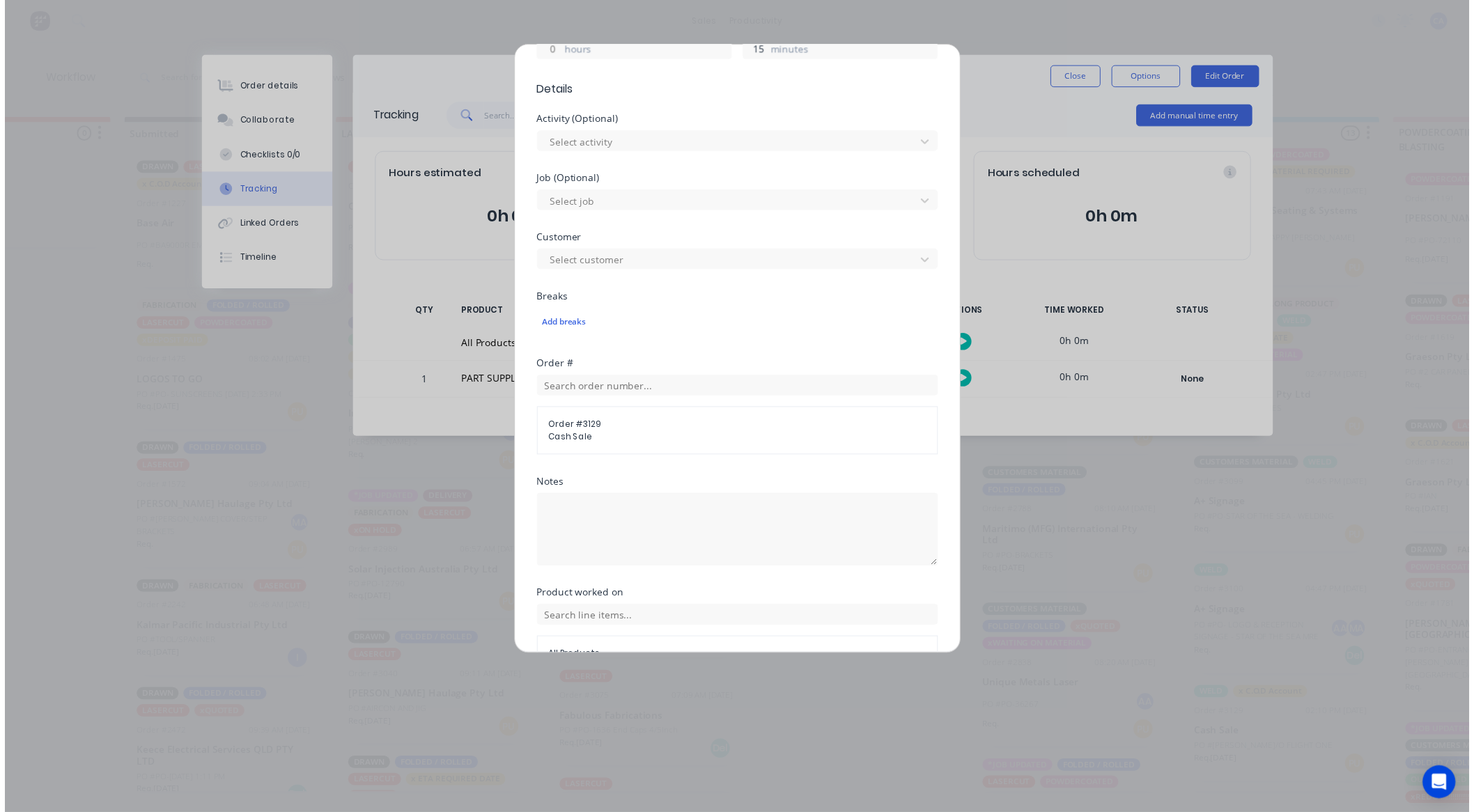
scroll to position [504, 0]
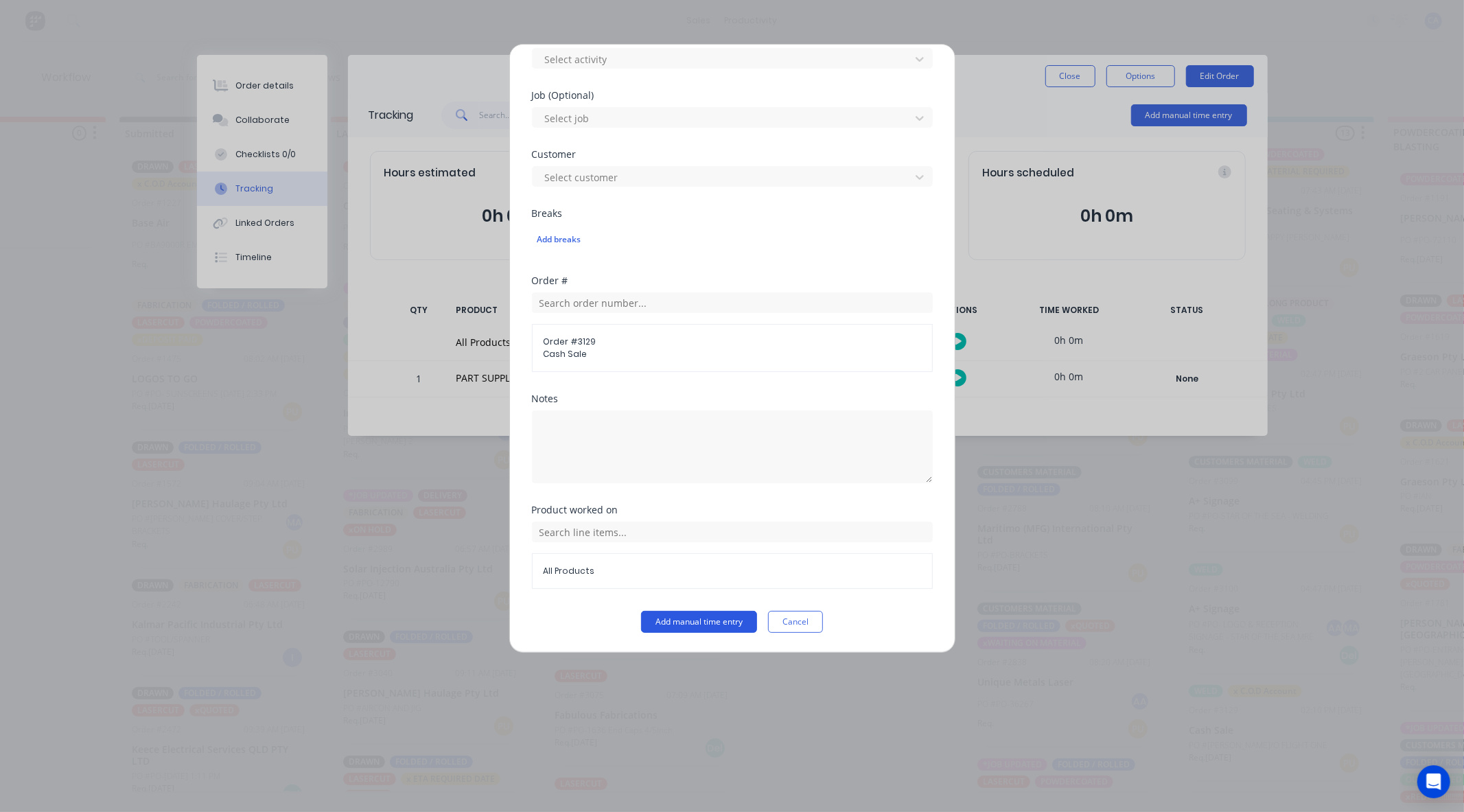
click at [742, 627] on button "Add manual time entry" at bounding box center [699, 621] width 116 height 22
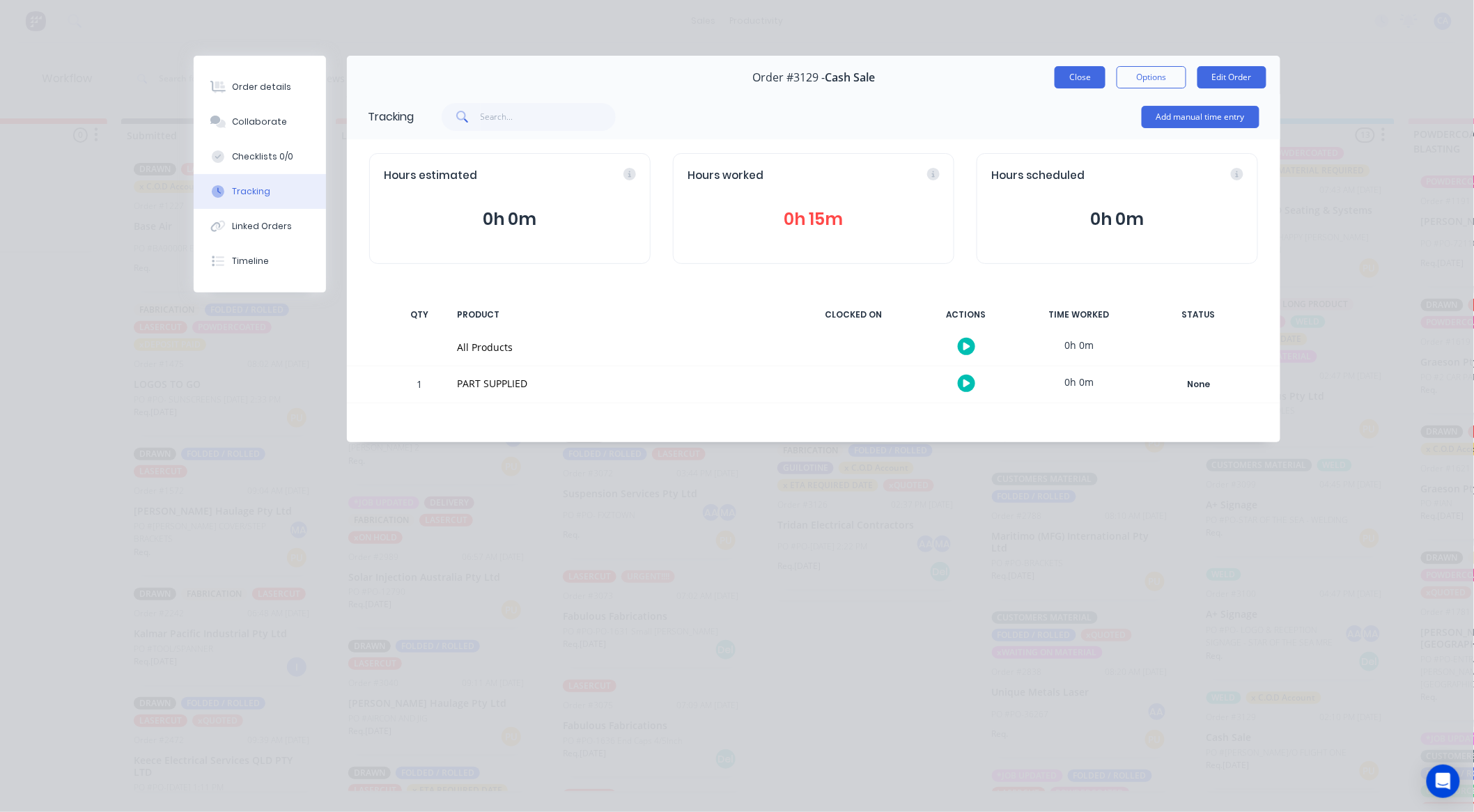
click at [1066, 70] on button "Close" at bounding box center [1080, 77] width 51 height 23
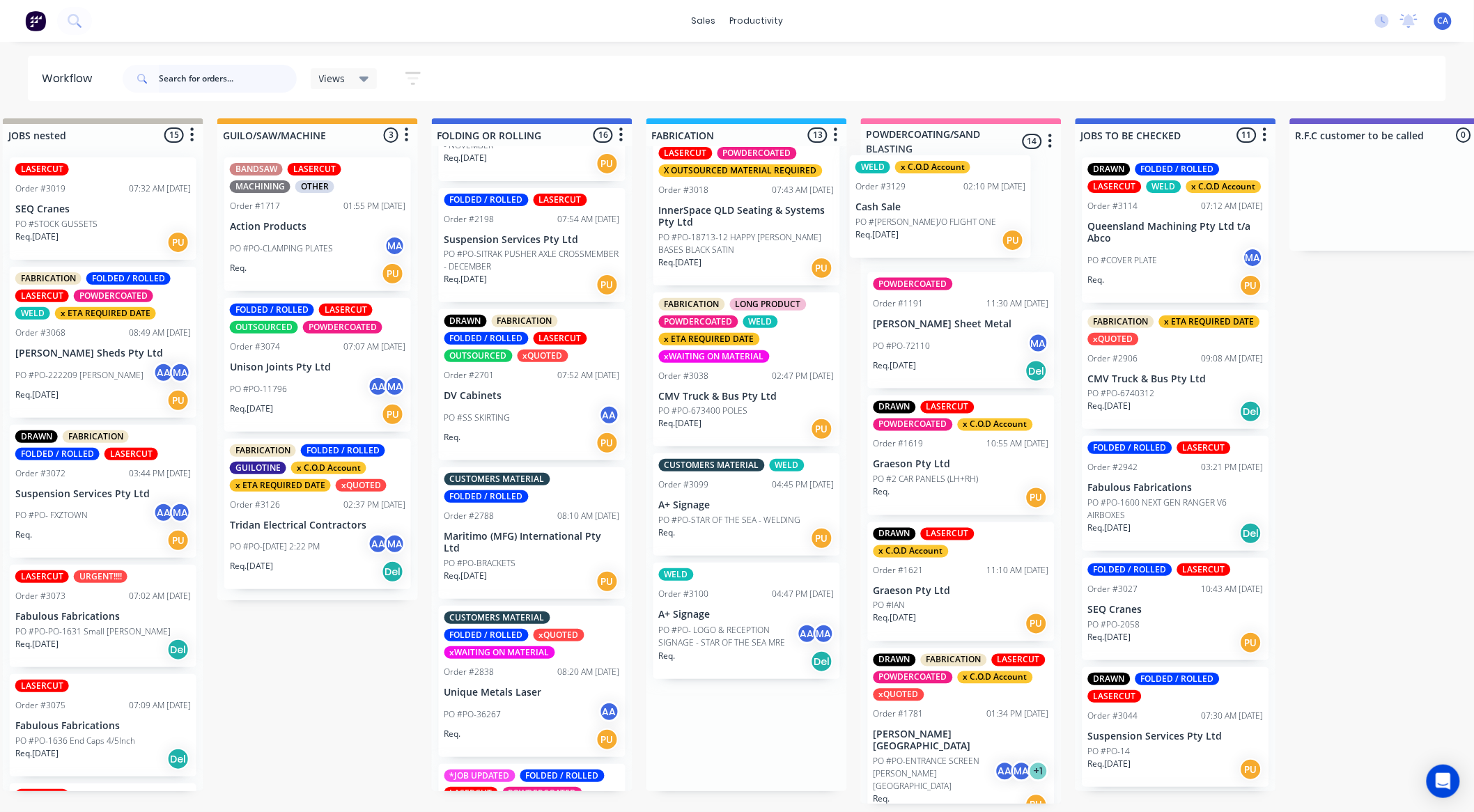
scroll to position [2, 671]
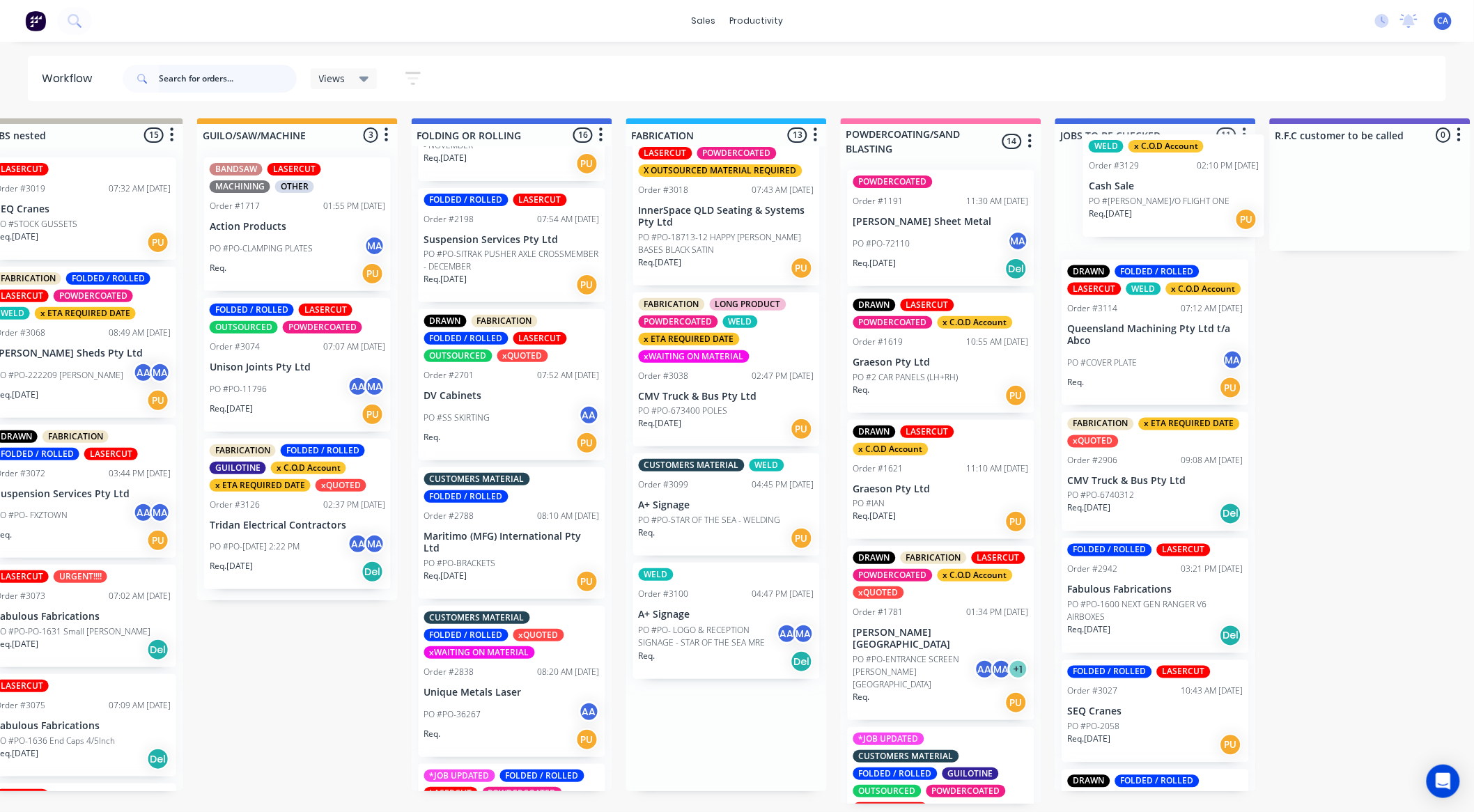
drag, startPoint x: 1348, startPoint y: 674, endPoint x: 1146, endPoint y: 210, distance: 506.1
click at [1146, 210] on div "MATERIAL CHECK 0 Sort By Created date Required date Order number Customer name …" at bounding box center [1268, 460] width 3940 height 685
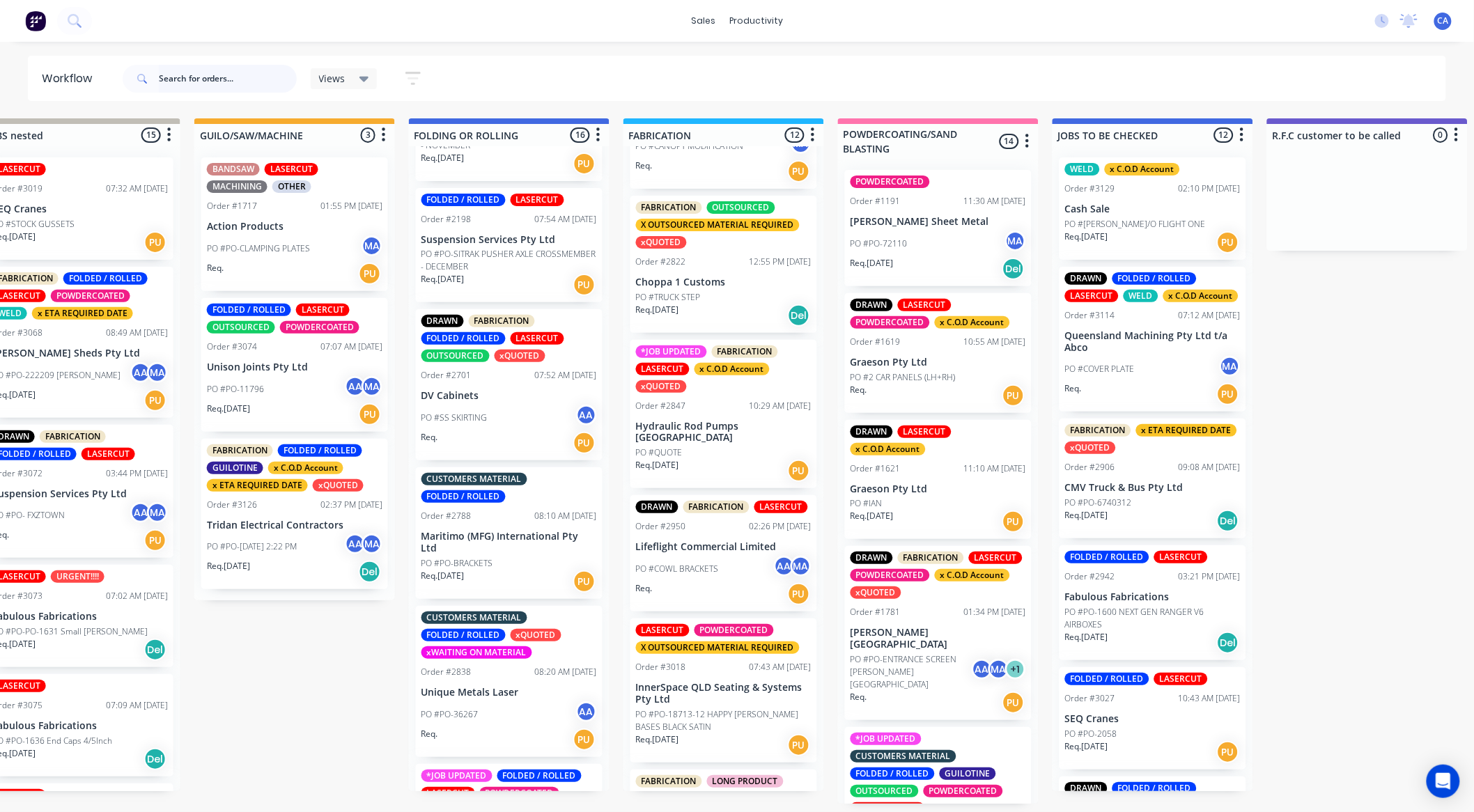
scroll to position [644, 0]
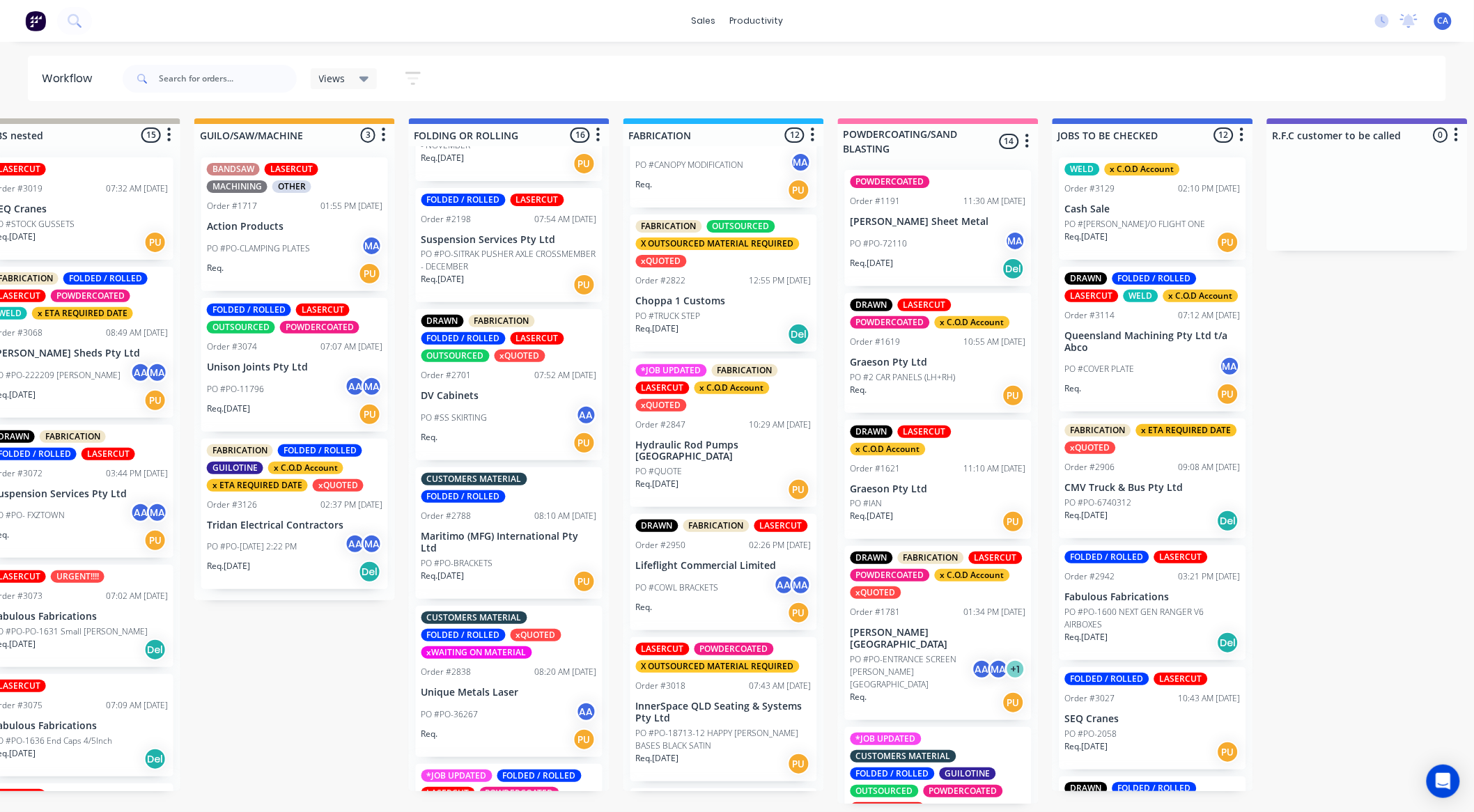
click at [728, 461] on p "Hydraulic Rod Pumps [GEOGRAPHIC_DATA]" at bounding box center [724, 451] width 176 height 23
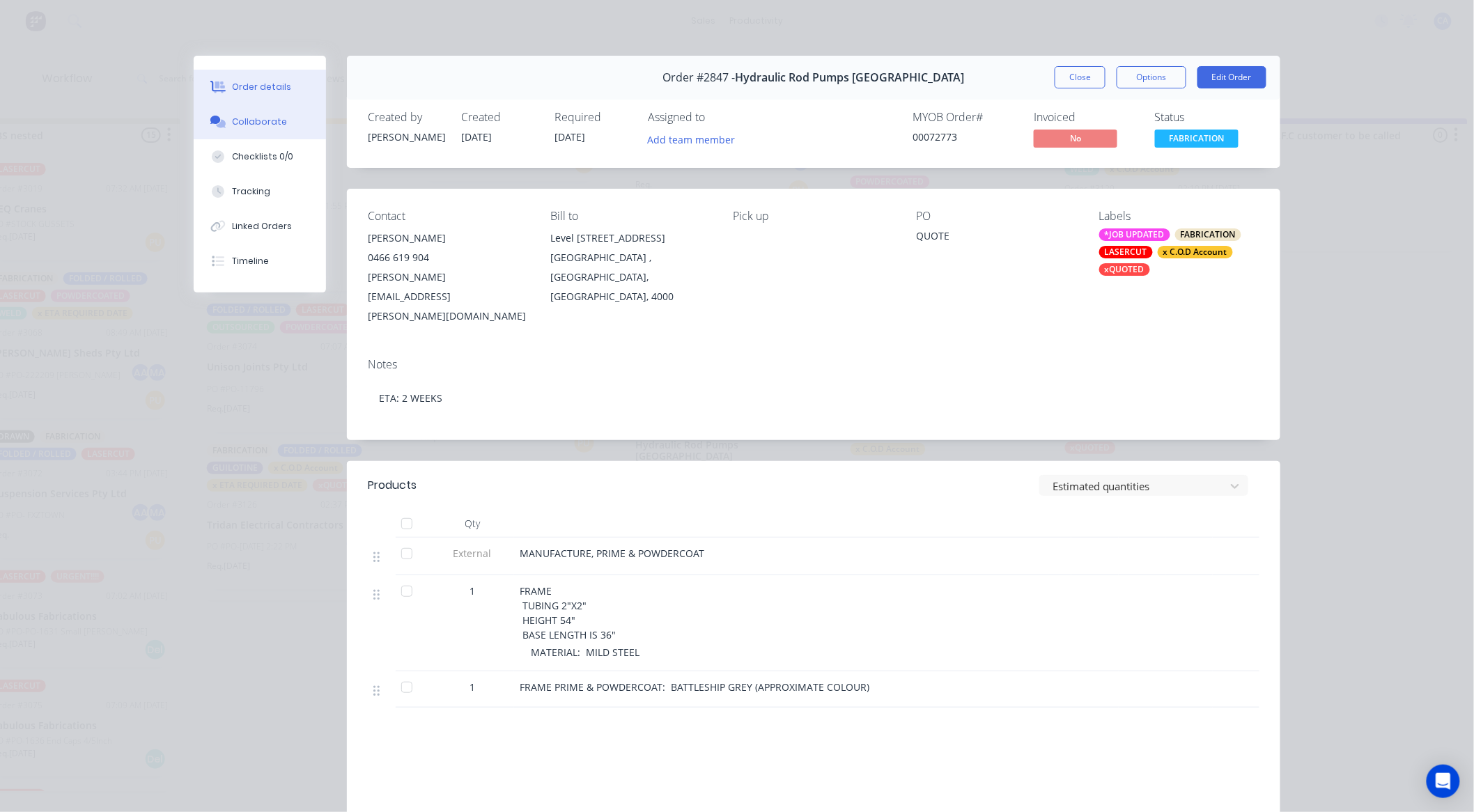
click at [246, 123] on div "Collaborate" at bounding box center [260, 122] width 55 height 12
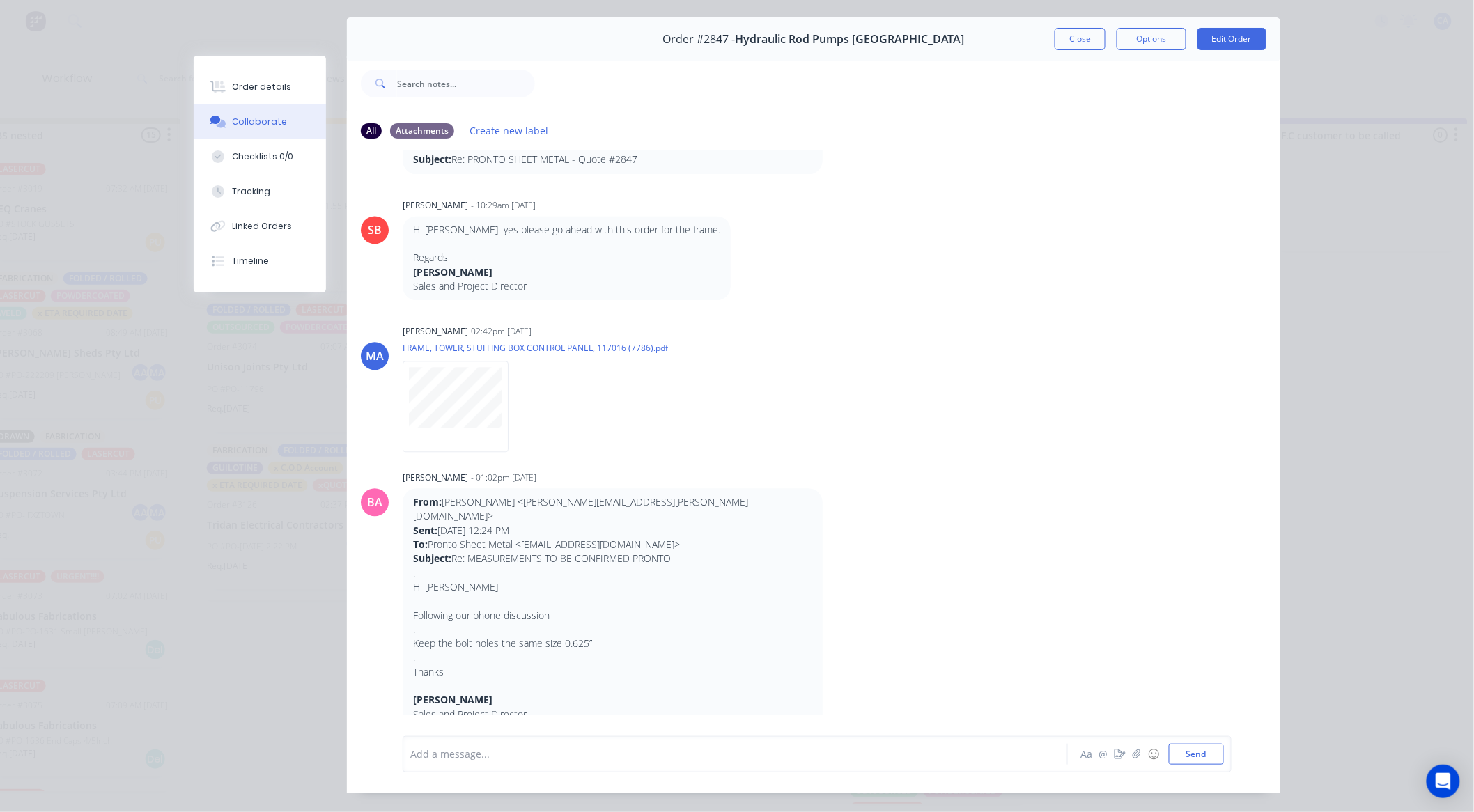
scroll to position [75, 0]
